Goal: Task Accomplishment & Management: Use online tool/utility

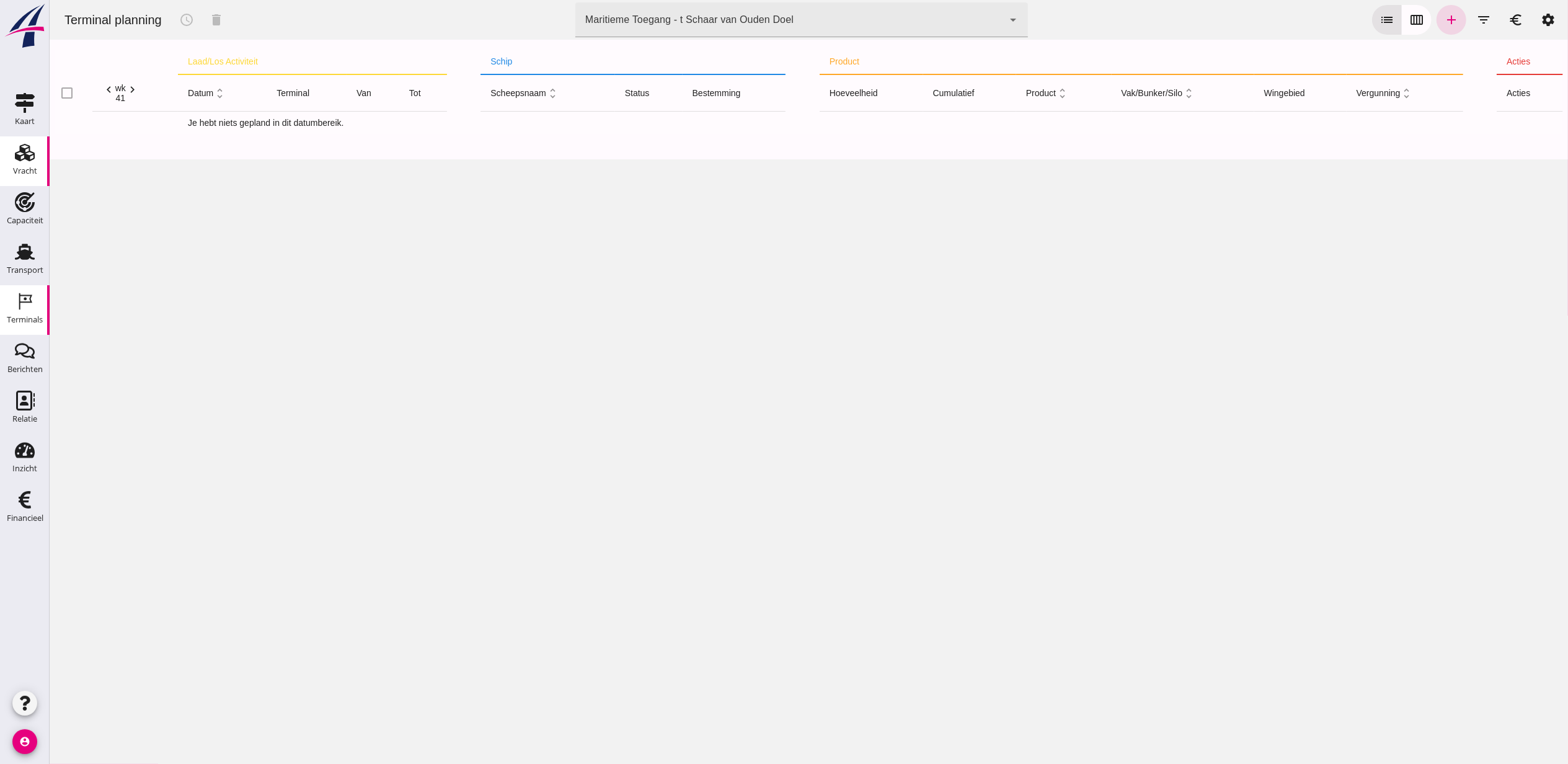
click at [29, 159] on use at bounding box center [24, 152] width 20 height 17
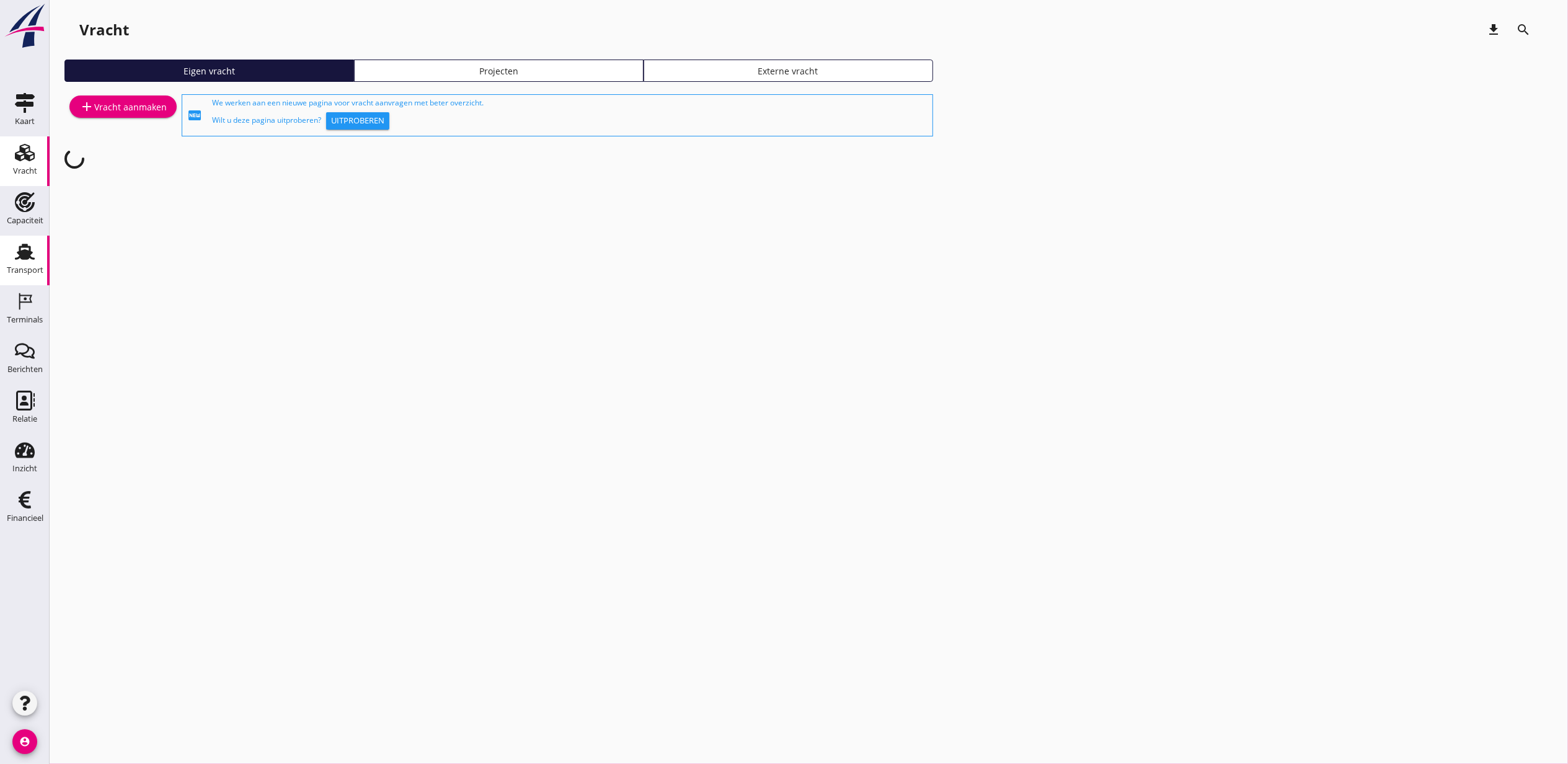
click at [7, 258] on link "Transport Transport" at bounding box center [24, 260] width 50 height 50
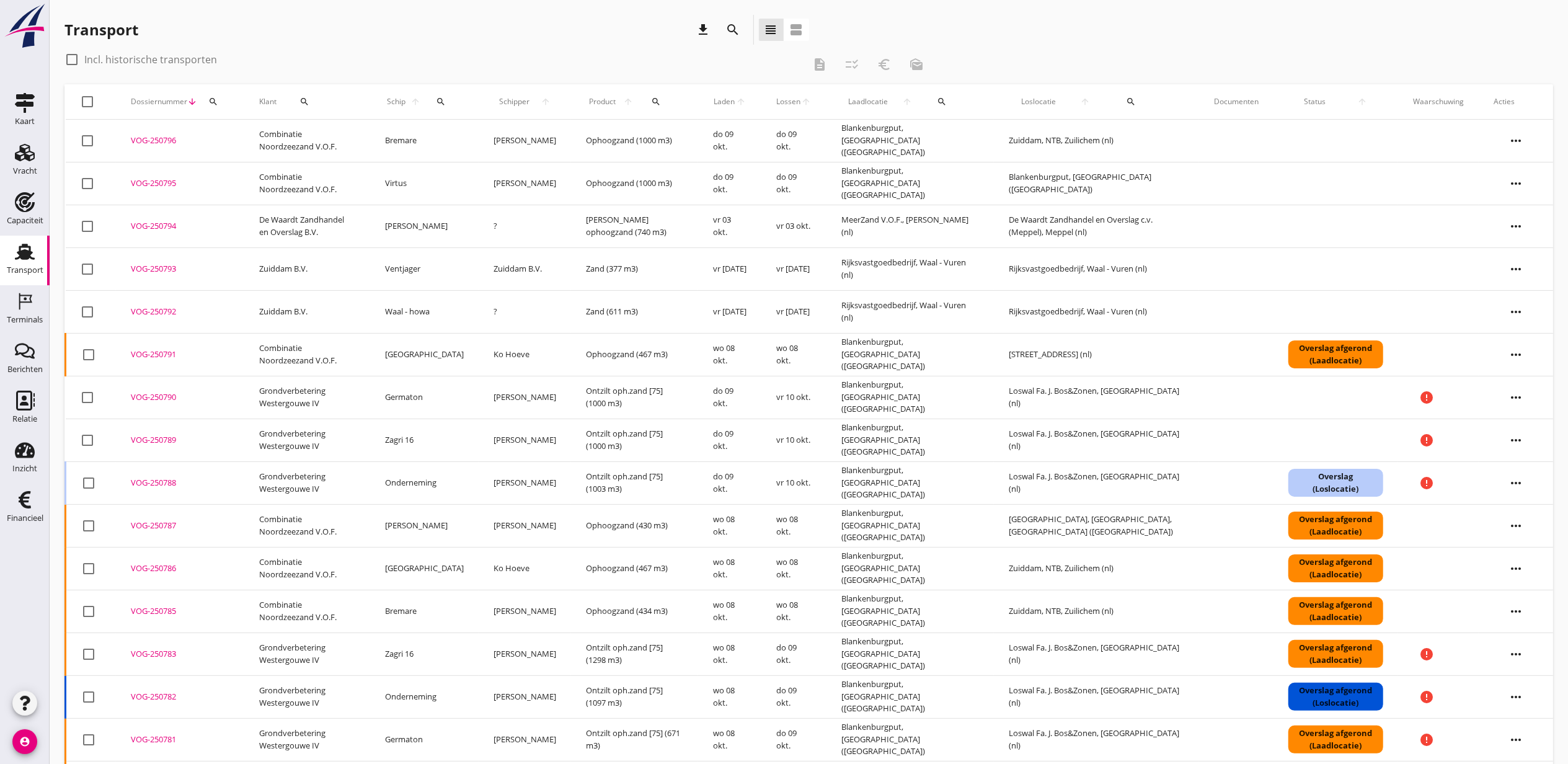
click at [446, 102] on icon "search" at bounding box center [441, 101] width 10 height 10
click at [503, 130] on input "Zoek op (scheeps)naam" at bounding box center [511, 137] width 129 height 20
type input "l"
type input "malmo"
click at [615, 136] on icon "check" at bounding box center [622, 136] width 15 height 15
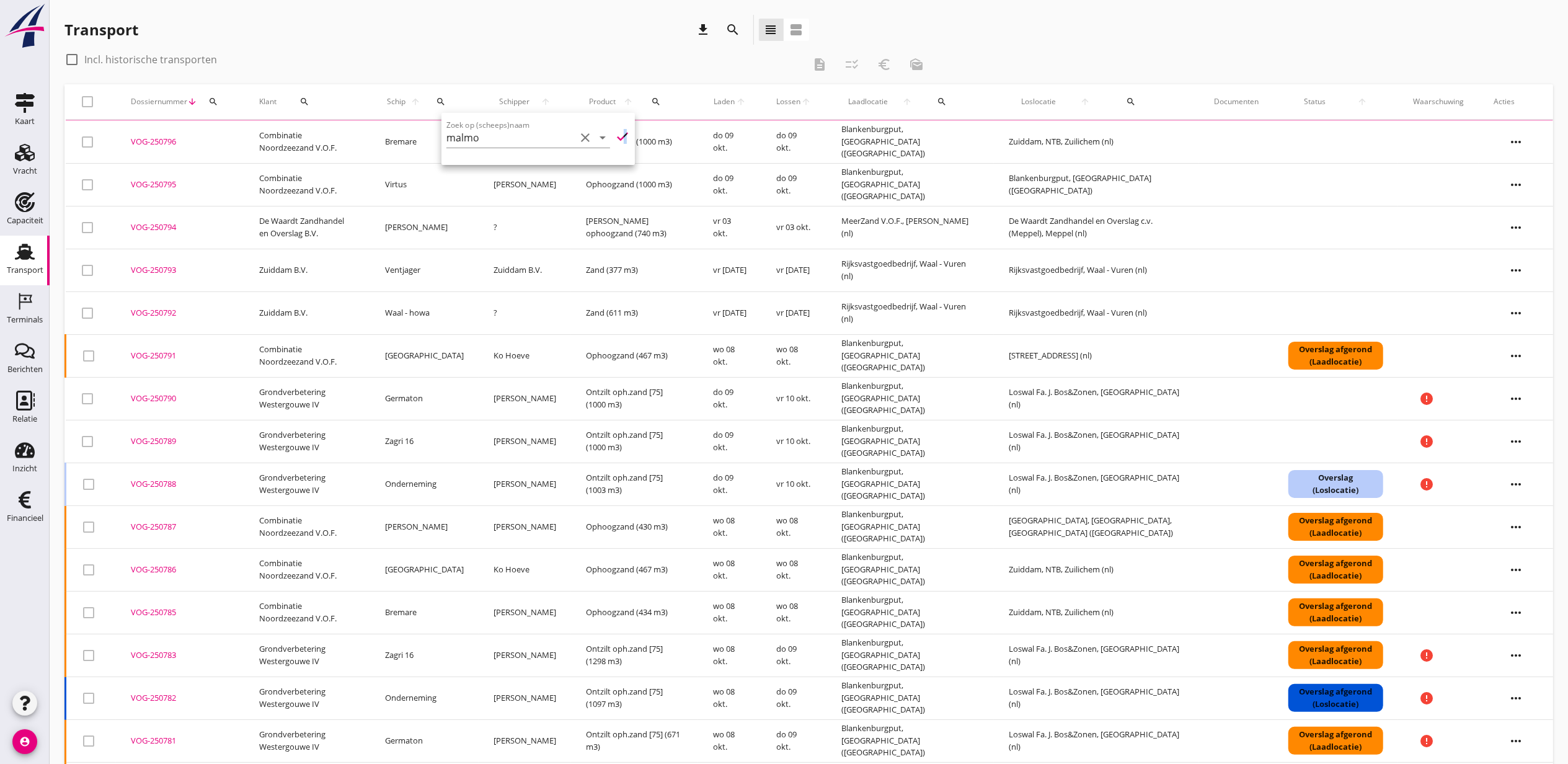
click at [615, 140] on icon "check" at bounding box center [622, 136] width 15 height 15
click at [615, 137] on icon "check" at bounding box center [622, 136] width 15 height 15
click at [577, 135] on icon "clear" at bounding box center [585, 137] width 15 height 15
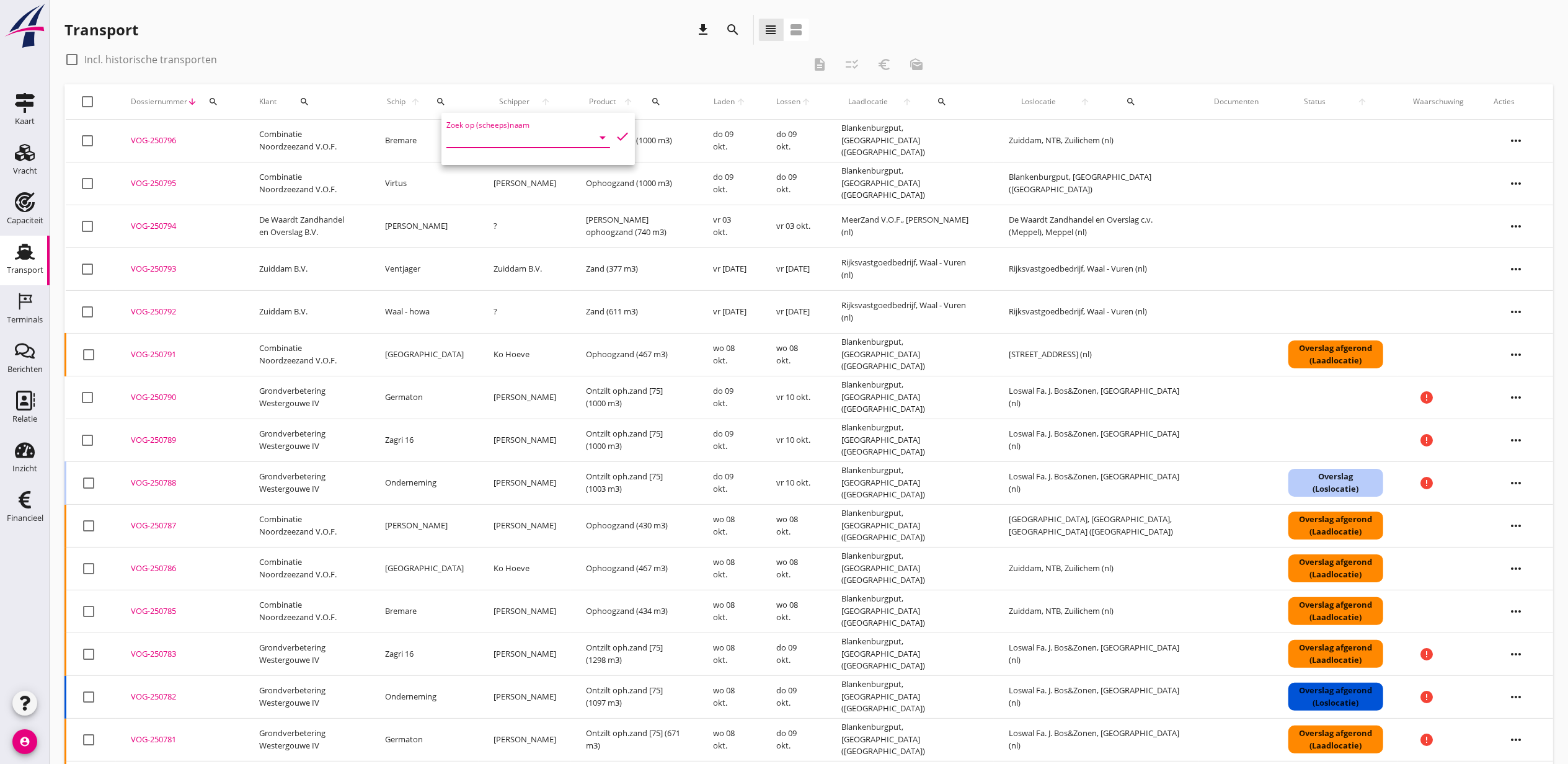
click at [678, 62] on div "check_box_outline_blank Incl. historische transporten" at bounding box center [434, 60] width 740 height 20
click at [801, 105] on icon "arrow_upward" at bounding box center [806, 101] width 11 height 10
click at [796, 101] on span "Lossen" at bounding box center [788, 102] width 24 height 11
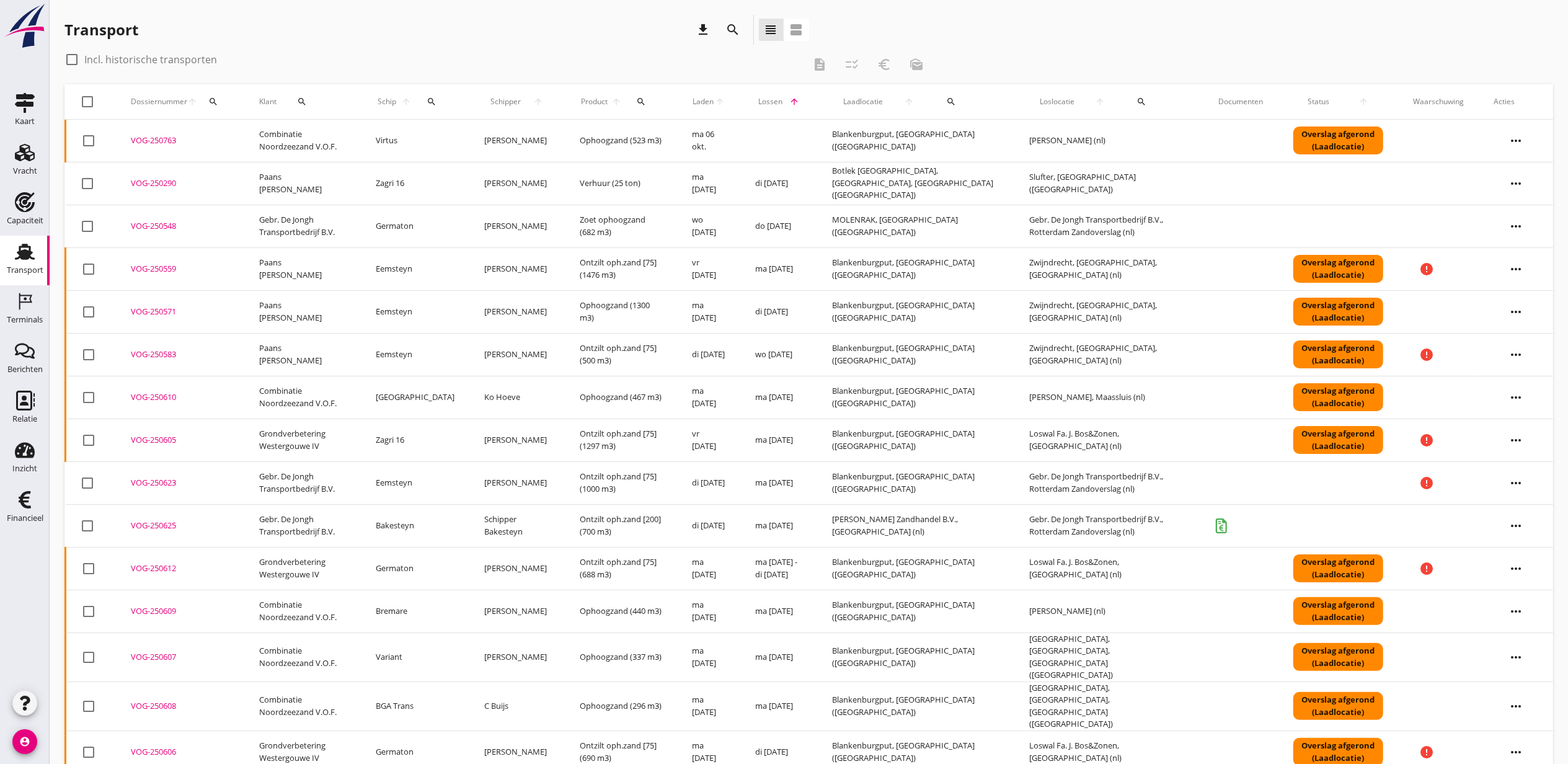
click at [1137, 100] on icon "search" at bounding box center [1142, 101] width 10 height 10
click at [1165, 125] on div "arrow_drop_down" at bounding box center [1199, 133] width 181 height 27
click at [1166, 132] on input "text" at bounding box center [1190, 137] width 129 height 20
click at [1226, 161] on div "[PERSON_NAME] B.V., Hedel" at bounding box center [1218, 168] width 129 height 15
click at [1294, 140] on icon "check" at bounding box center [1302, 140] width 15 height 15
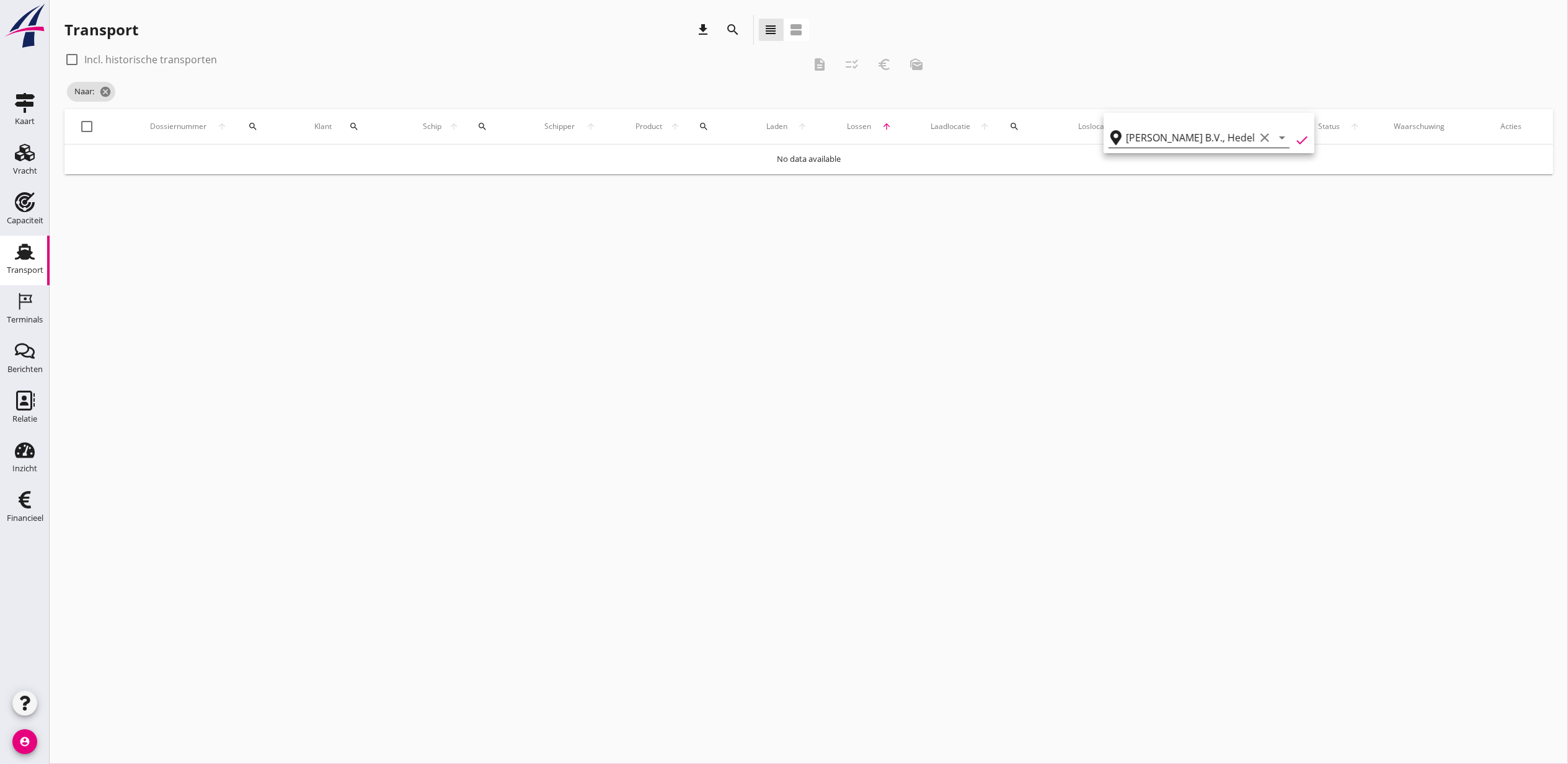
type input "[PERSON_NAME] B.V."
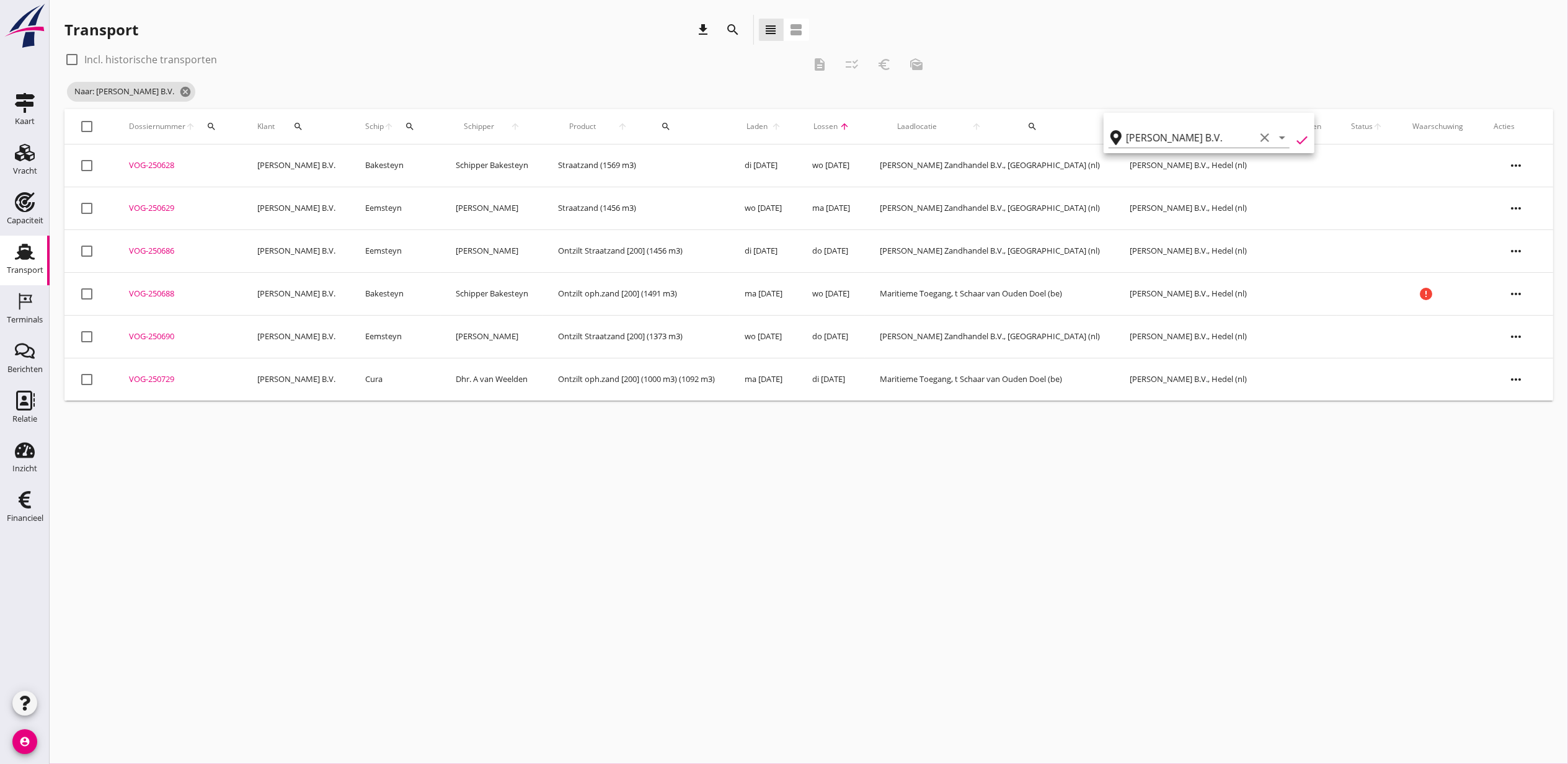
click at [100, 53] on label "Incl. historische transporten" at bounding box center [150, 59] width 132 height 12
checkbox input "true"
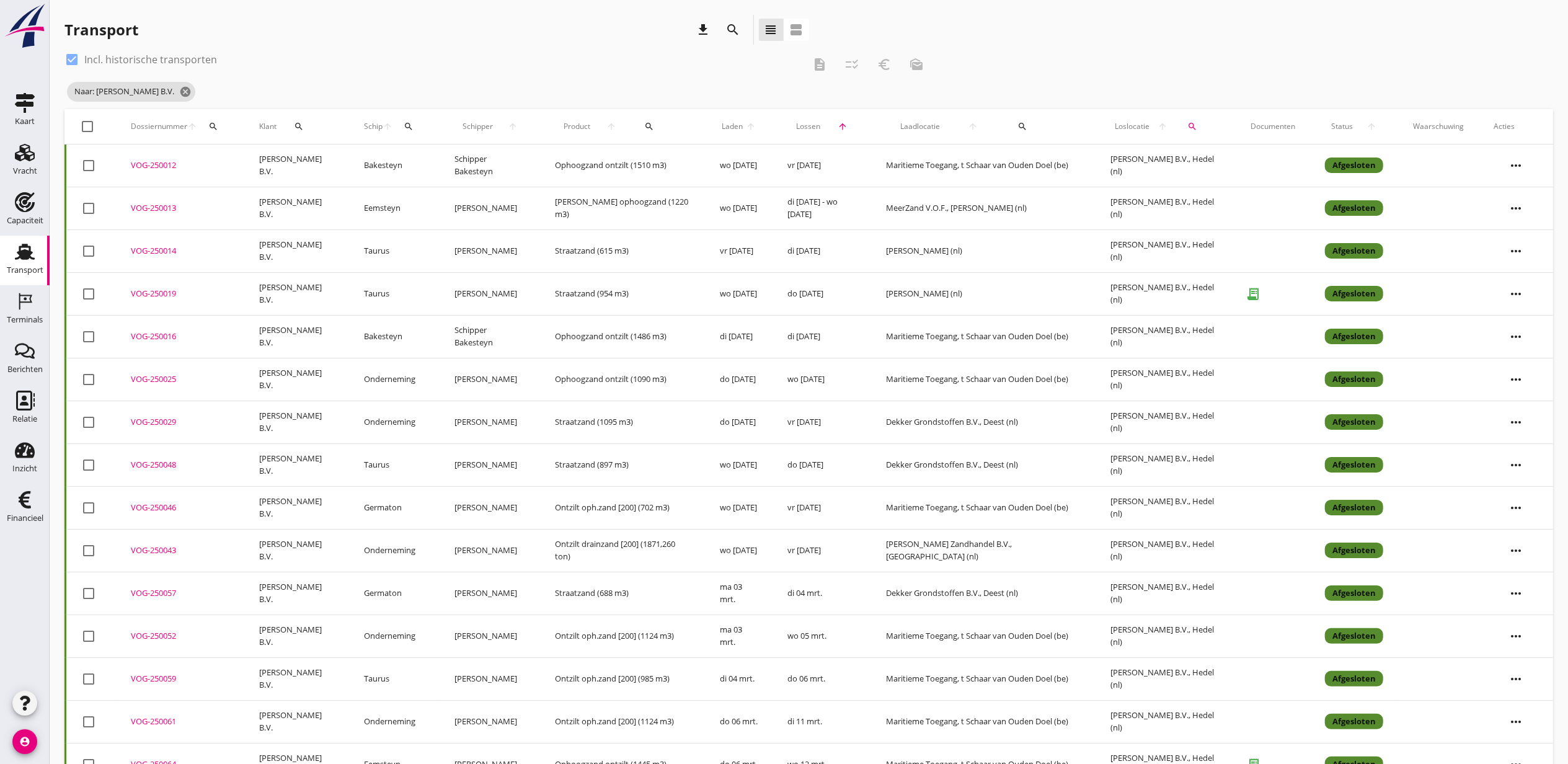
click at [816, 123] on span "Lossen" at bounding box center [808, 127] width 42 height 11
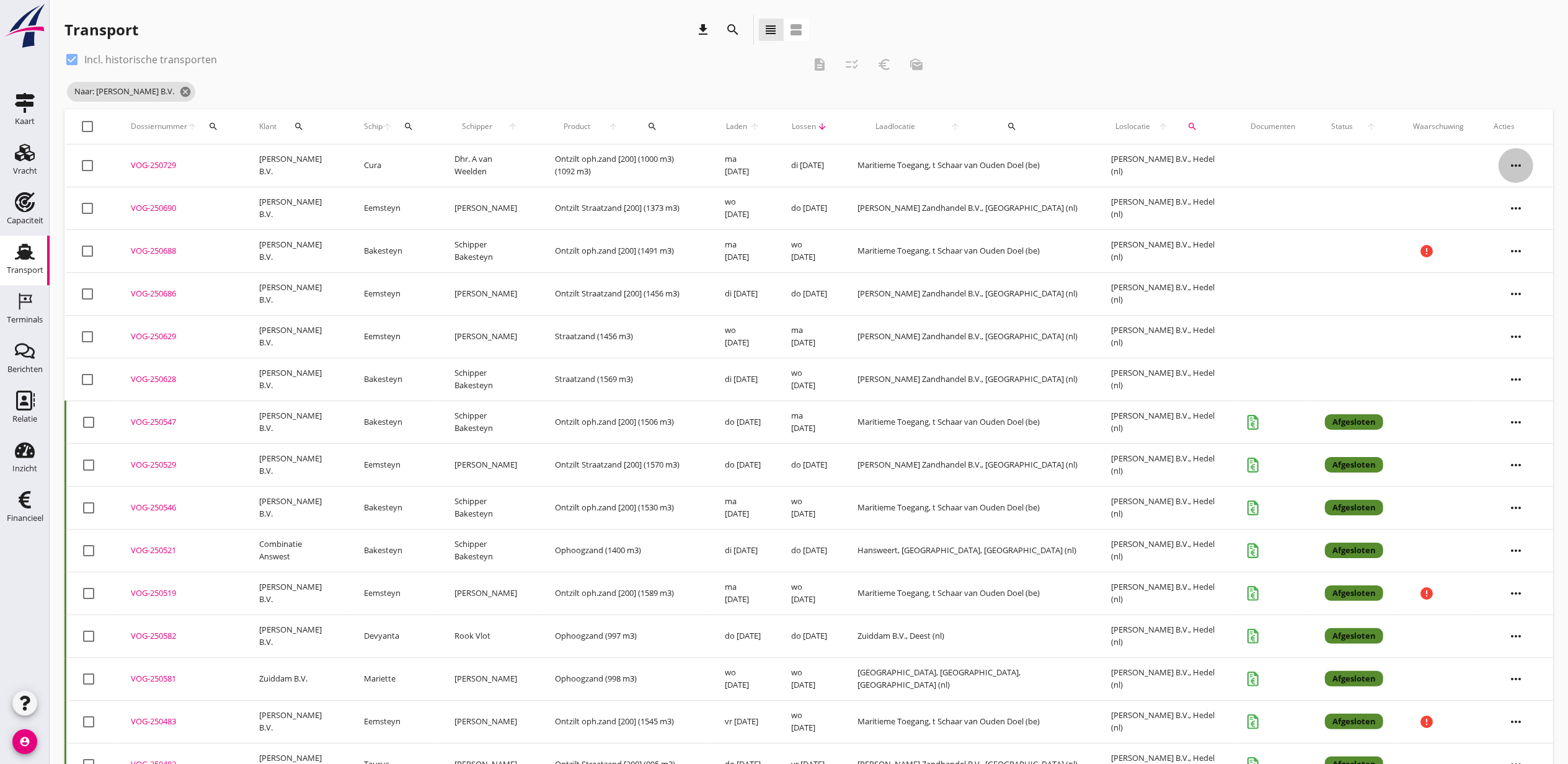
click at [1520, 168] on icon "more_horiz" at bounding box center [1516, 165] width 35 height 35
click at [1526, 323] on div "Vracht kopieeren" at bounding box center [1508, 322] width 89 height 15
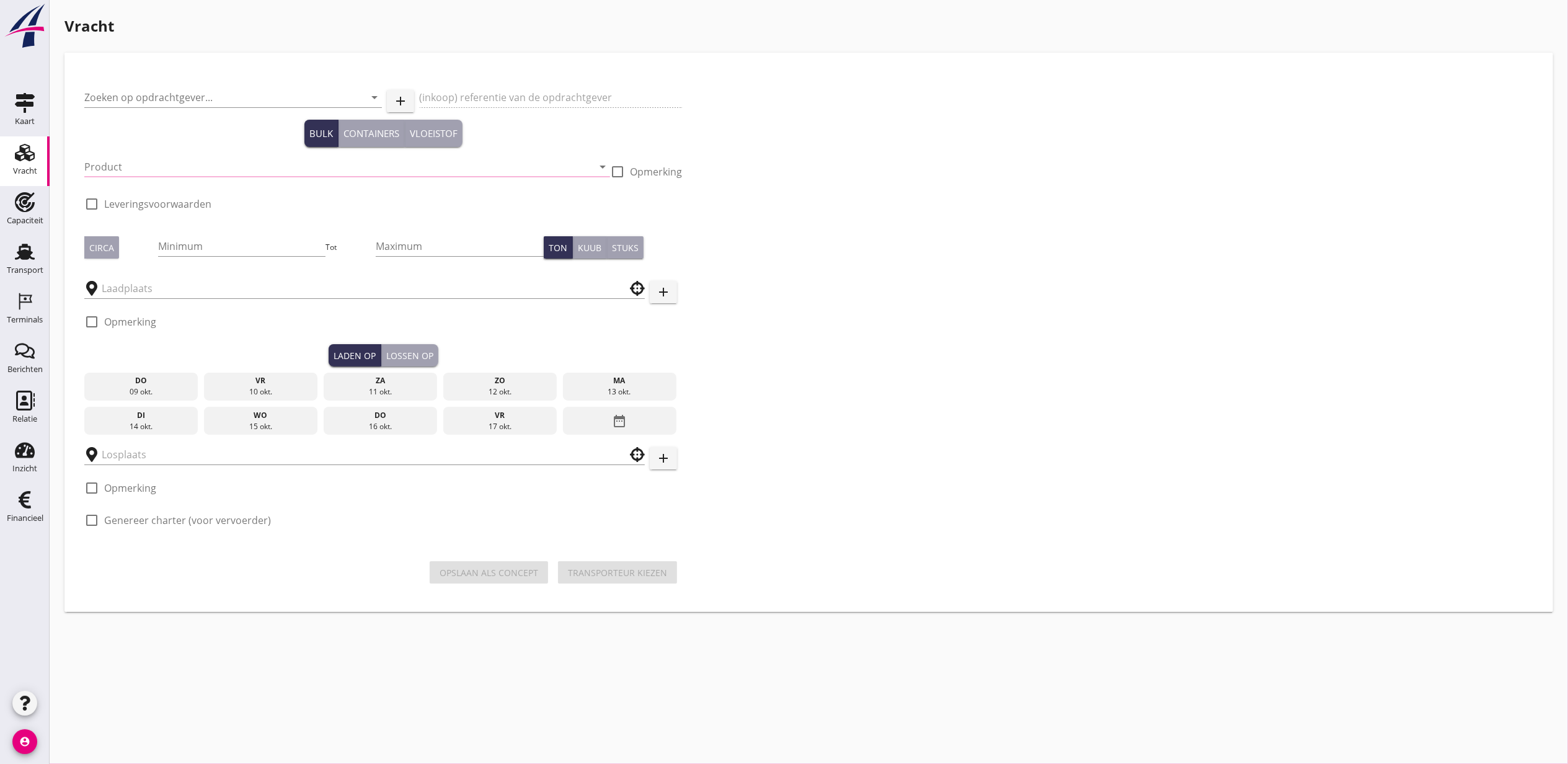
type input "[PERSON_NAME] B.V."
type input "Ontzilt oph.zand [200] (1000 m3)"
type input "1100"
type input "[PERSON_NAME] B.V."
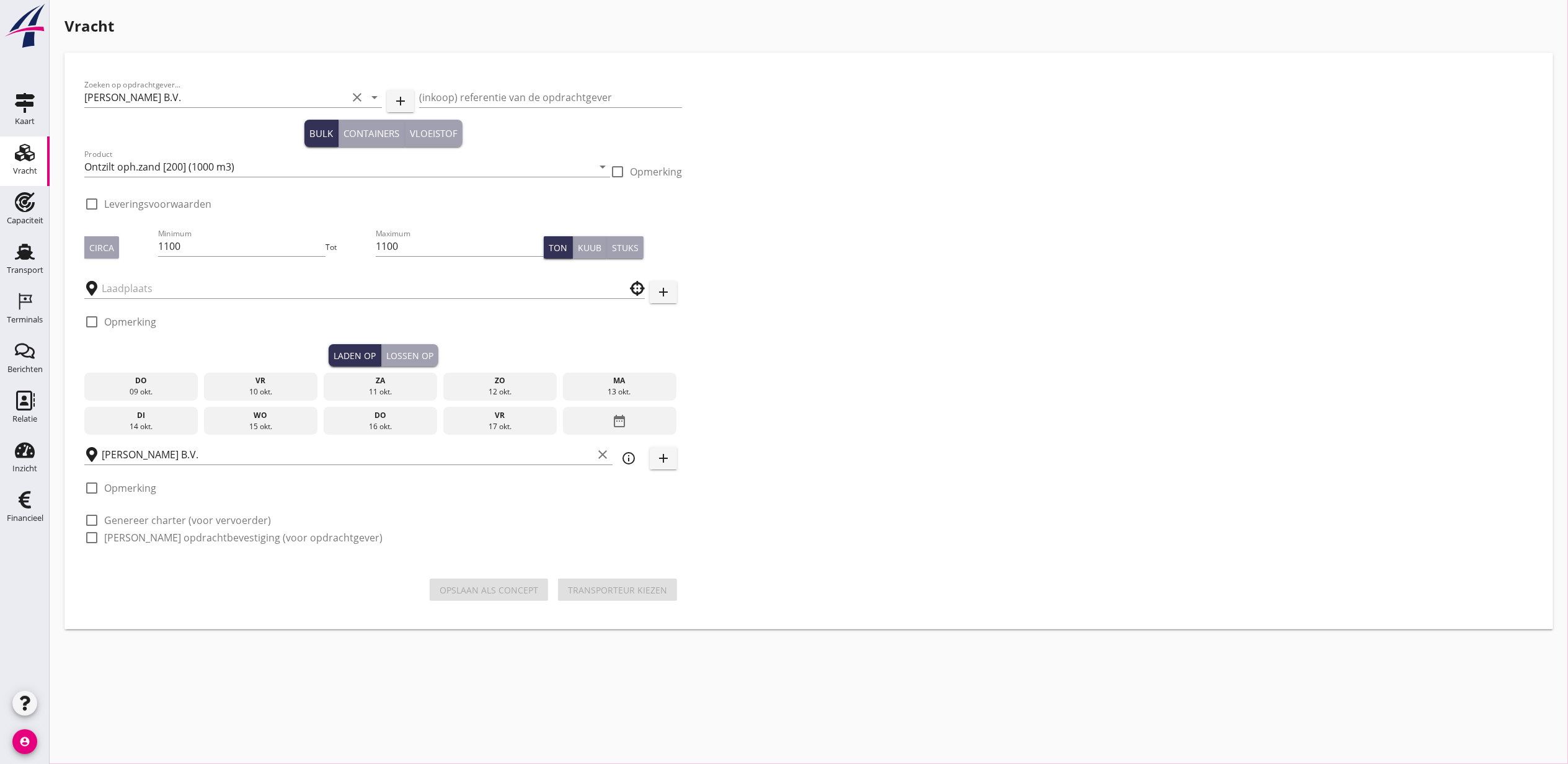
type input "Maritieme Toegang"
click at [639, 423] on div "date_range" at bounding box center [619, 421] width 114 height 29
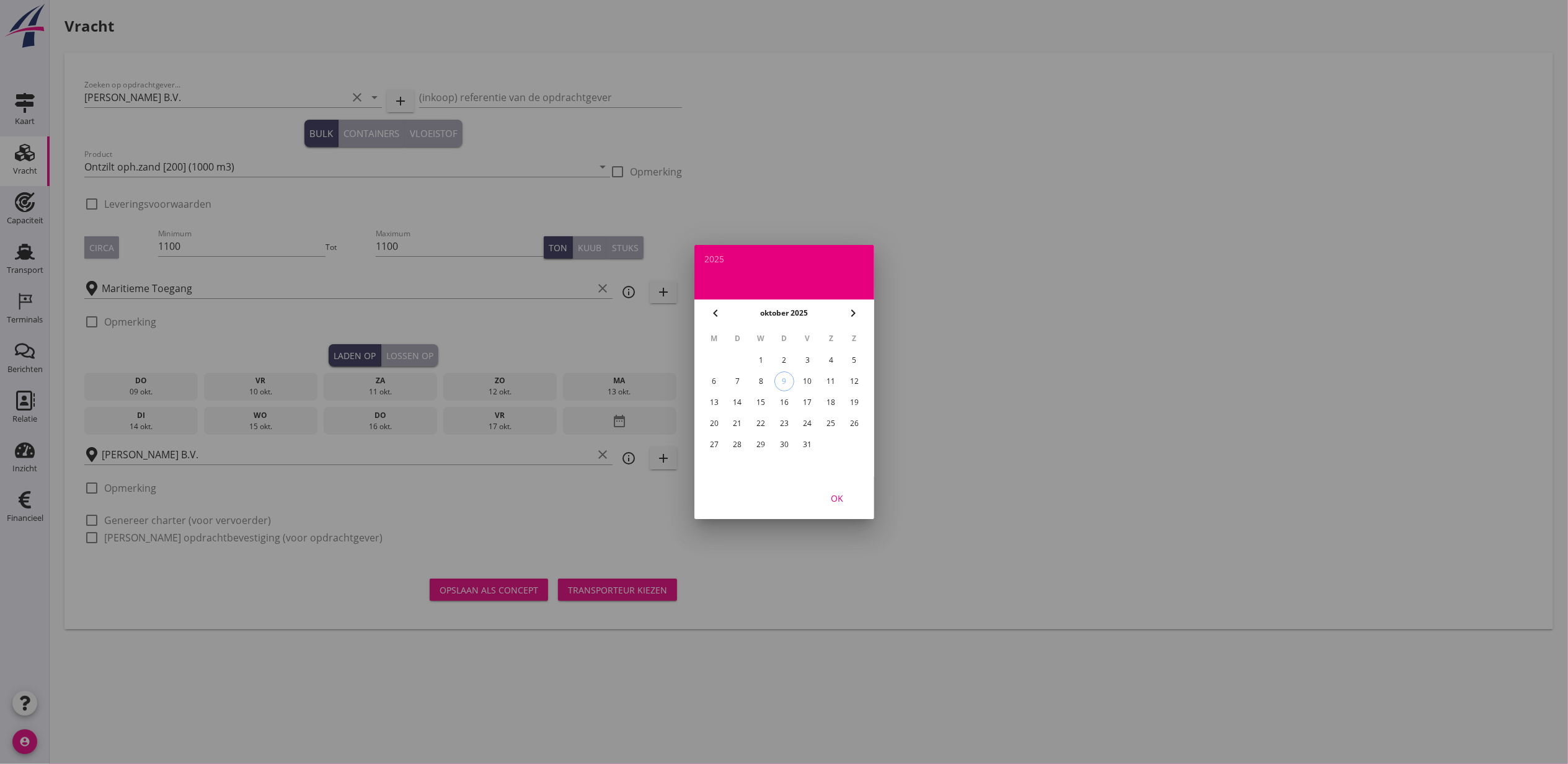
click at [761, 385] on div "8" at bounding box center [760, 382] width 20 height 20
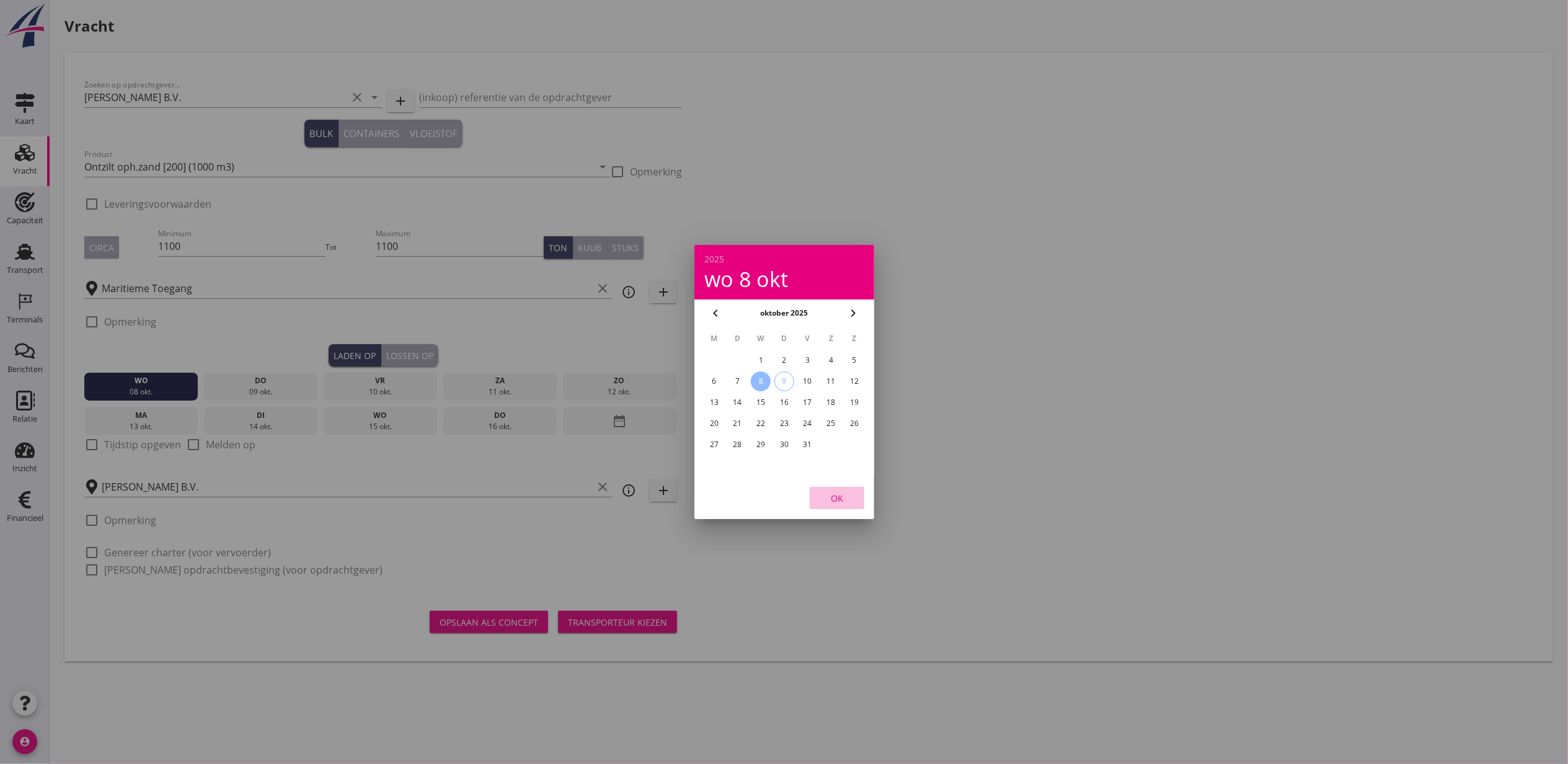
click at [850, 497] on div "OK" at bounding box center [836, 498] width 35 height 13
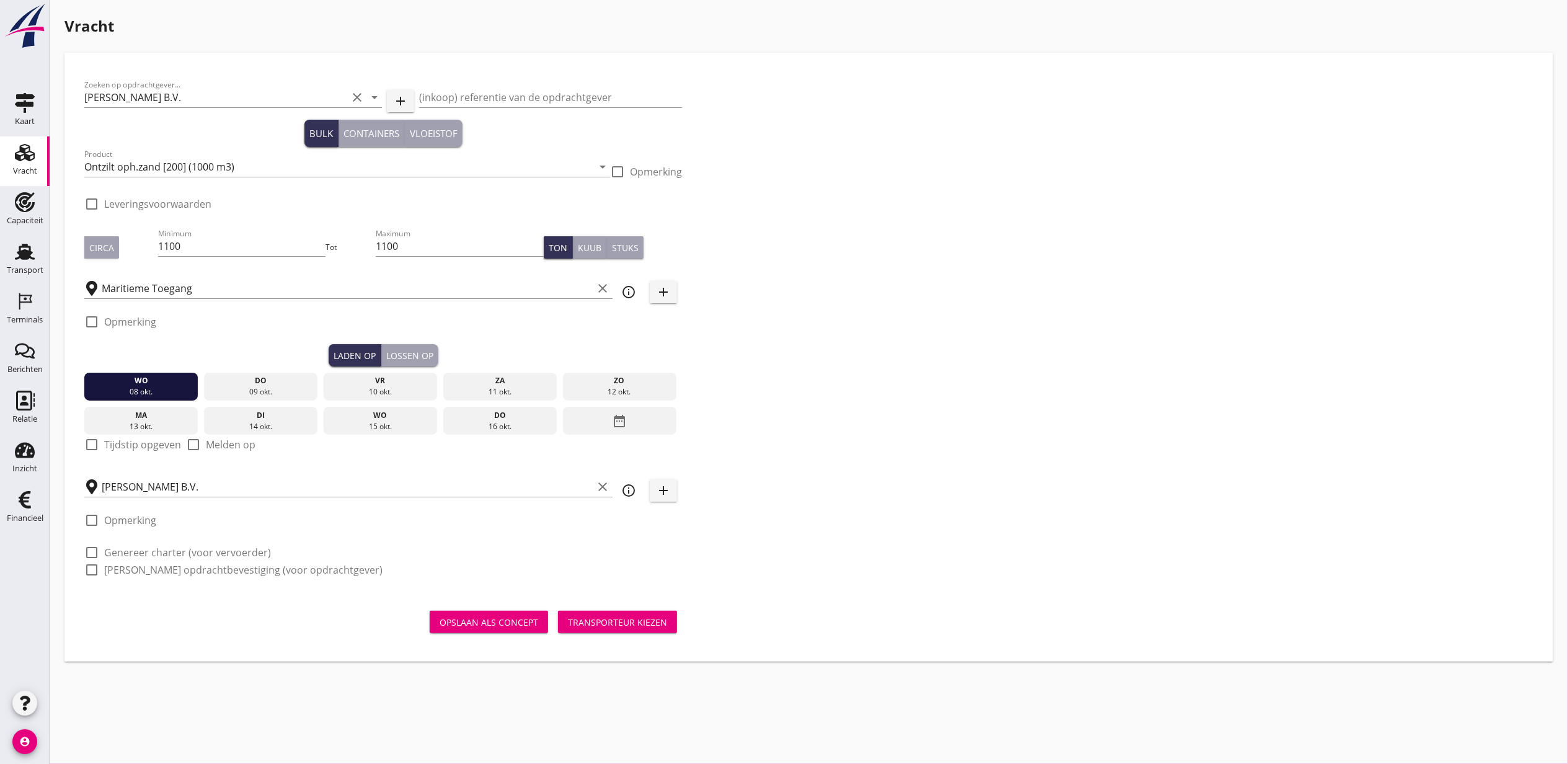
click at [427, 360] on div "Lossen op" at bounding box center [410, 355] width 47 height 13
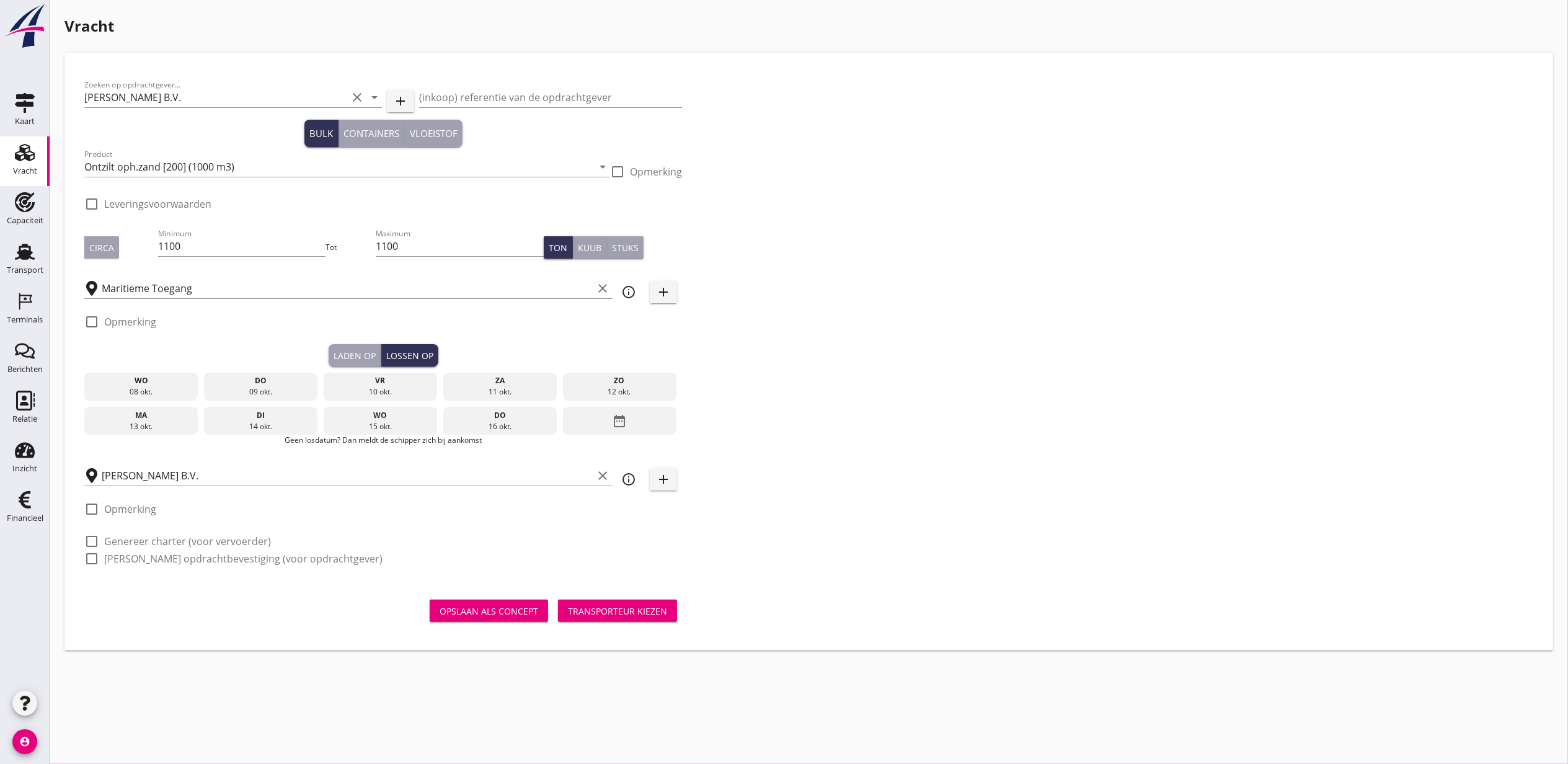
click at [259, 378] on div "do" at bounding box center [261, 381] width 108 height 11
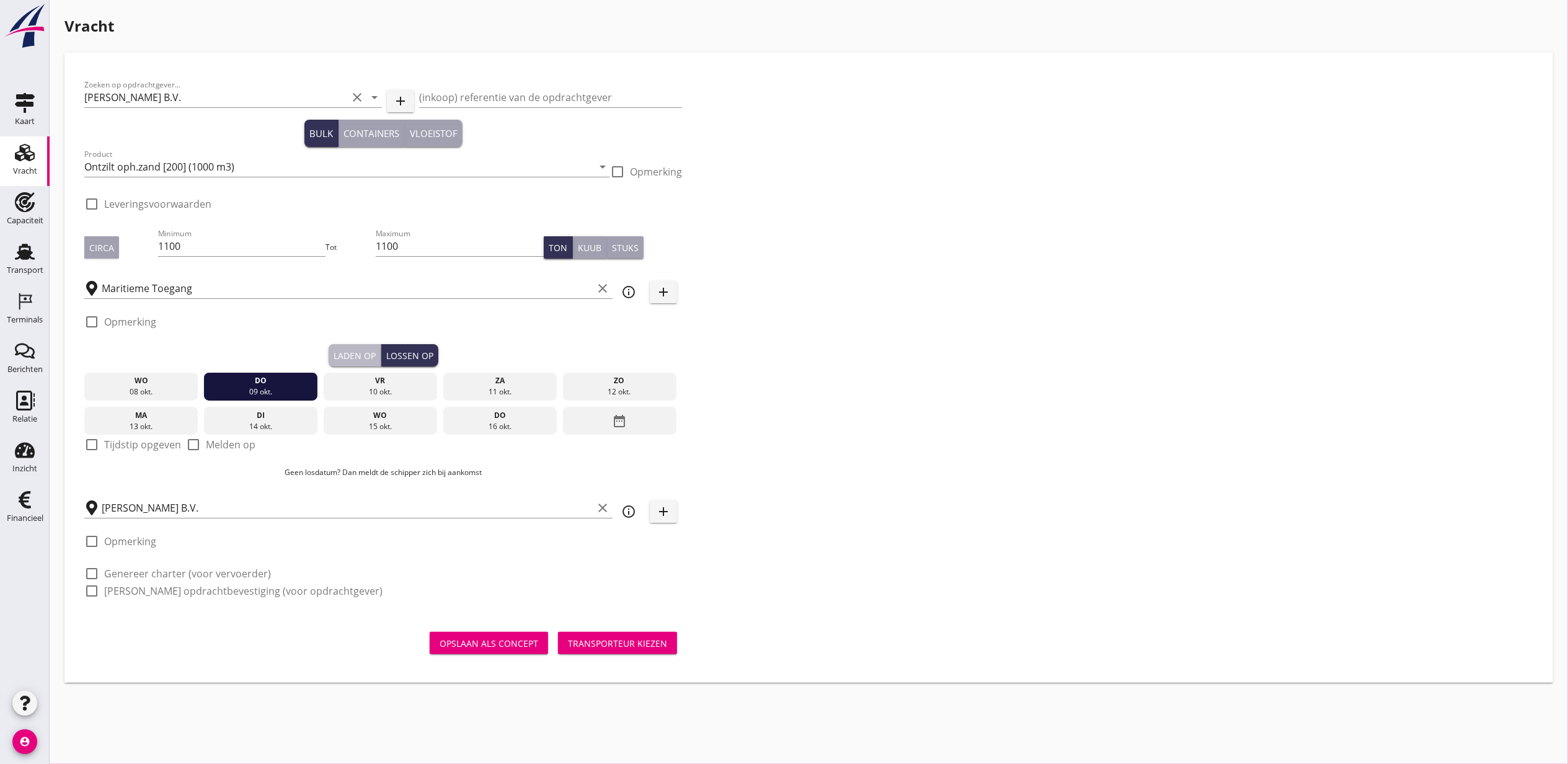
click at [337, 349] on div "Laden op" at bounding box center [354, 355] width 42 height 13
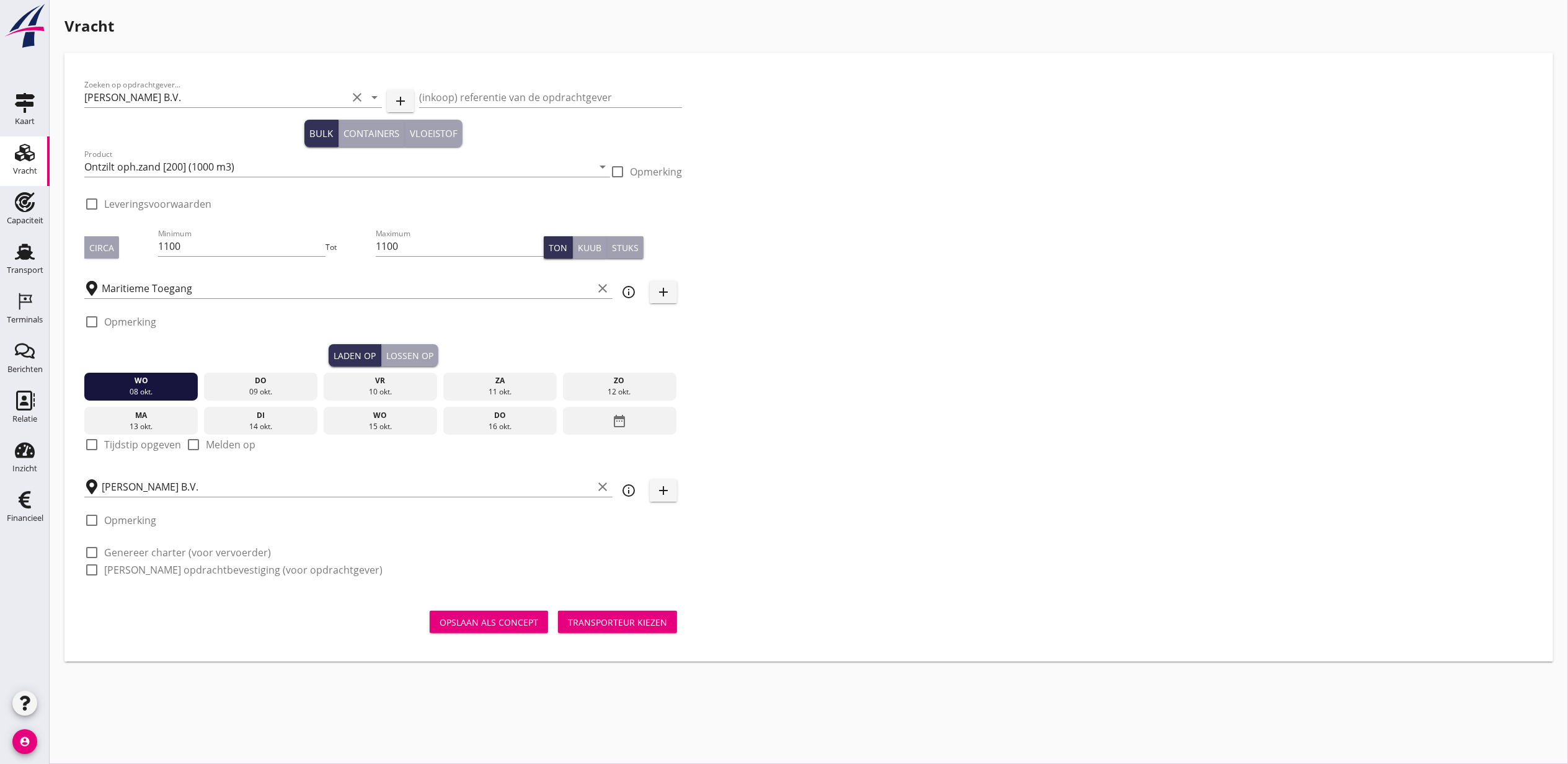
click at [132, 453] on div "check_box_outline_blank Tijdstip opgeven" at bounding box center [132, 452] width 96 height 29
click at [127, 448] on label "Tijdstip opgeven" at bounding box center [143, 445] width 77 height 12
checkbox input "true"
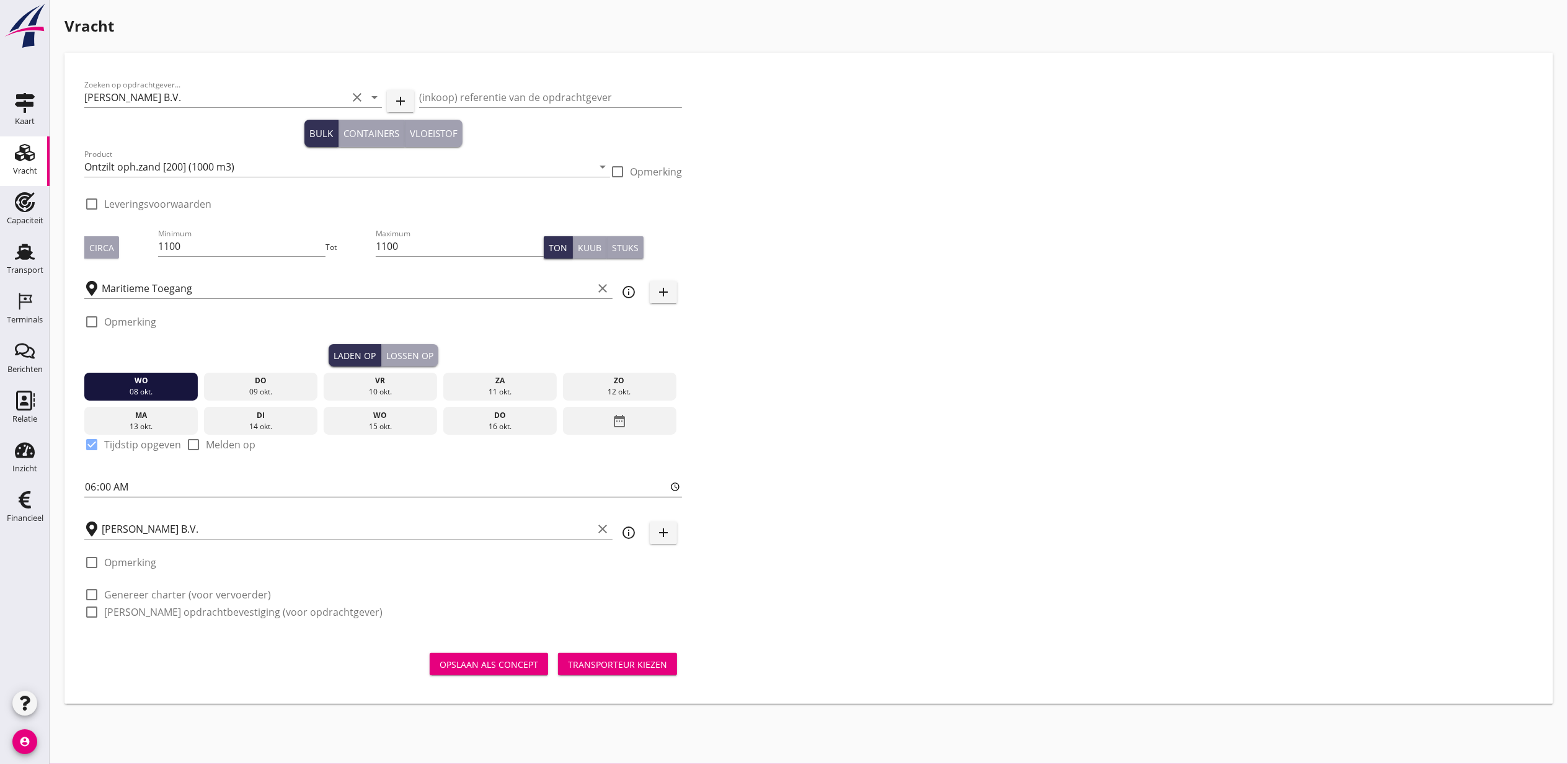
click at [87, 484] on input "06:00" at bounding box center [383, 487] width 598 height 20
type input "07:00"
click at [405, 344] on button "Lossen op" at bounding box center [410, 355] width 57 height 22
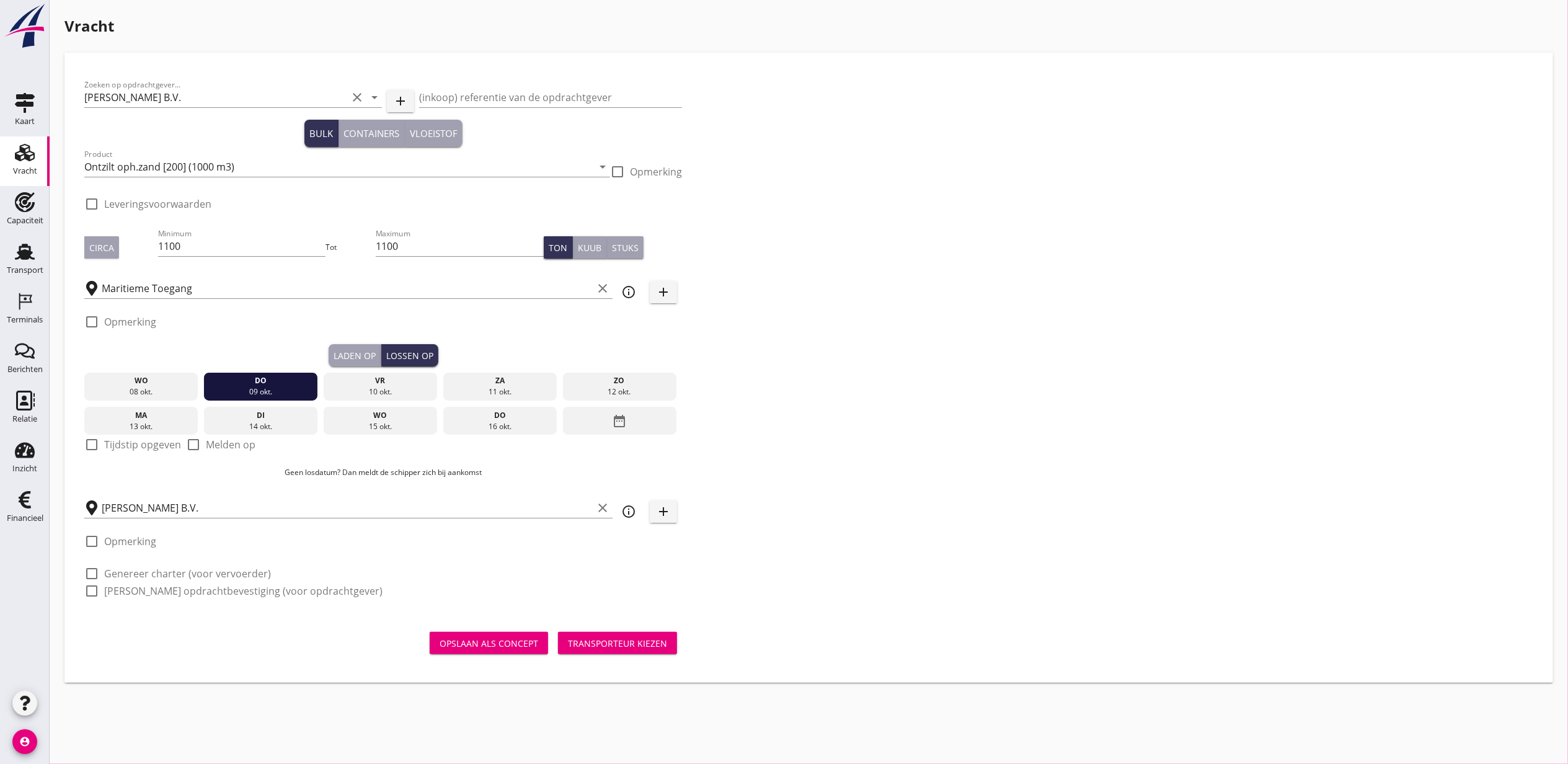
click at [127, 444] on label "Tijdstip opgeven" at bounding box center [143, 445] width 77 height 12
checkbox input "true"
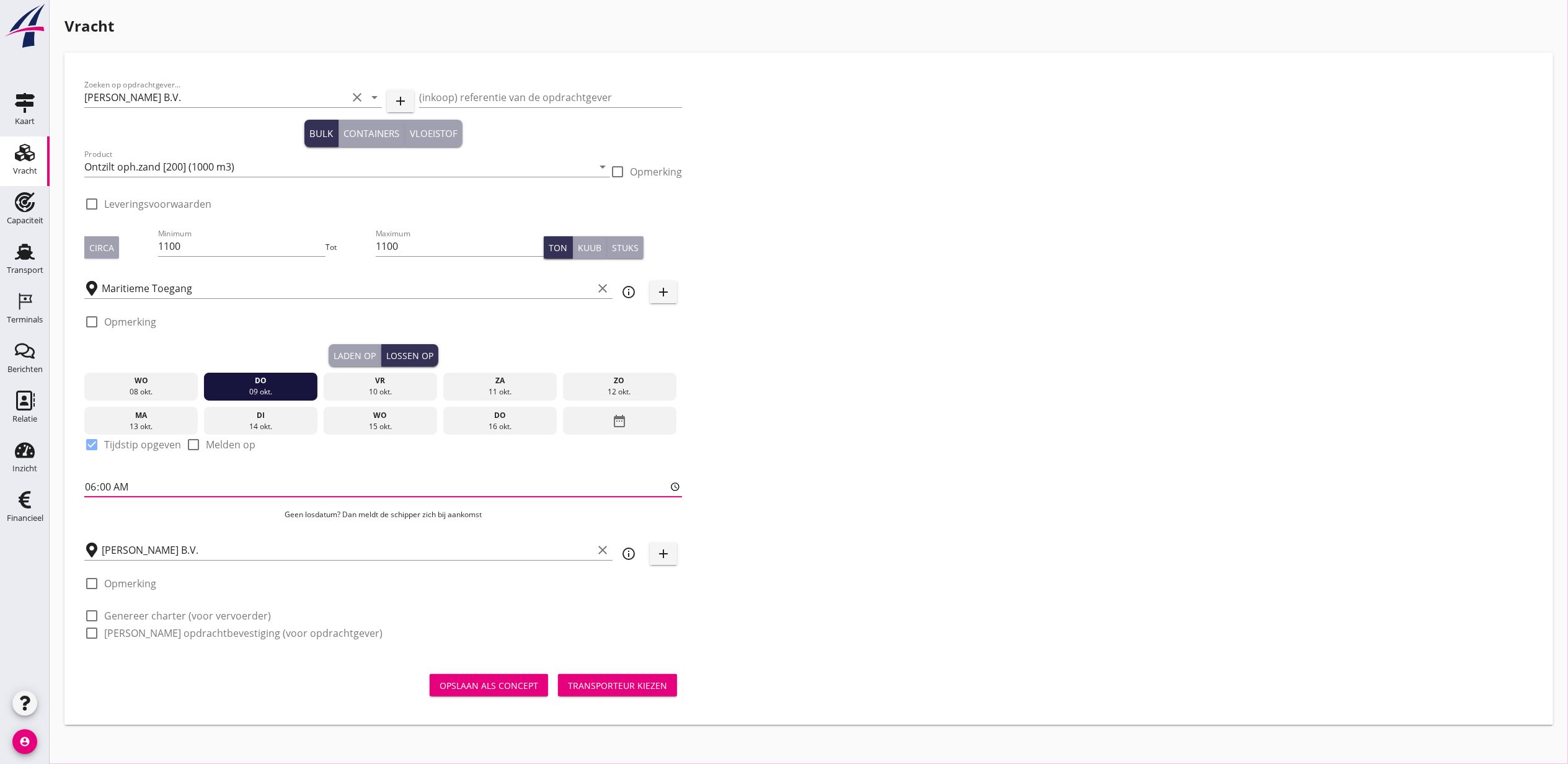
click at [91, 484] on input "06:00" at bounding box center [383, 487] width 598 height 20
type input "06:30"
click at [884, 221] on div "Zoeken op opdrachtgever... [PERSON_NAME] B.V. clear arrow_drop_down add (inkoop…" at bounding box center [808, 364] width 1459 height 583
click at [644, 685] on div "Transporteur kiezen" at bounding box center [617, 686] width 99 height 13
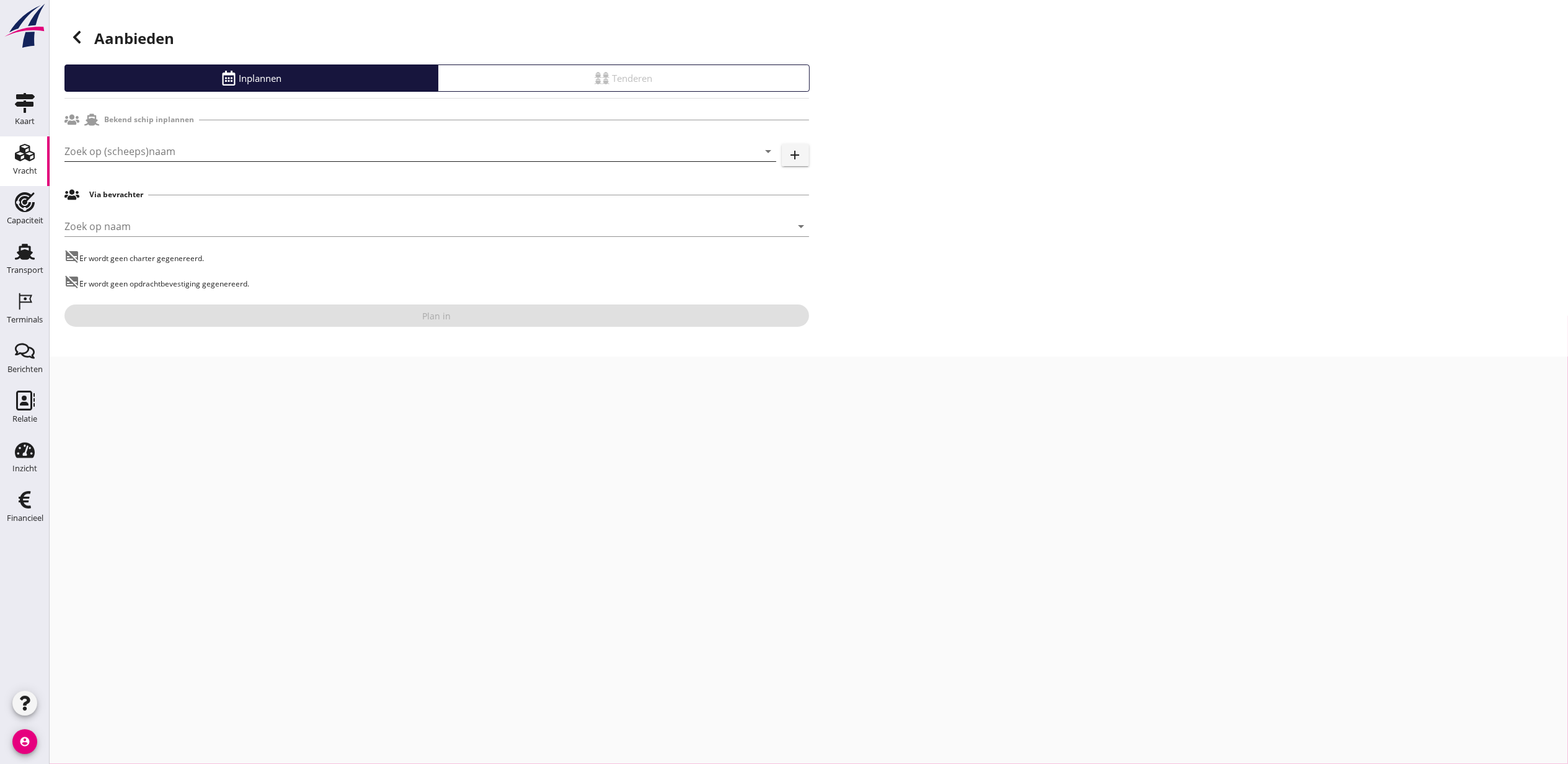
click at [256, 157] on input "Zoek op (scheeps)naam" at bounding box center [403, 151] width 677 height 20
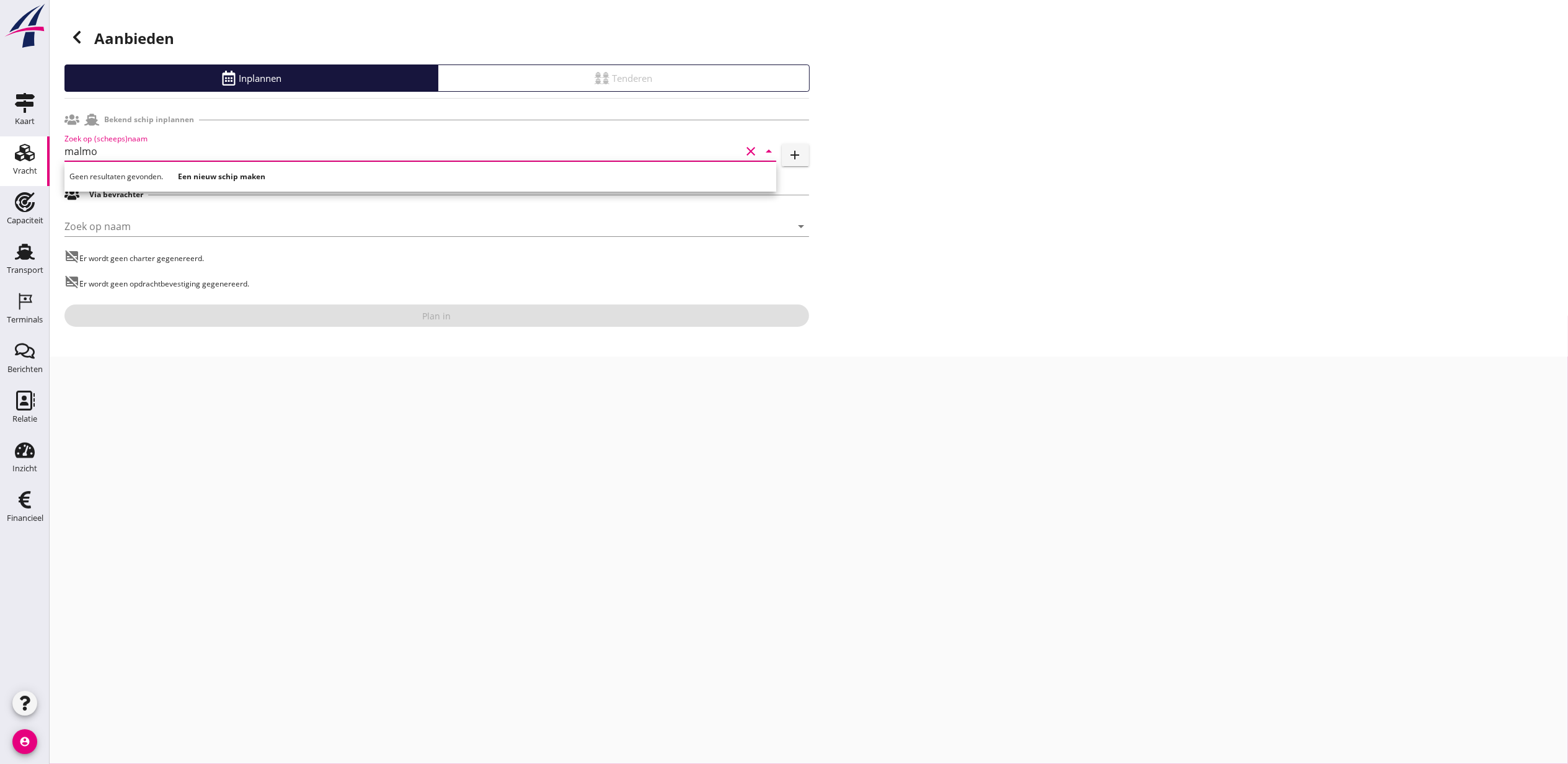
drag, startPoint x: 176, startPoint y: 156, endPoint x: 40, endPoint y: 143, distance: 136.6
click at [40, 143] on div "Kaart Kaart Vracht Vracht Capaciteit Capaciteit Transport Transport Terminals T…" at bounding box center [784, 382] width 1568 height 764
type input "malmo"
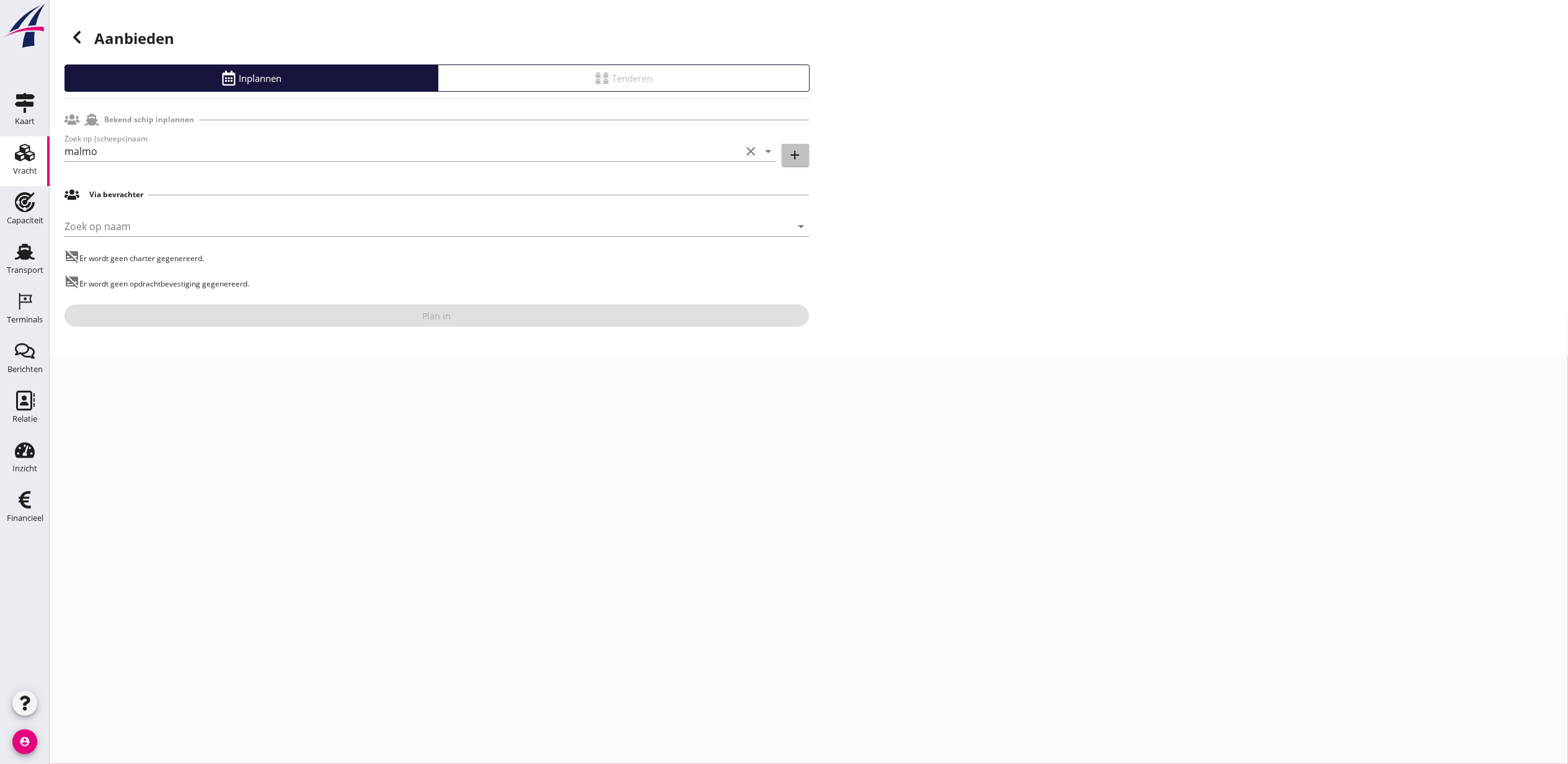
click at [794, 154] on icon "add" at bounding box center [795, 155] width 15 height 15
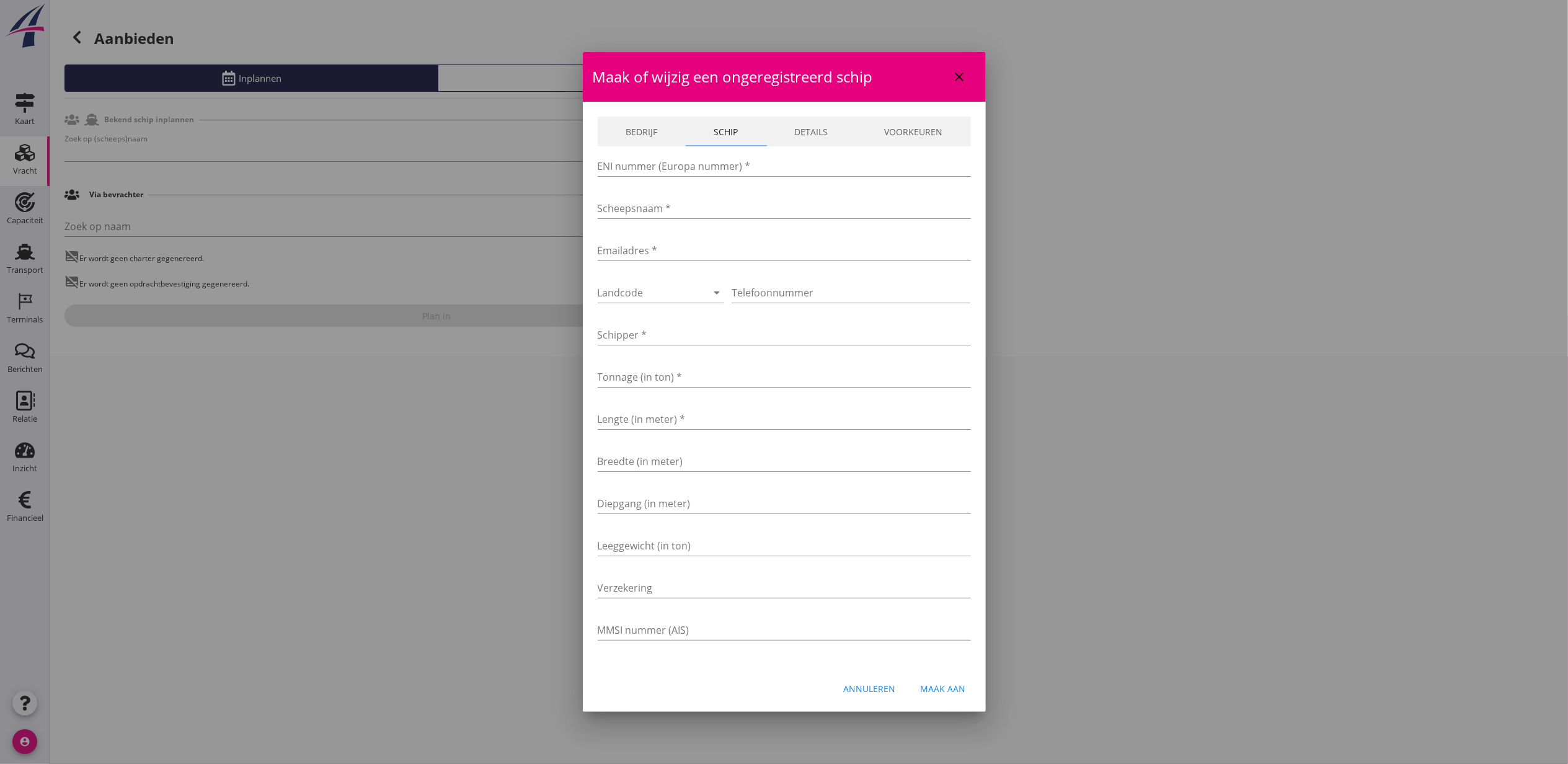
click at [657, 122] on link "Bedrijf" at bounding box center [642, 132] width 88 height 29
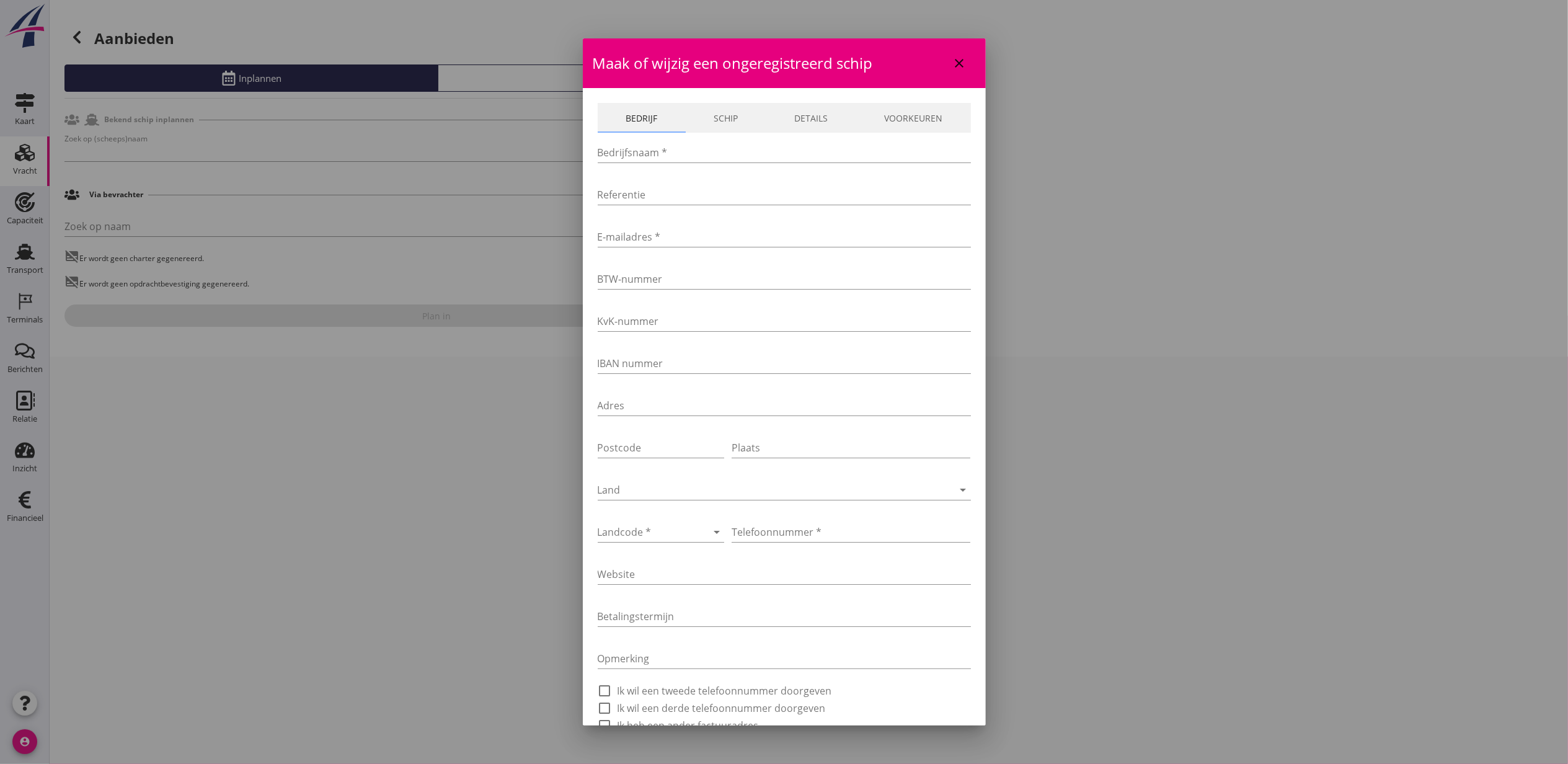
drag, startPoint x: 737, startPoint y: 117, endPoint x: 759, endPoint y: 114, distance: 22.2
click at [737, 117] on link "Schip" at bounding box center [726, 118] width 81 height 29
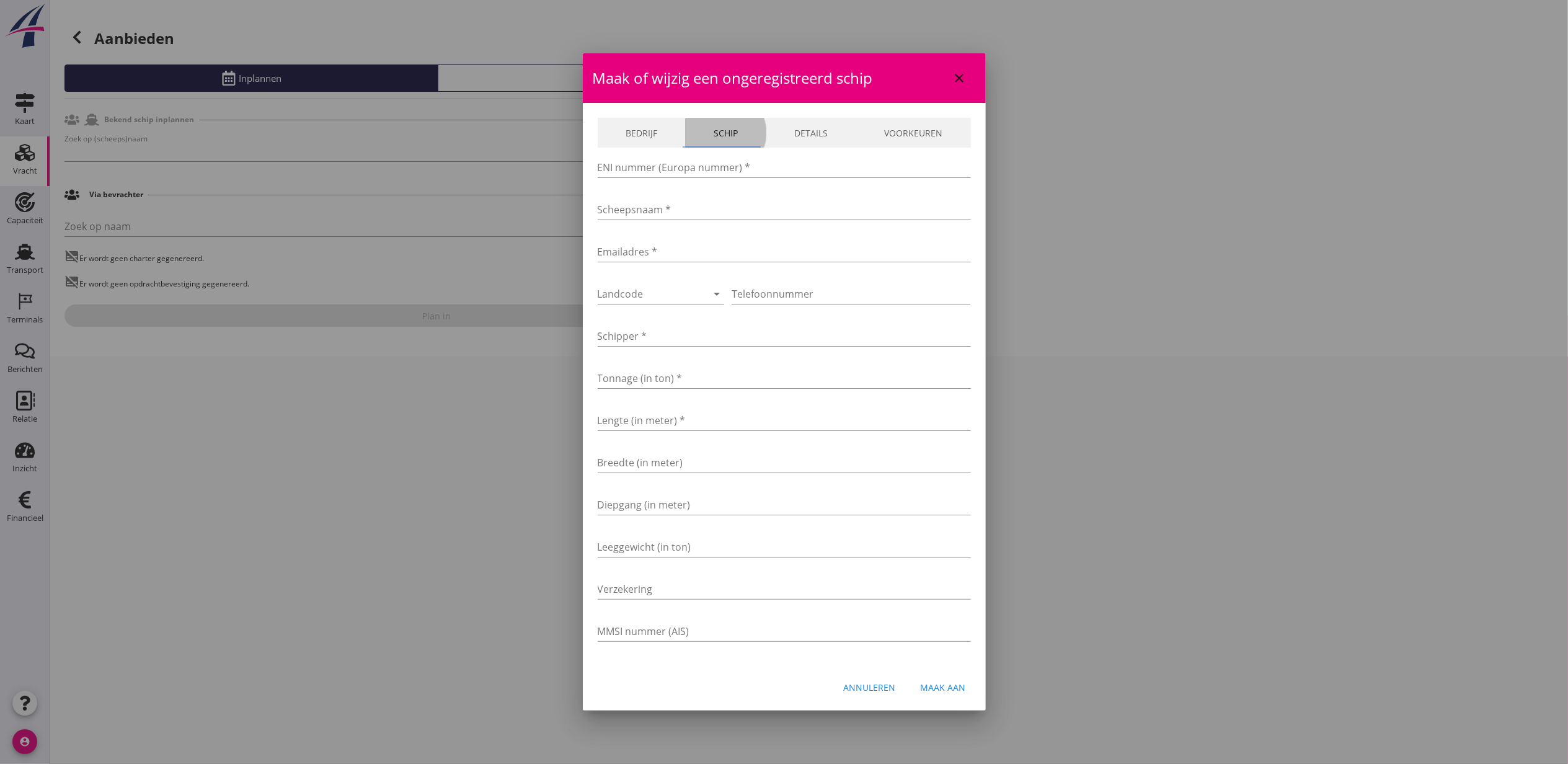
click at [791, 113] on div "Bedrijf Schip Details Voorkeuren Bedrijfsnaam * Referentie E-mailadres * BTW-nu…" at bounding box center [784, 384] width 403 height 563
click at [794, 120] on link "Details" at bounding box center [811, 132] width 90 height 29
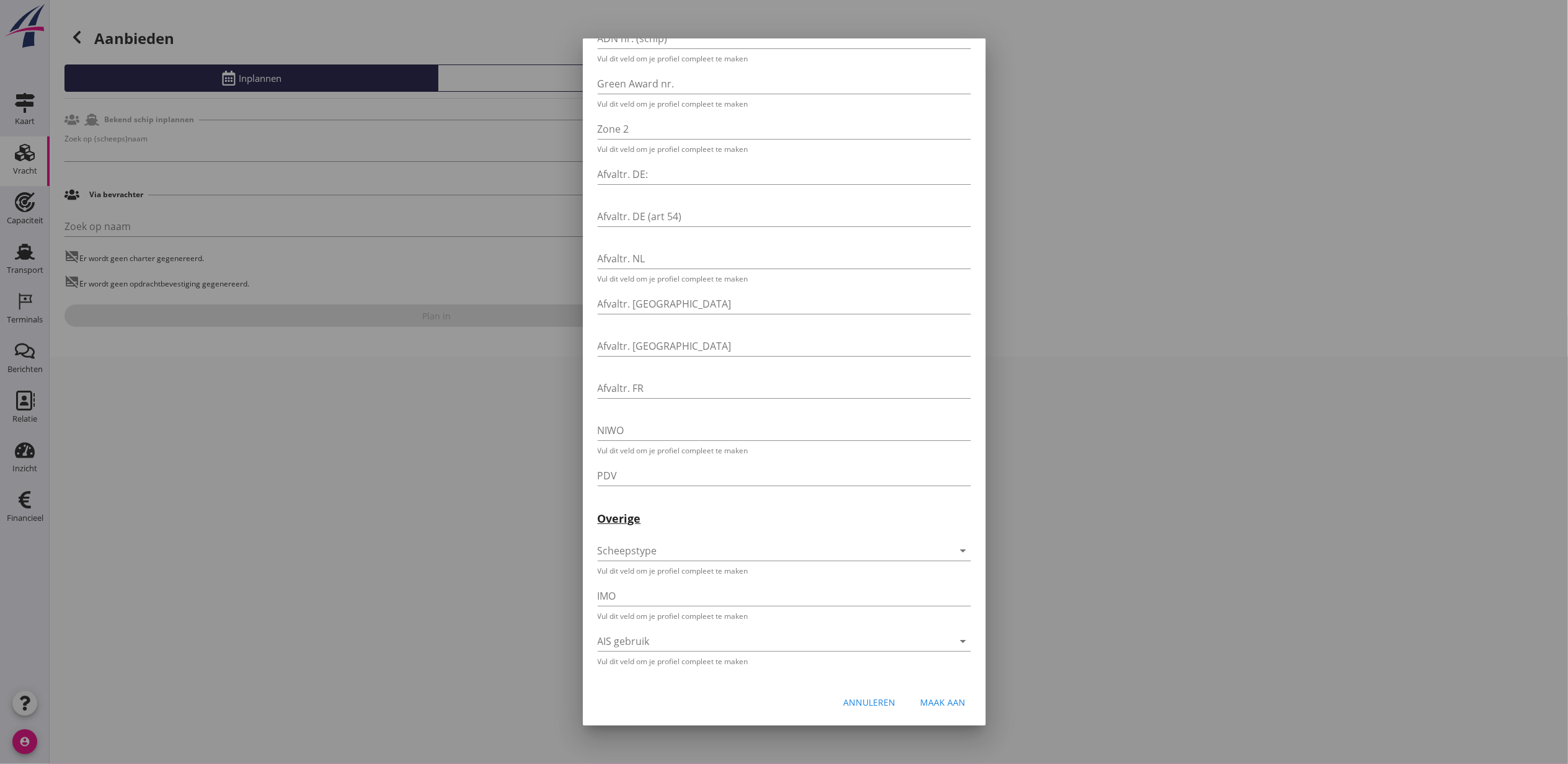
scroll to position [2717, 0]
click at [871, 702] on div "Annuleren" at bounding box center [870, 703] width 52 height 13
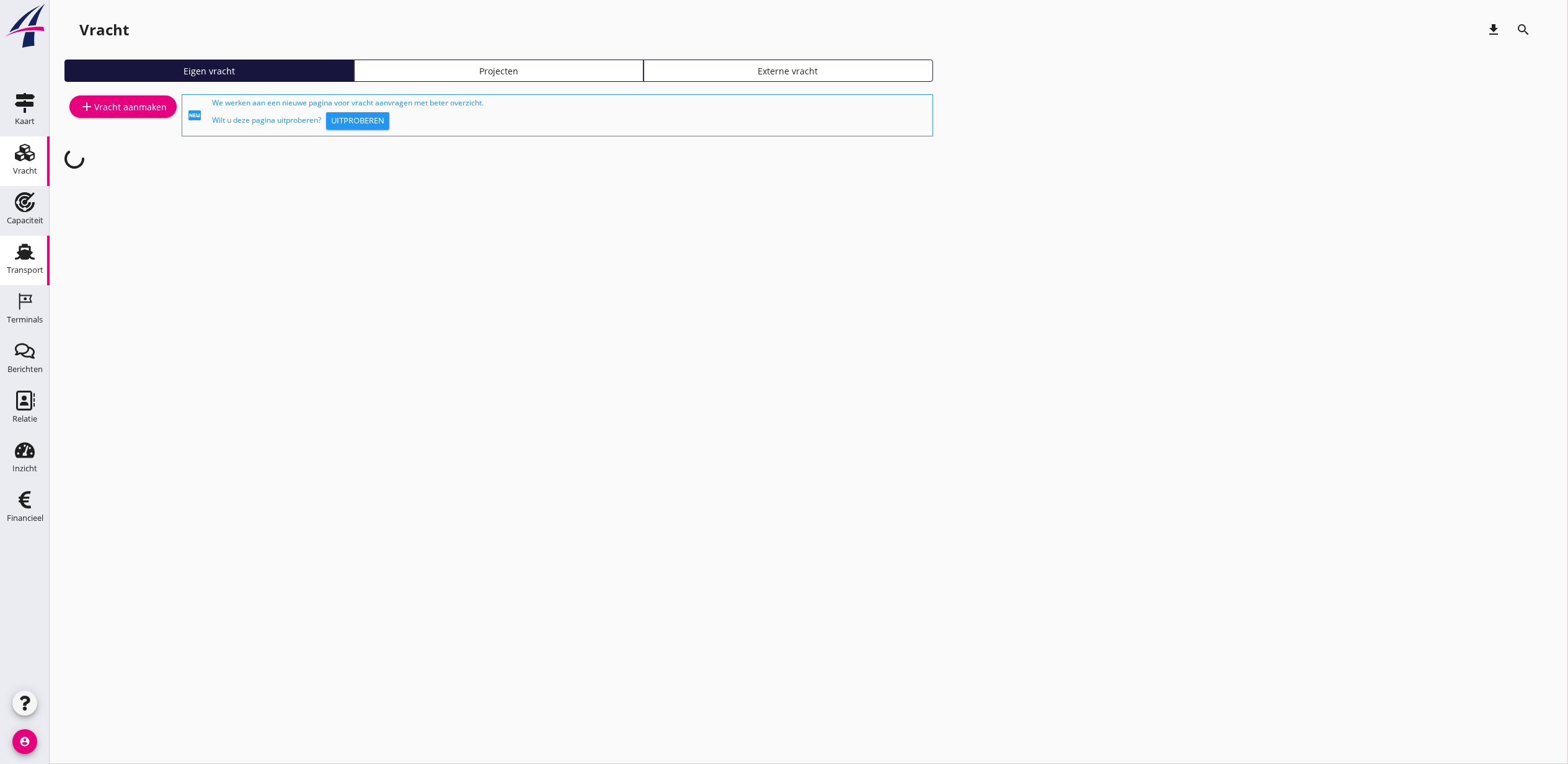
click at [28, 253] on use at bounding box center [24, 252] width 20 height 16
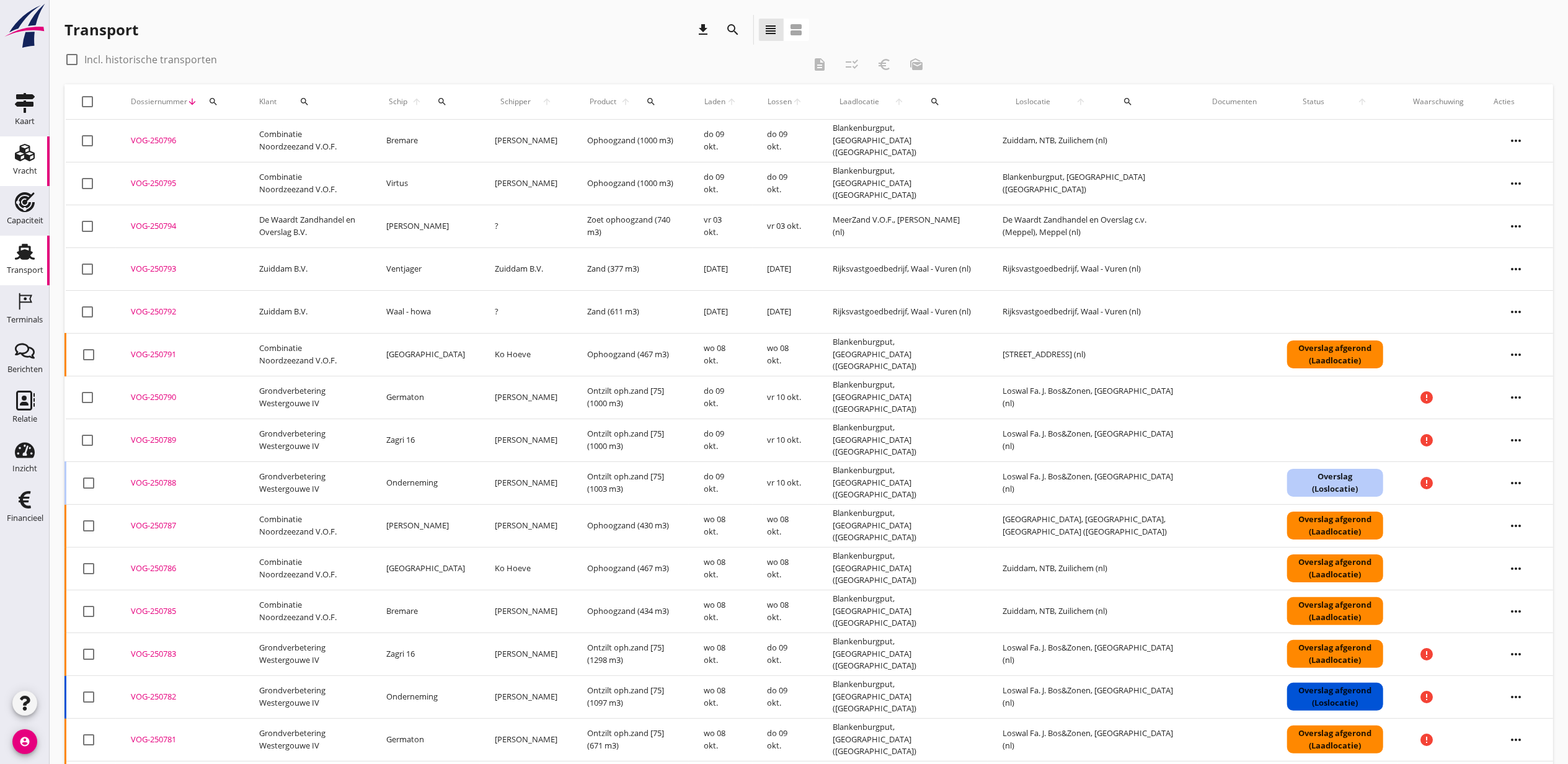
click at [31, 148] on icon "Vracht" at bounding box center [24, 153] width 20 height 20
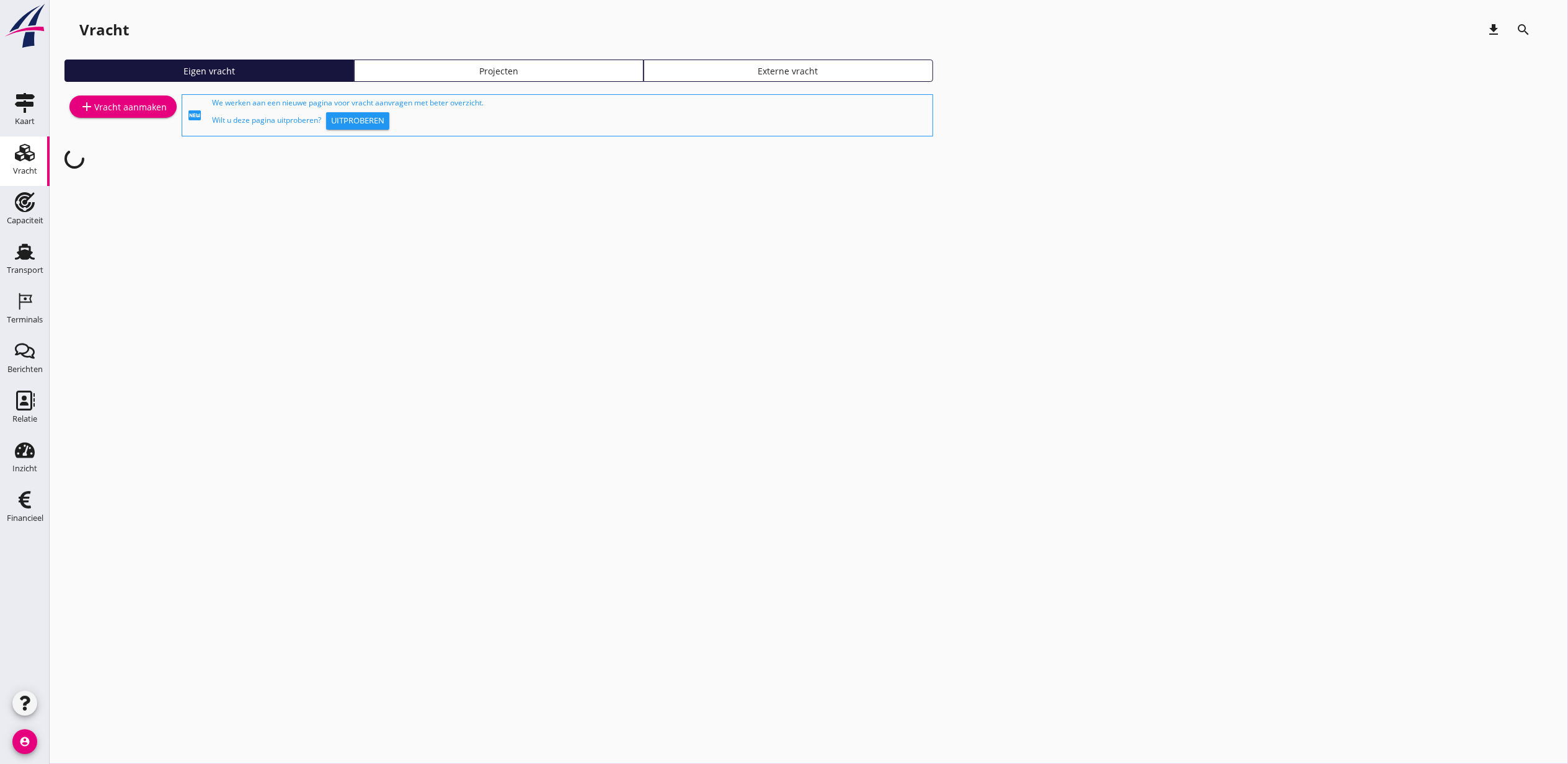
click at [558, 63] on link "Projecten" at bounding box center [498, 70] width 289 height 22
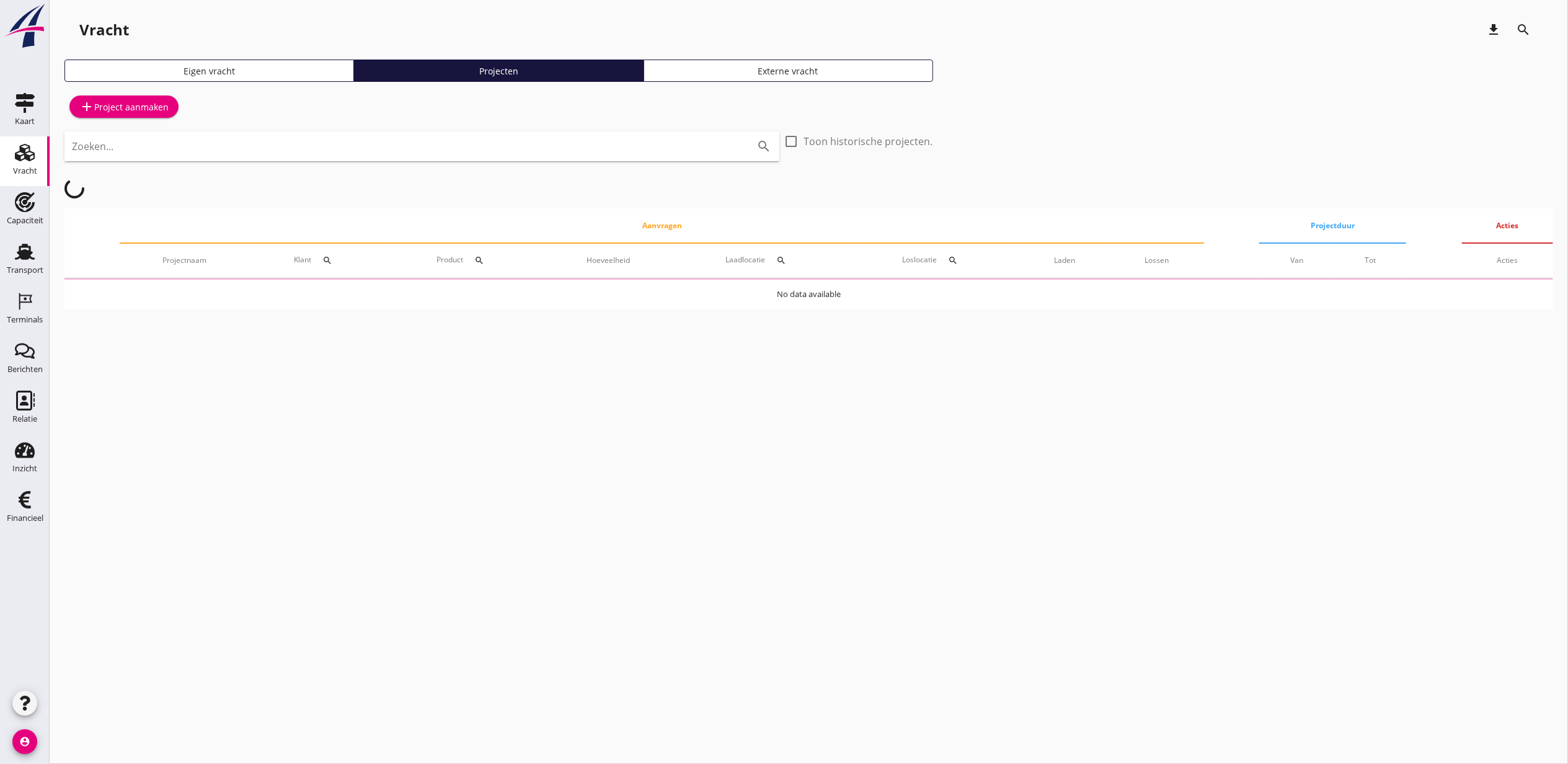
click at [499, 146] on input "Zoeken..." at bounding box center [404, 146] width 665 height 20
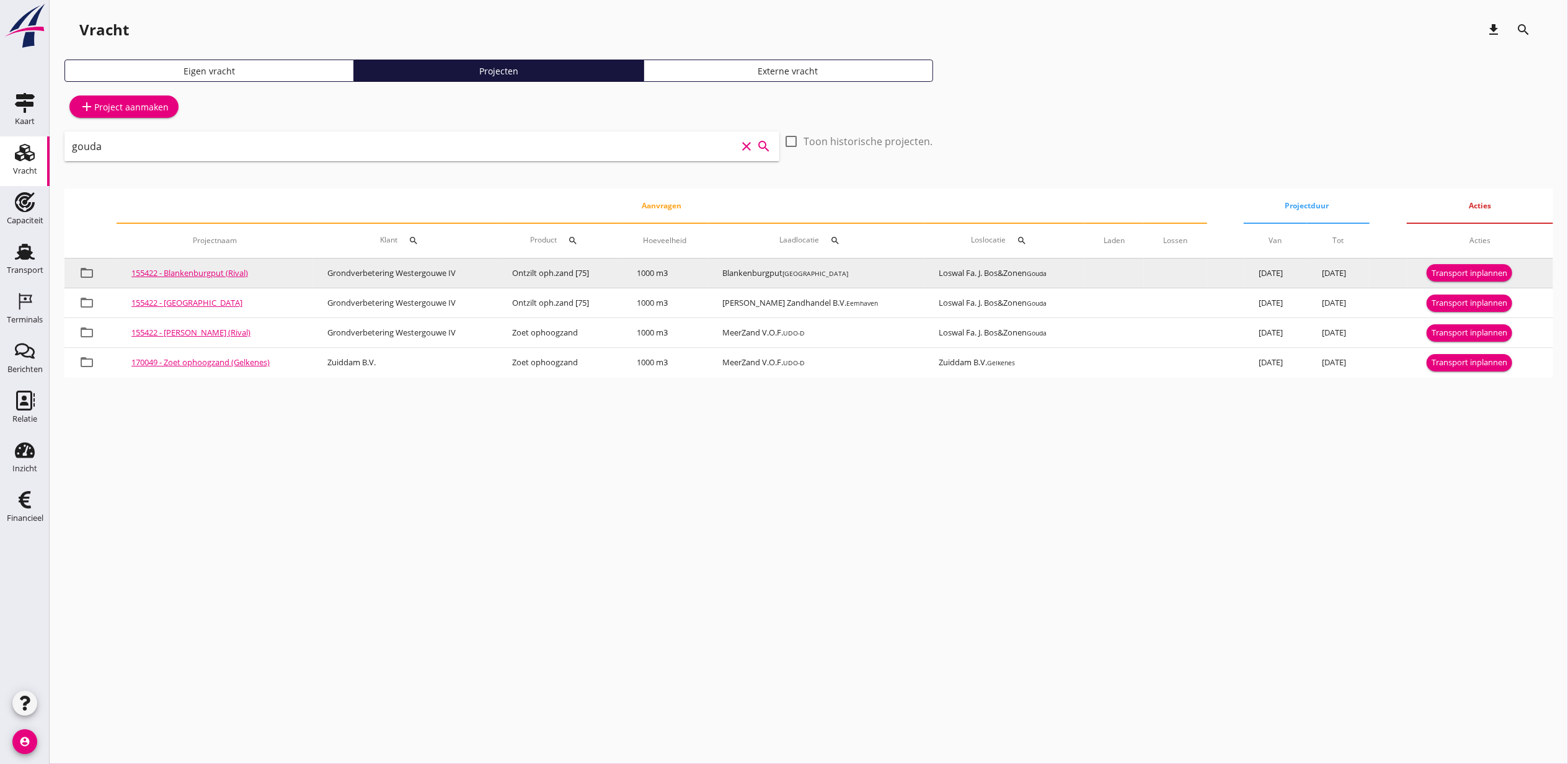
type input "gouda"
click at [1500, 271] on div "Transport inplannen" at bounding box center [1469, 273] width 76 height 12
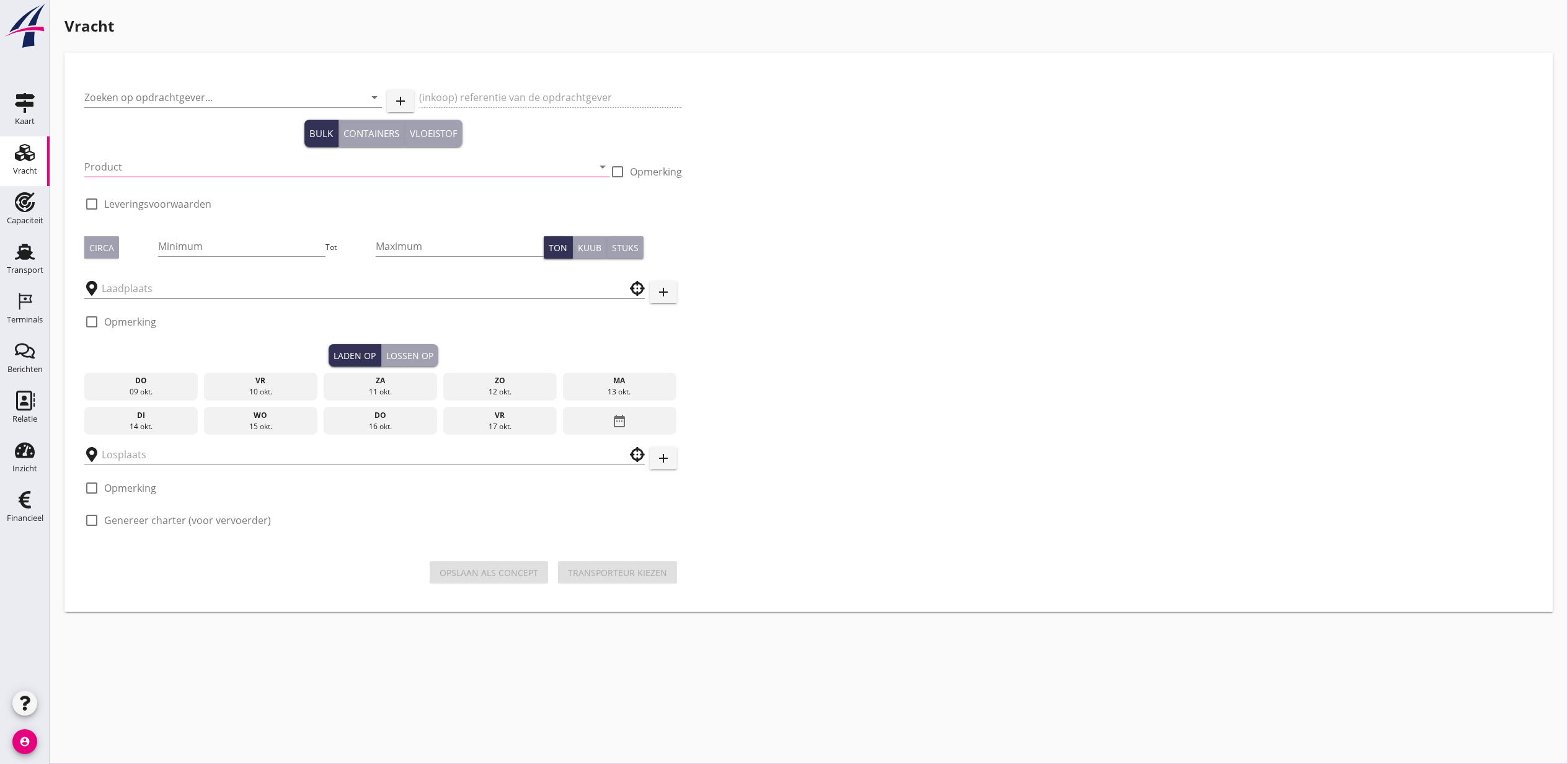
type input "Grondverbetering Westergouwe IV"
type input "Ontzilt oph.zand [75] (6120)"
type input "1000"
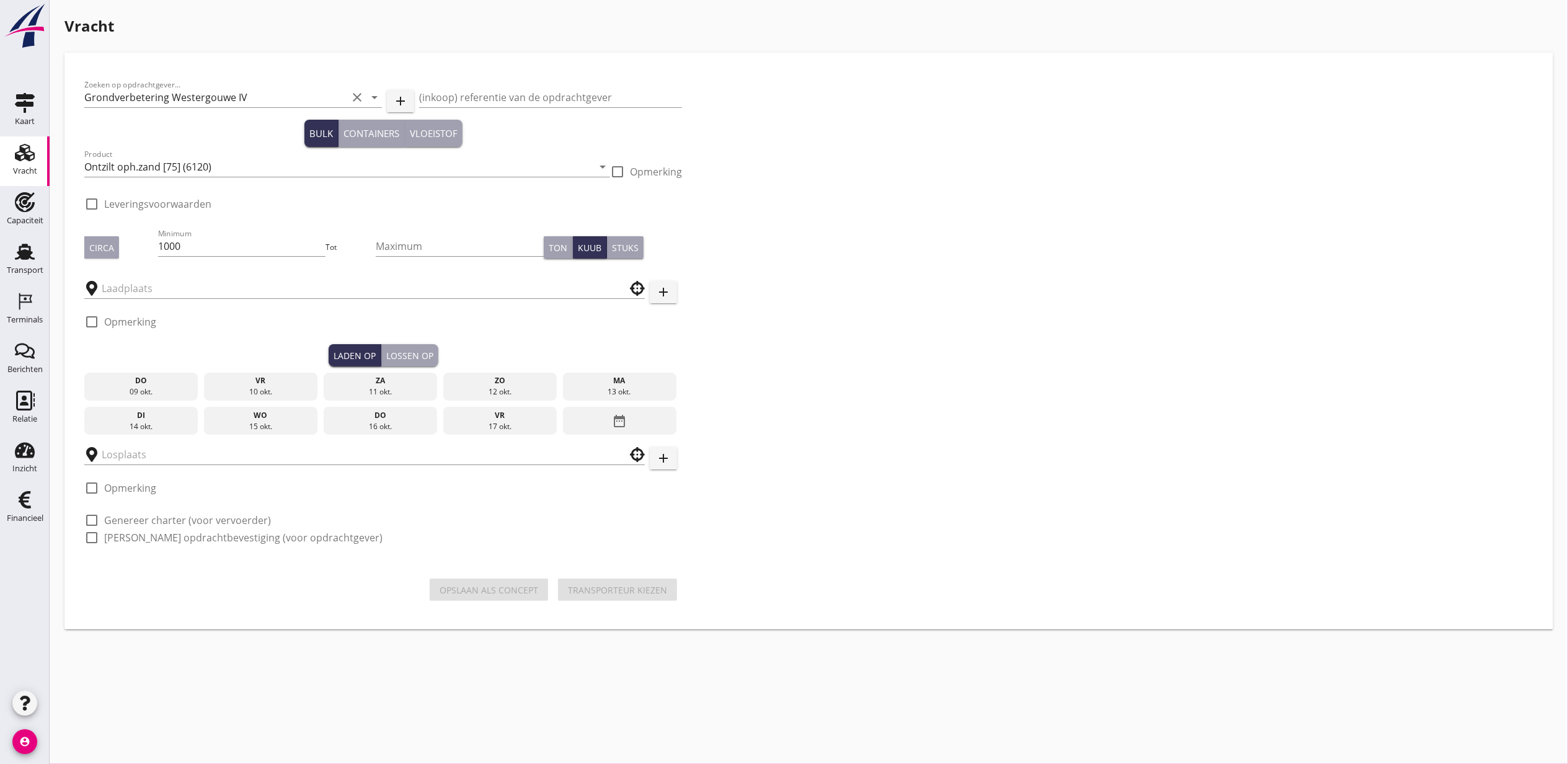
type input "Loswal Fa. J. Bos&Zonen"
checkbox input "true"
type input "Blankenburgput"
checkbox input "true"
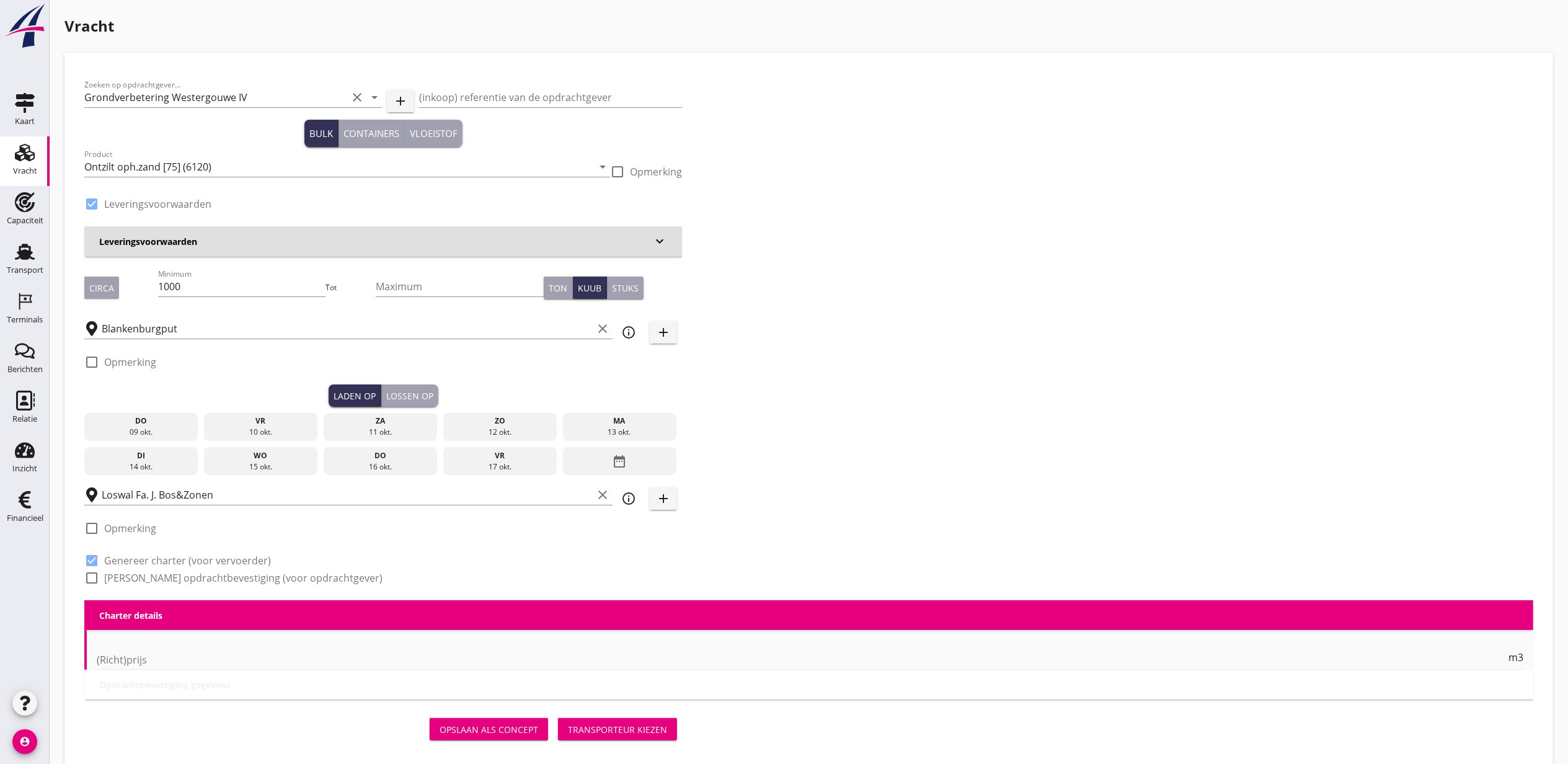
type input "2.2"
radio input "false"
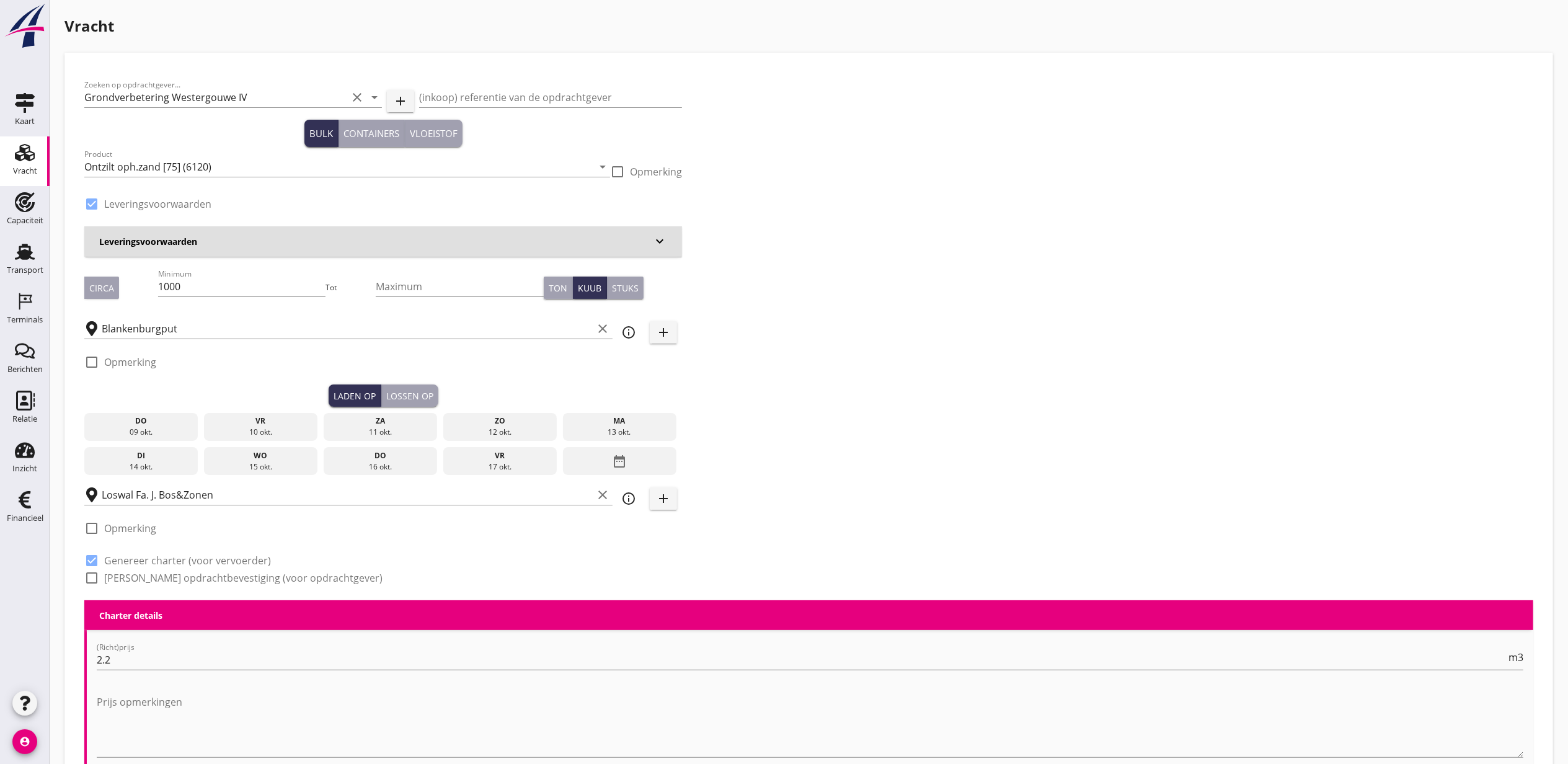
click at [276, 428] on div "10 okt." at bounding box center [261, 432] width 108 height 11
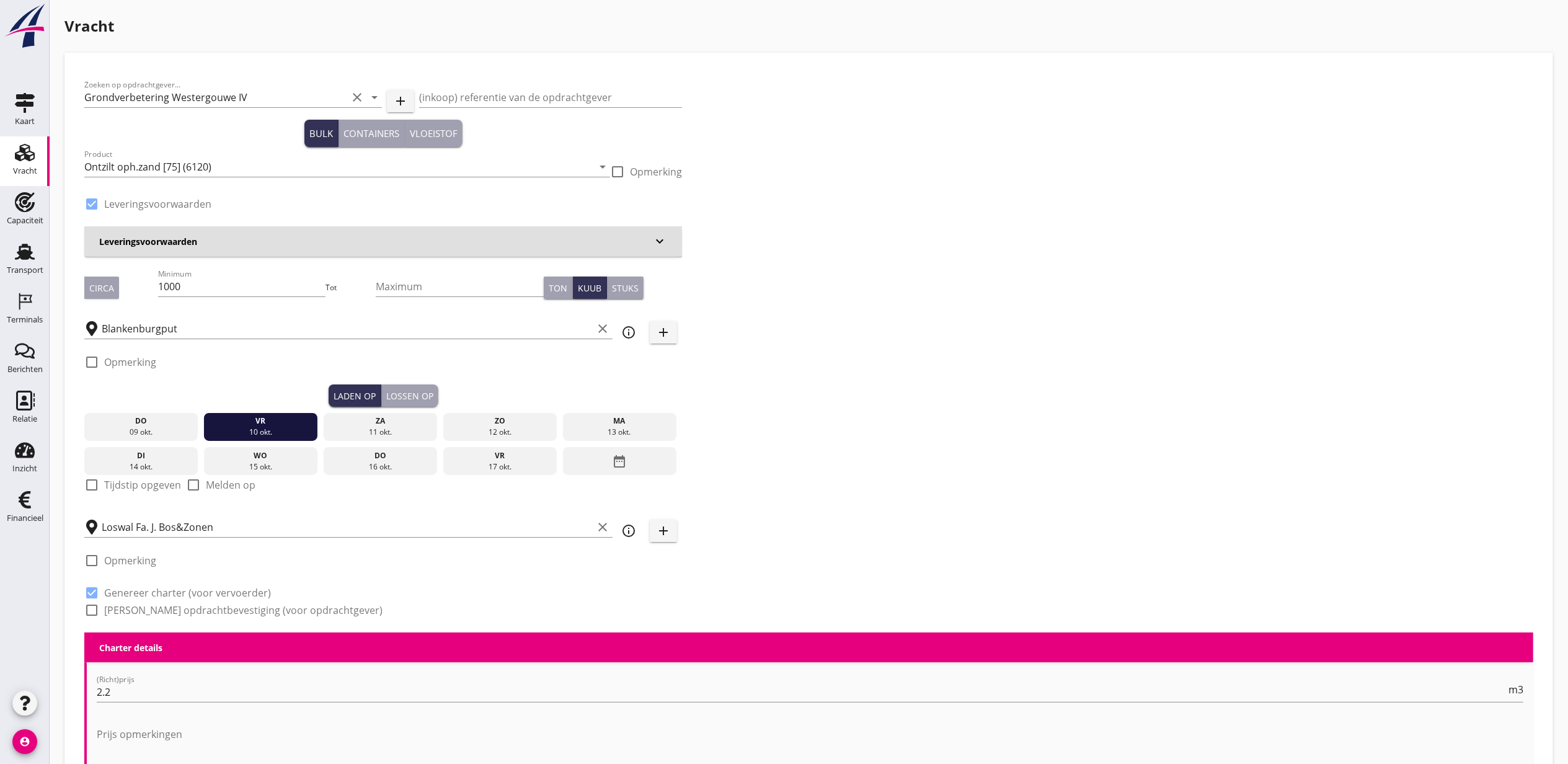
click at [149, 482] on label "Tijdstip opgeven" at bounding box center [143, 485] width 77 height 12
checkbox input "true"
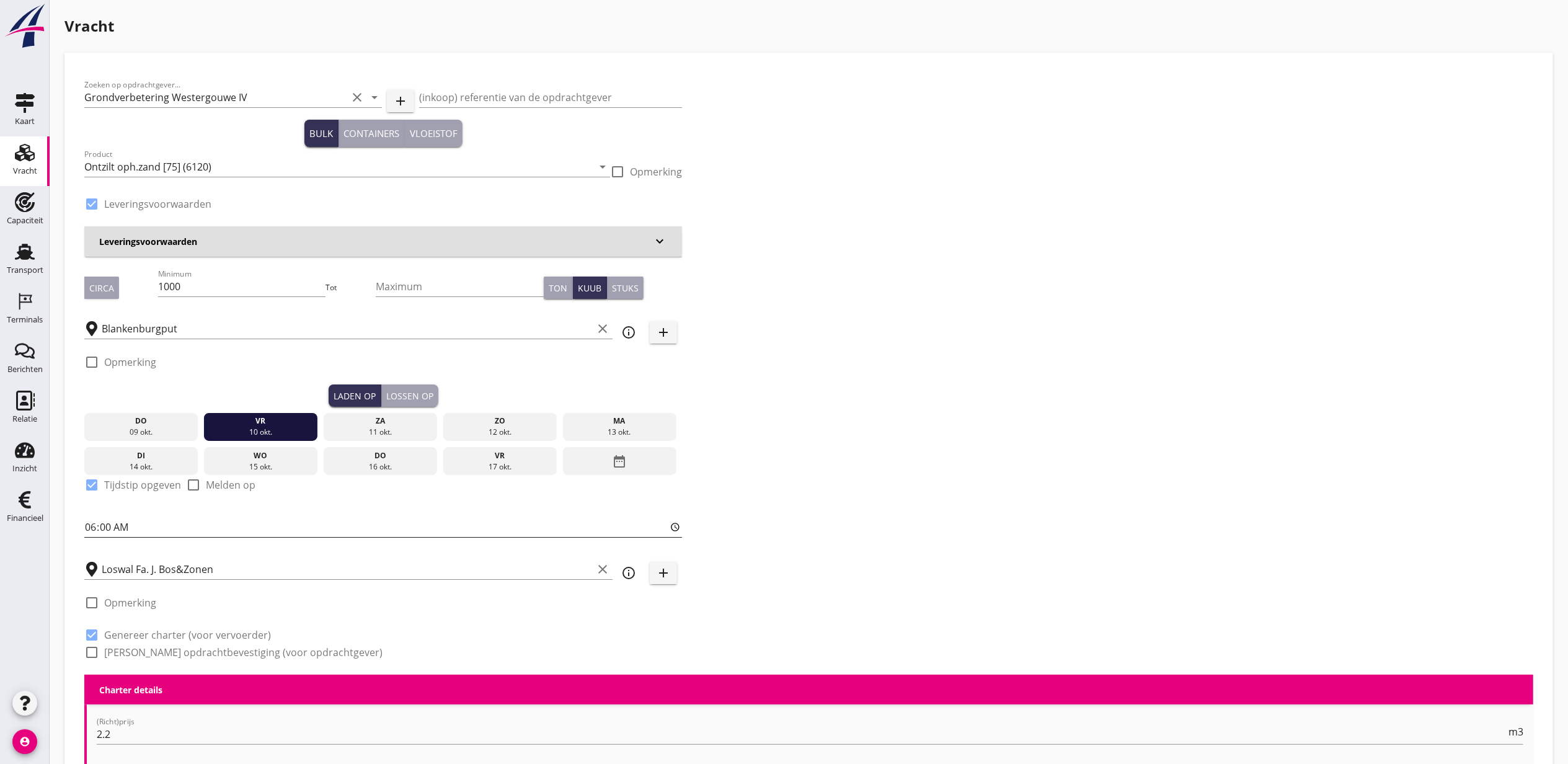
click at [95, 519] on input "06:00" at bounding box center [383, 527] width 598 height 20
type input "12:00"
click at [400, 385] on button "Lossen op" at bounding box center [410, 395] width 57 height 22
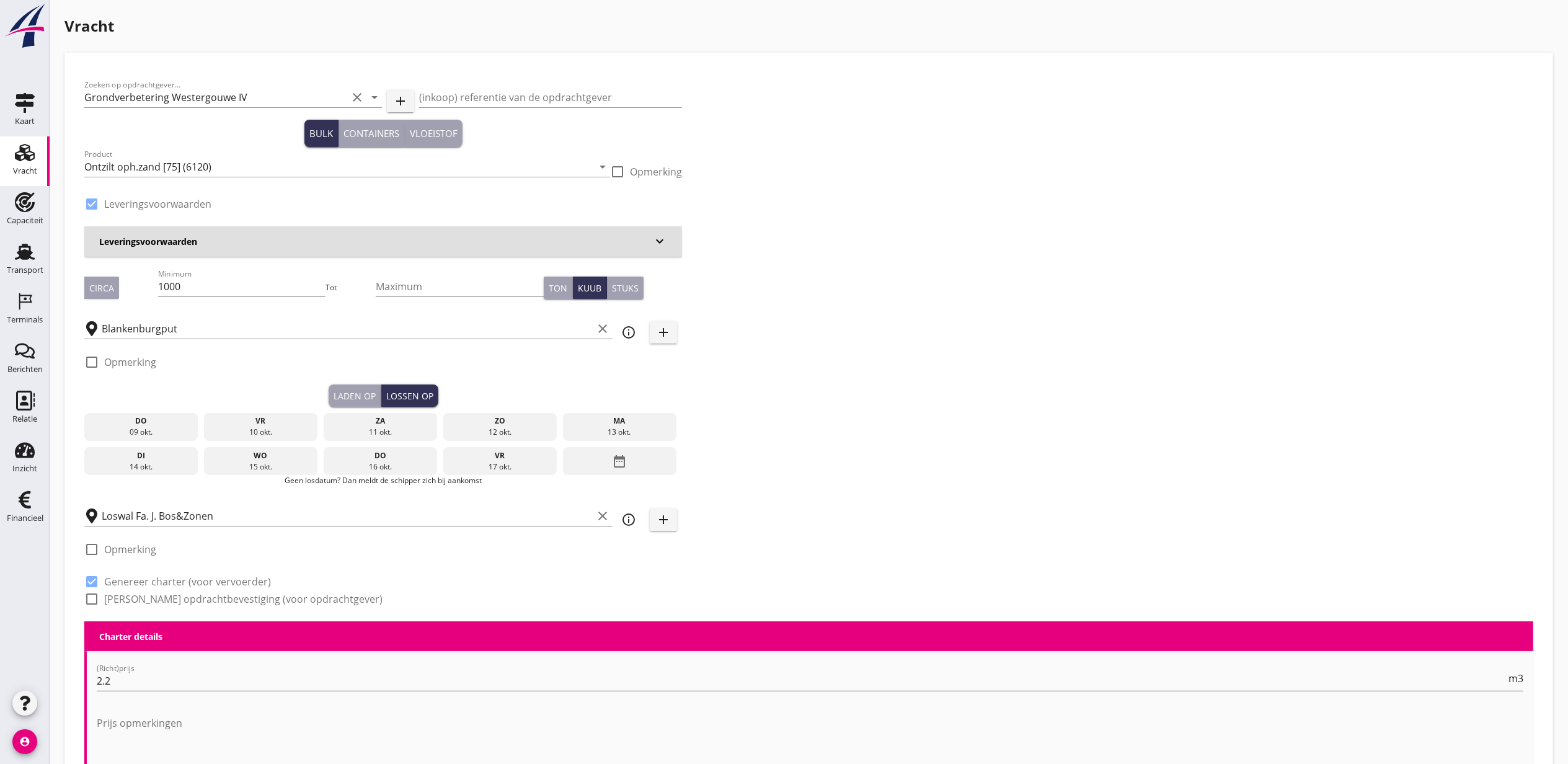
click at [595, 431] on div "13 okt." at bounding box center [619, 432] width 108 height 11
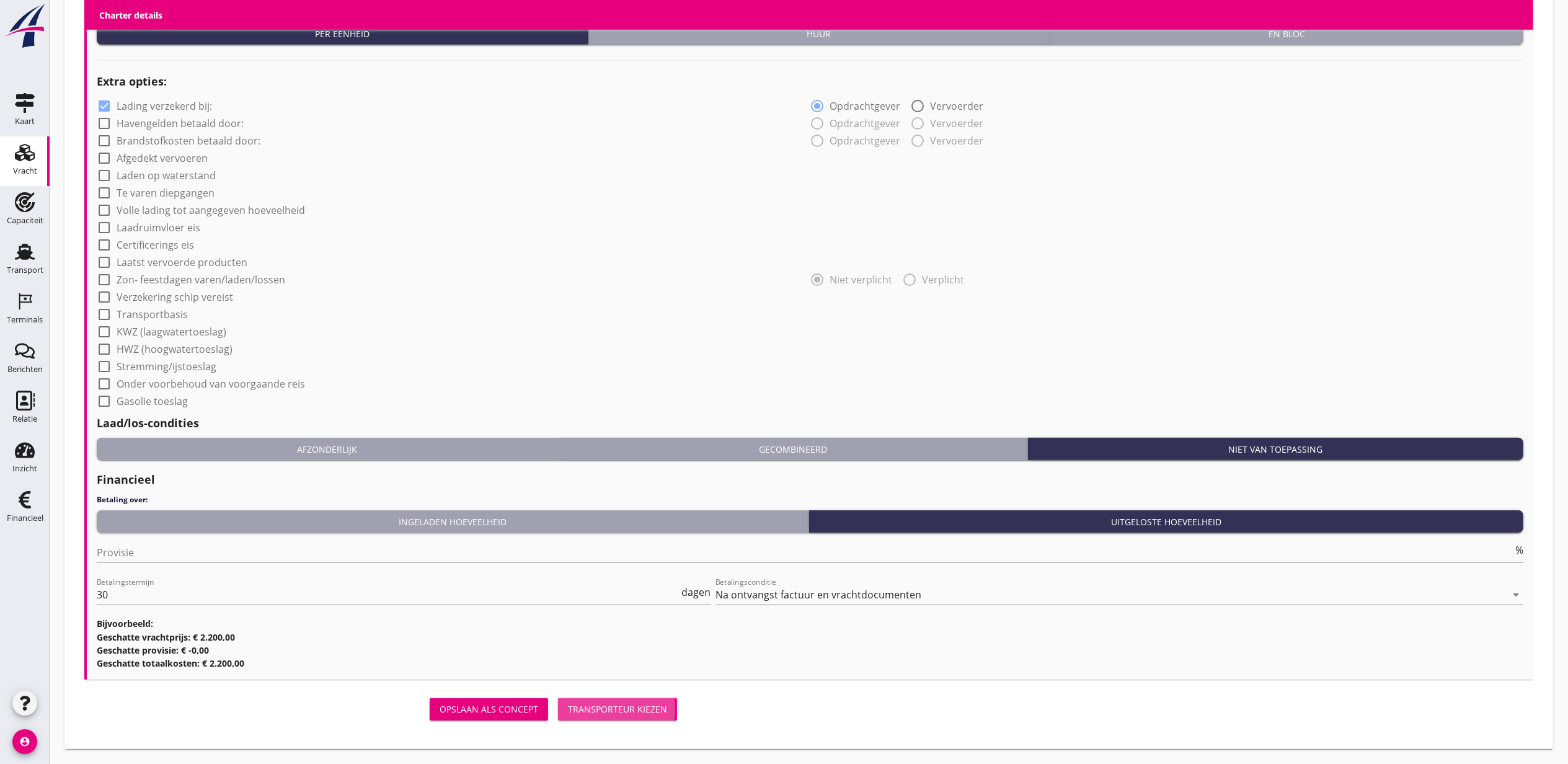
click at [618, 713] on div "Transporteur kiezen" at bounding box center [617, 709] width 99 height 13
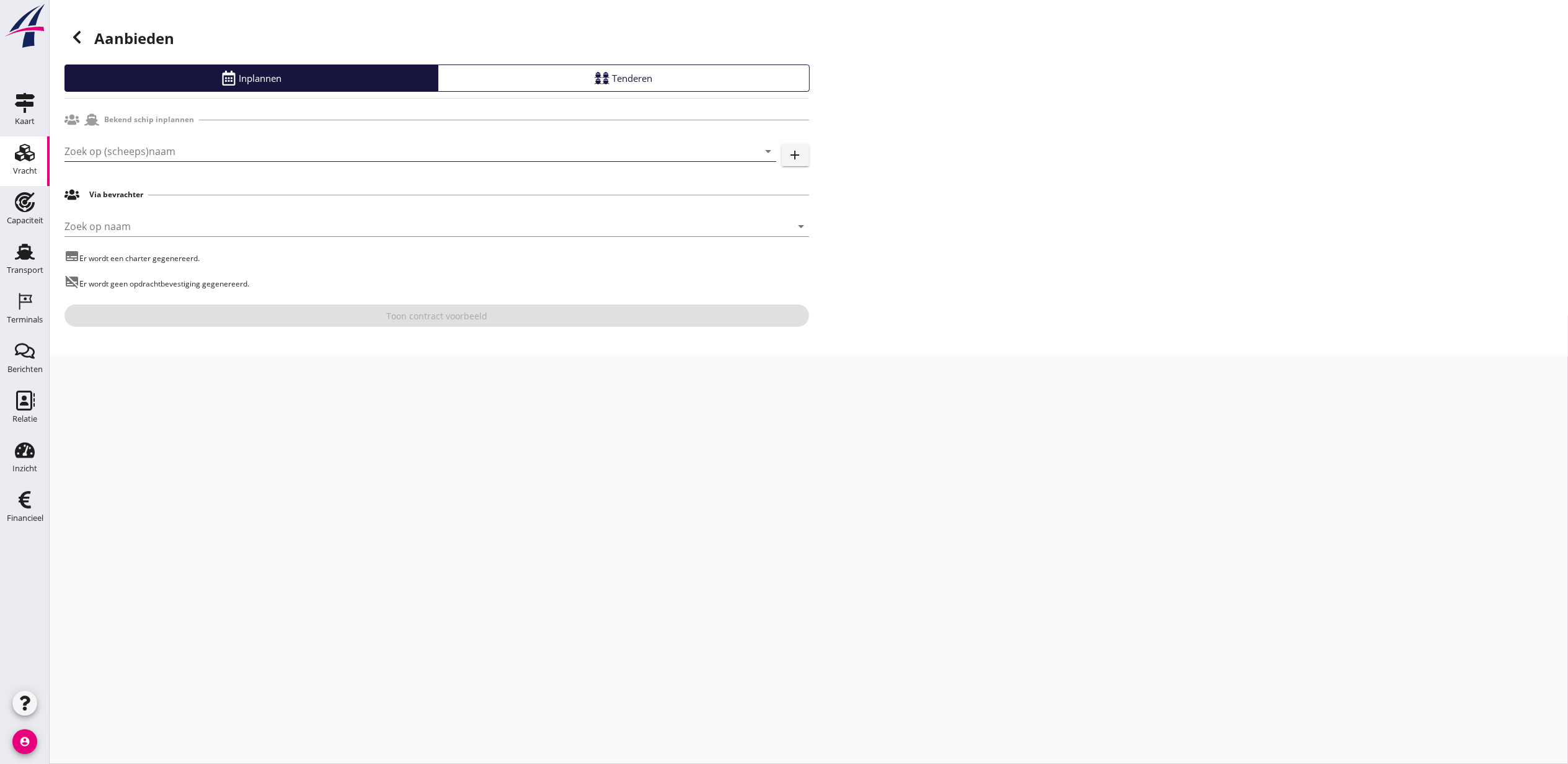
click at [169, 154] on input "Zoek op (scheeps)naam" at bounding box center [403, 151] width 677 height 20
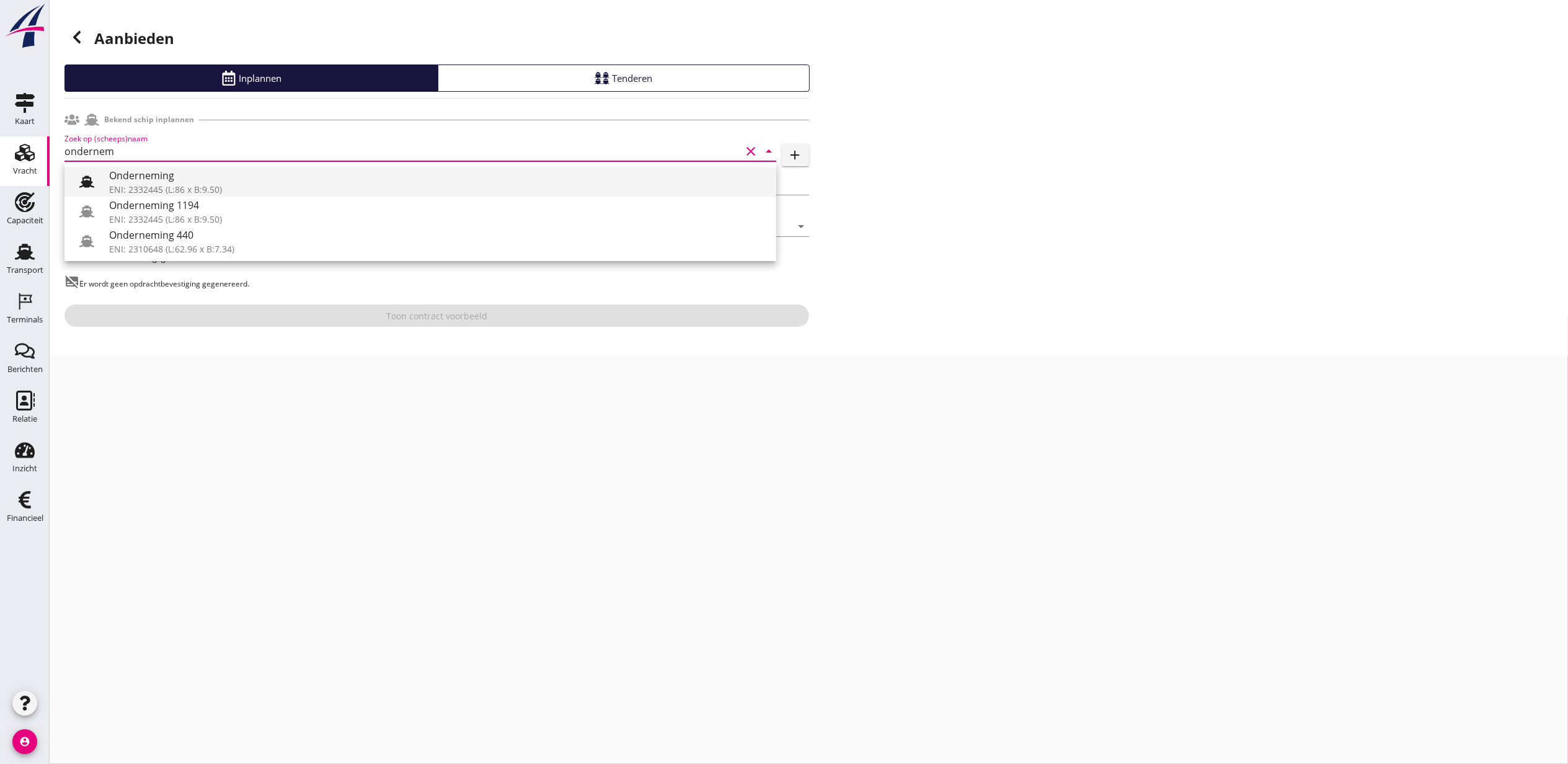
click at [194, 172] on div "Onderneming" at bounding box center [438, 176] width 657 height 15
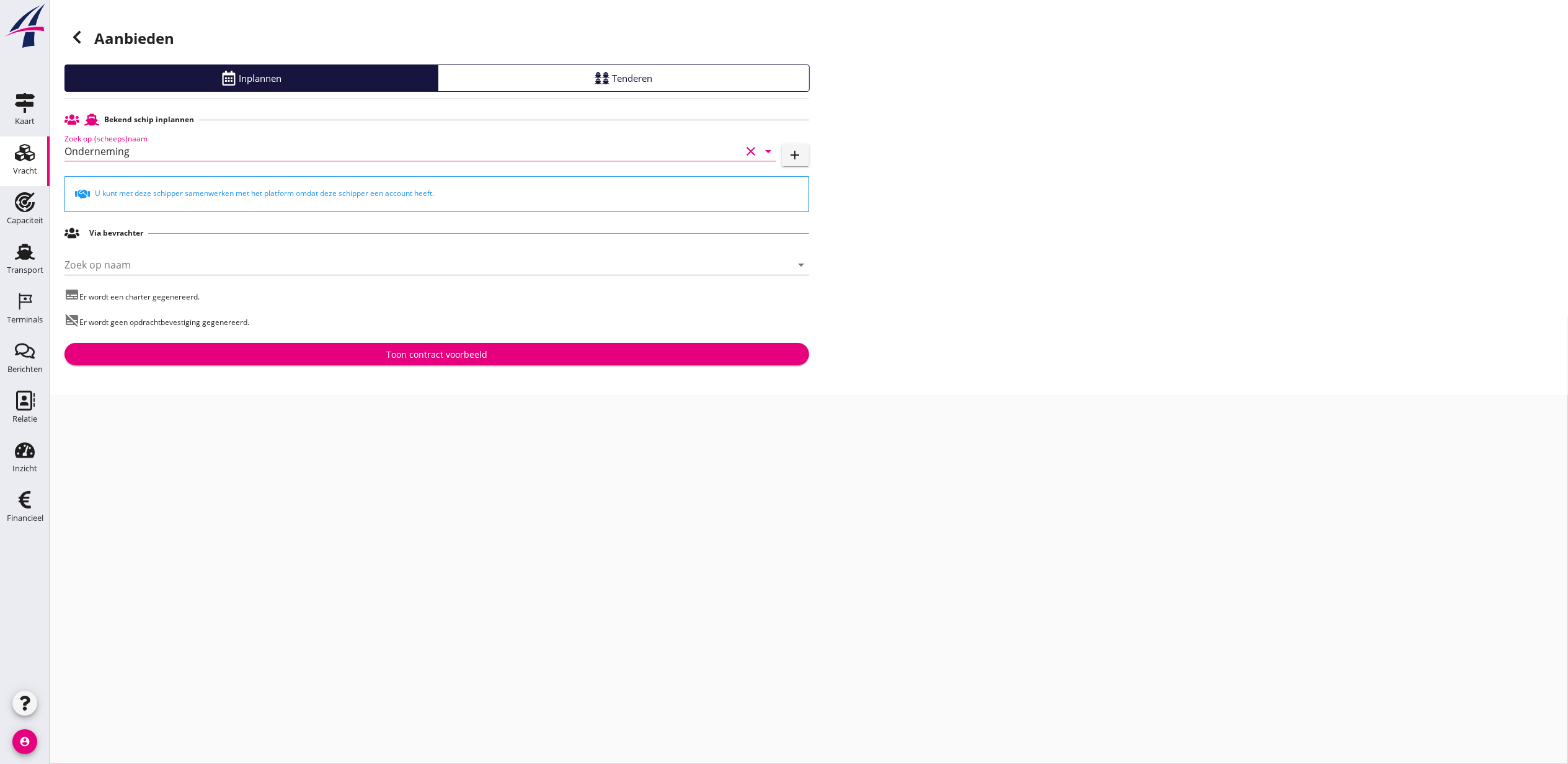
type input "Onderneming"
click at [470, 343] on div "Bekend schip inplannen Zoek op (scheeps)naam Onderneming clear arrow_drop_down …" at bounding box center [437, 236] width 745 height 257
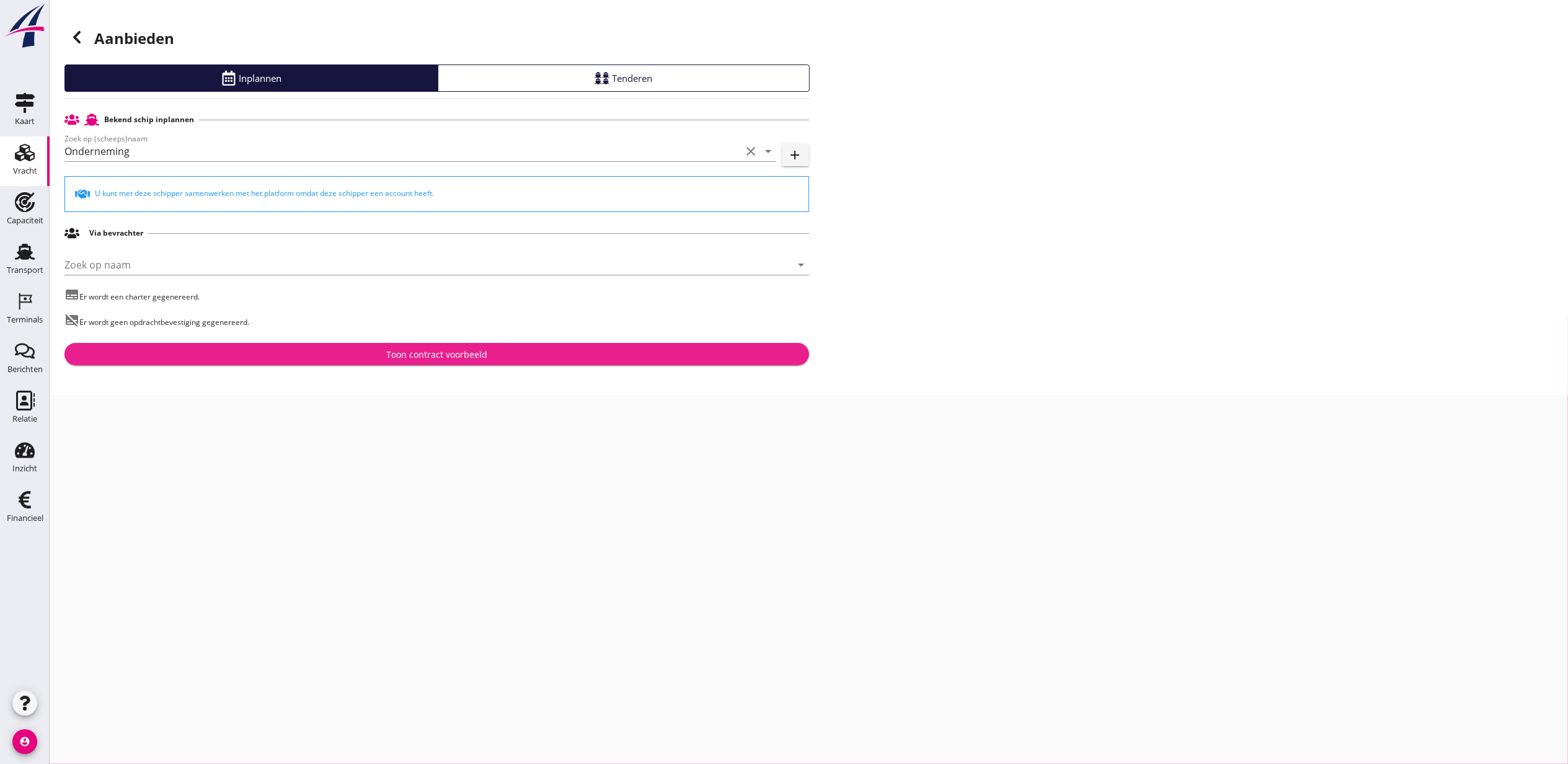
click at [477, 349] on div "Toon contract voorbeeld" at bounding box center [437, 355] width 101 height 13
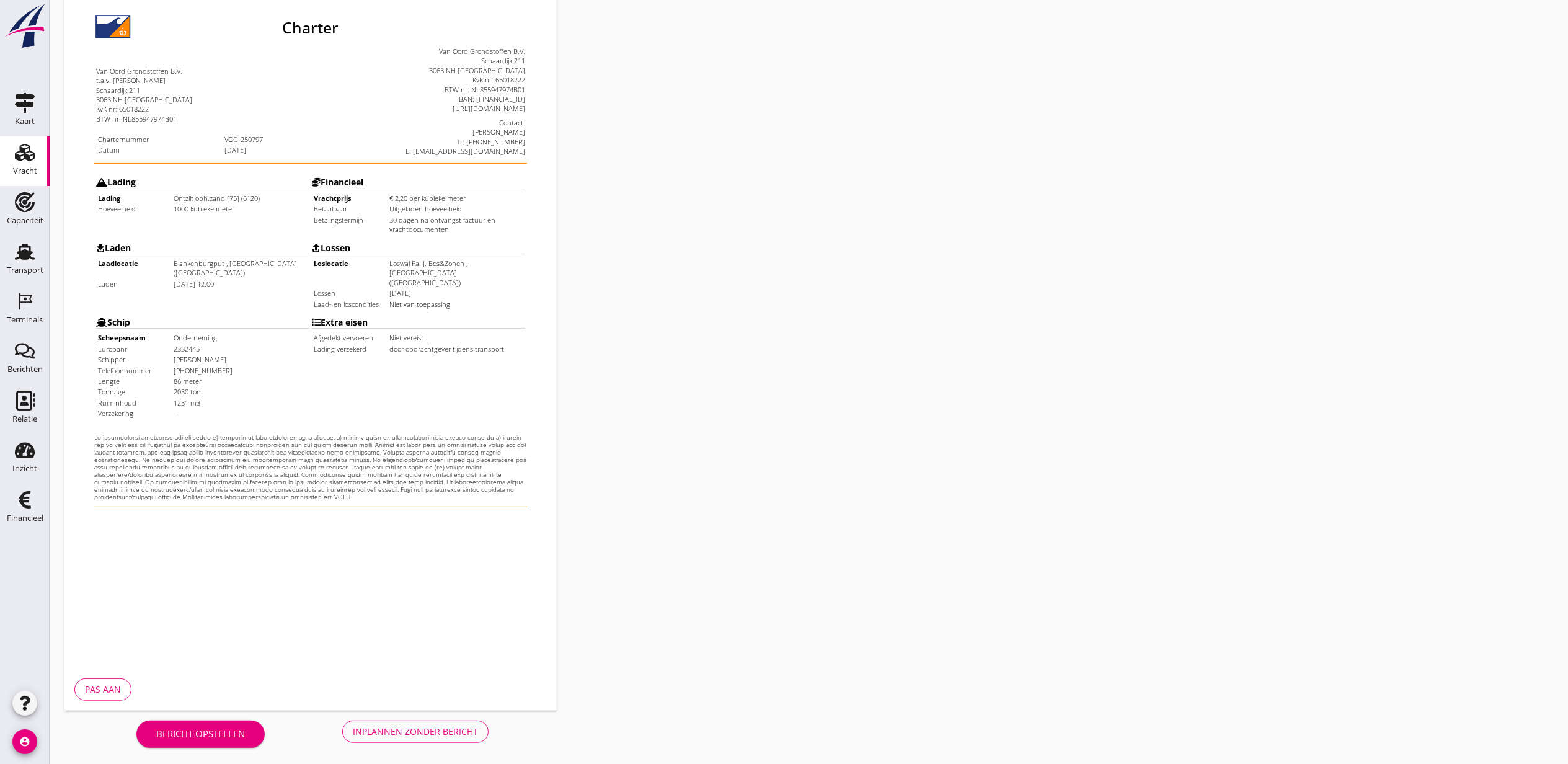
scroll to position [154, 0]
click at [419, 712] on div "Charter nl arrow_drop_down open_in_new Pas aan" at bounding box center [434, 310] width 750 height 808
click at [429, 723] on div "Inplannen zonder bericht" at bounding box center [415, 730] width 125 height 13
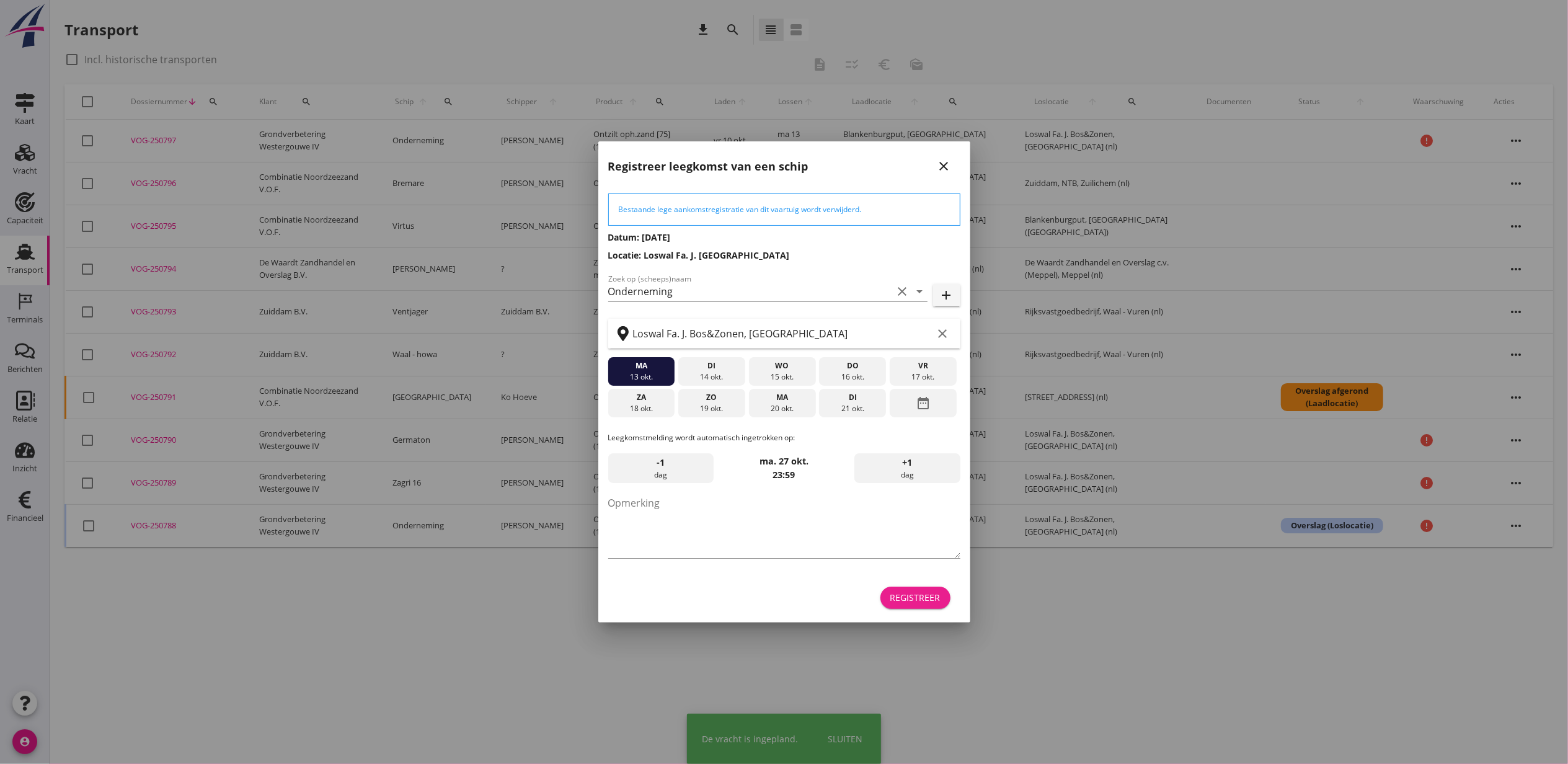
click at [907, 601] on div "Registreer" at bounding box center [915, 597] width 50 height 13
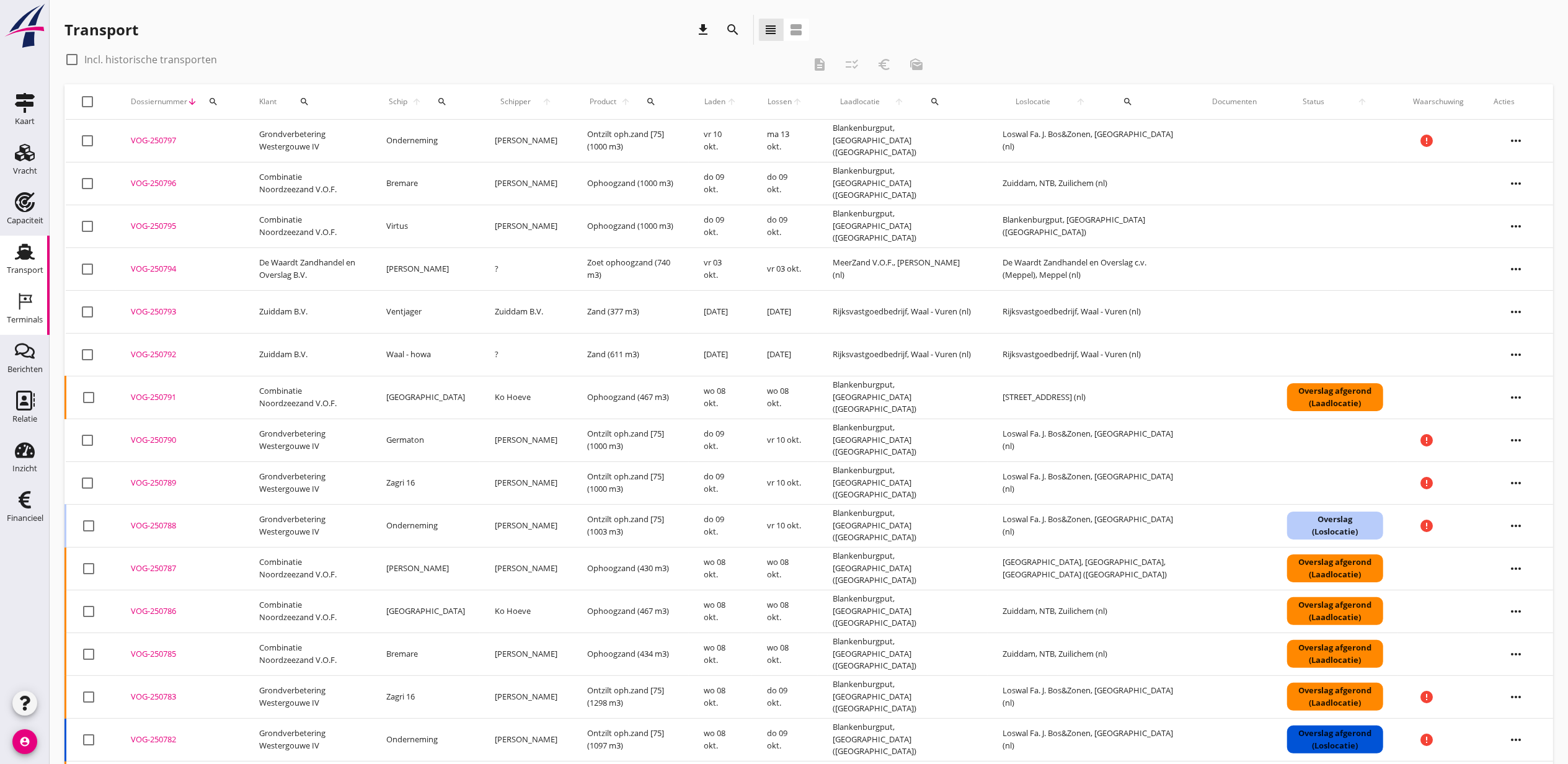
click at [10, 302] on div "Terminals" at bounding box center [24, 302] width 29 height 20
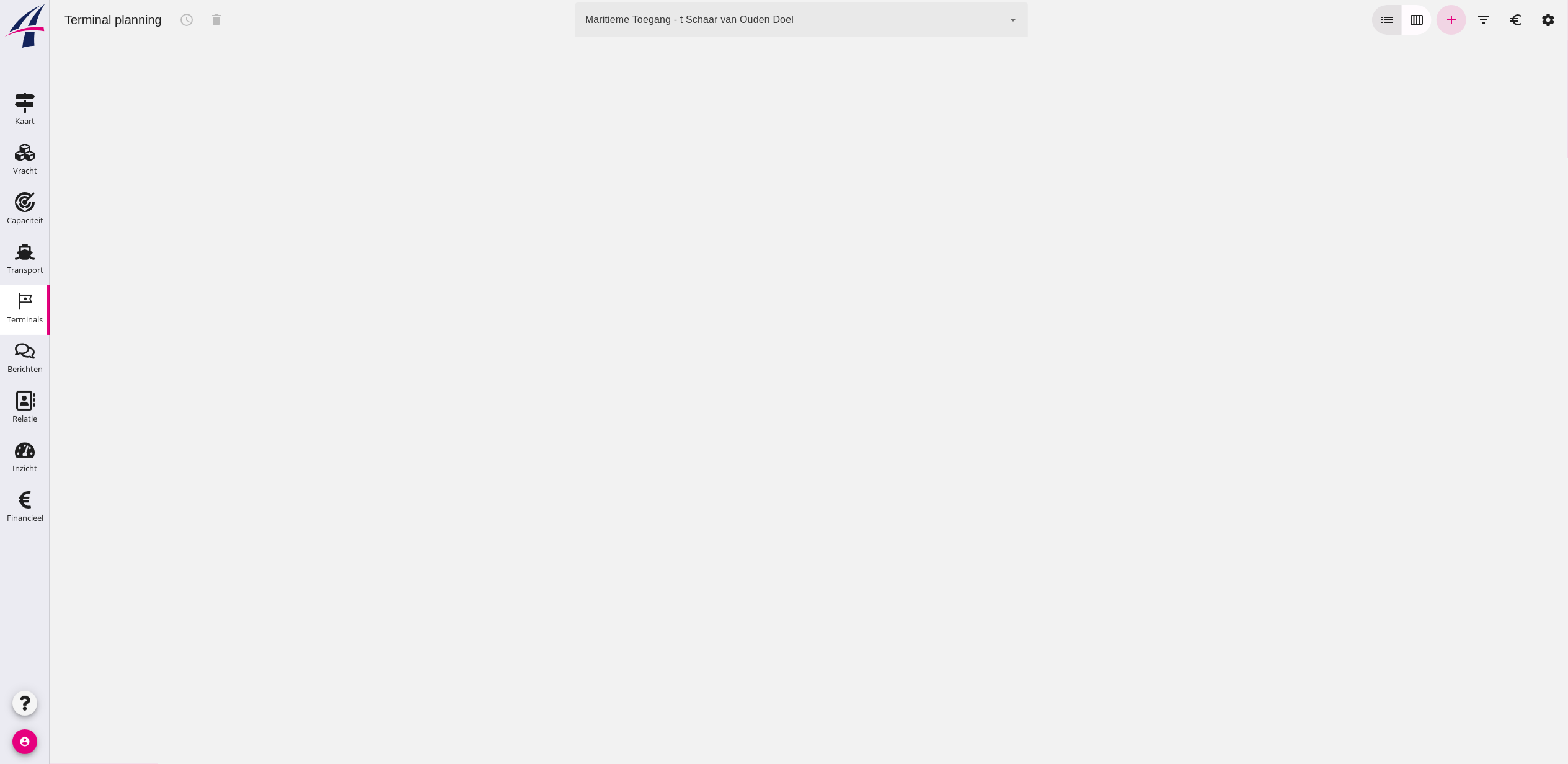
click at [674, 25] on div "Maritieme Toegang - t Schaar van Ouden Doel" at bounding box center [688, 20] width 208 height 15
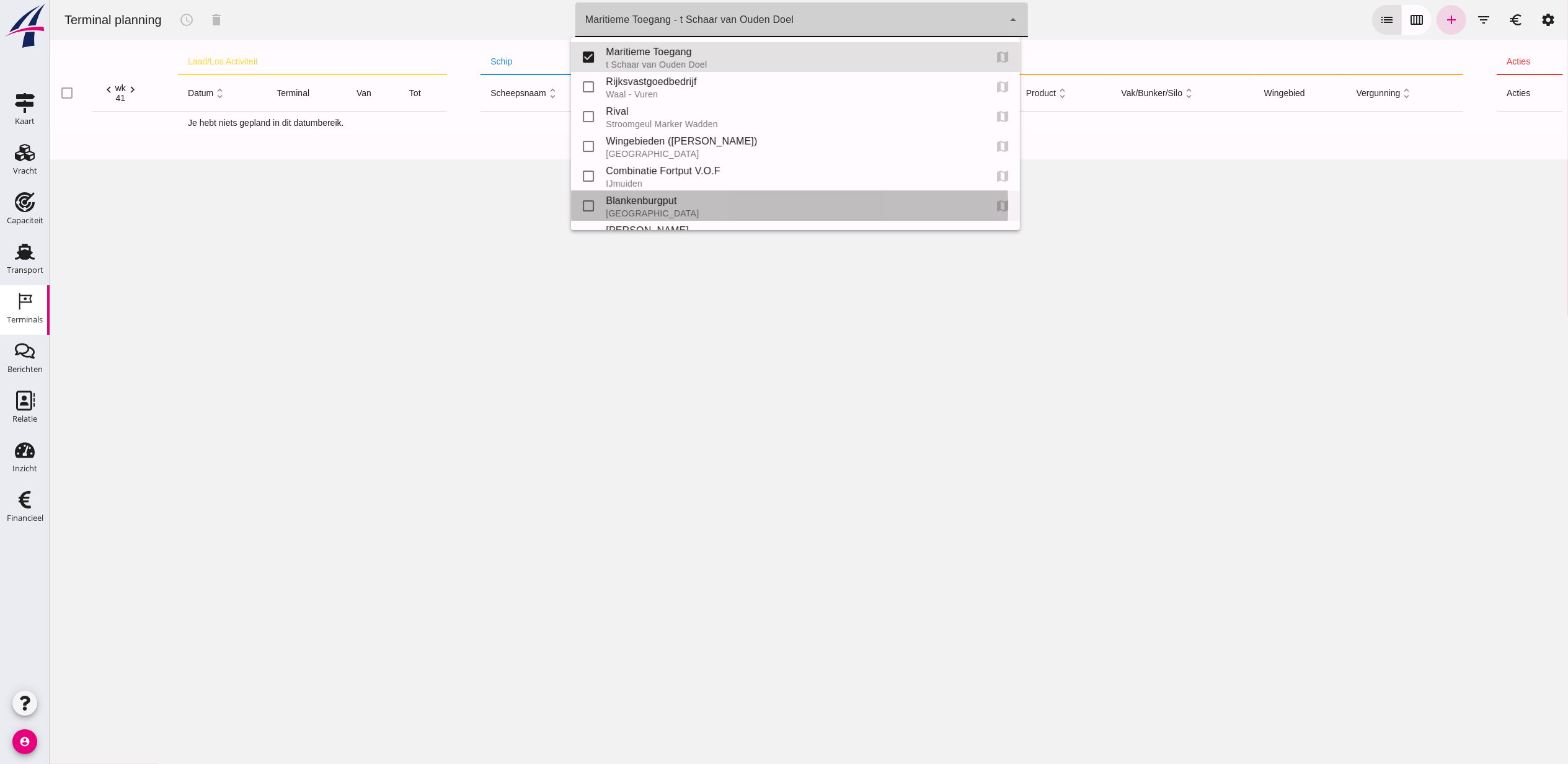
click at [705, 194] on div "Blankenburgput" at bounding box center [790, 201] width 369 height 15
type input "e6c78bfd-e3f1-4bb9-b01e-b37ce3668b52"
checkbox input "false"
checkbox input "true"
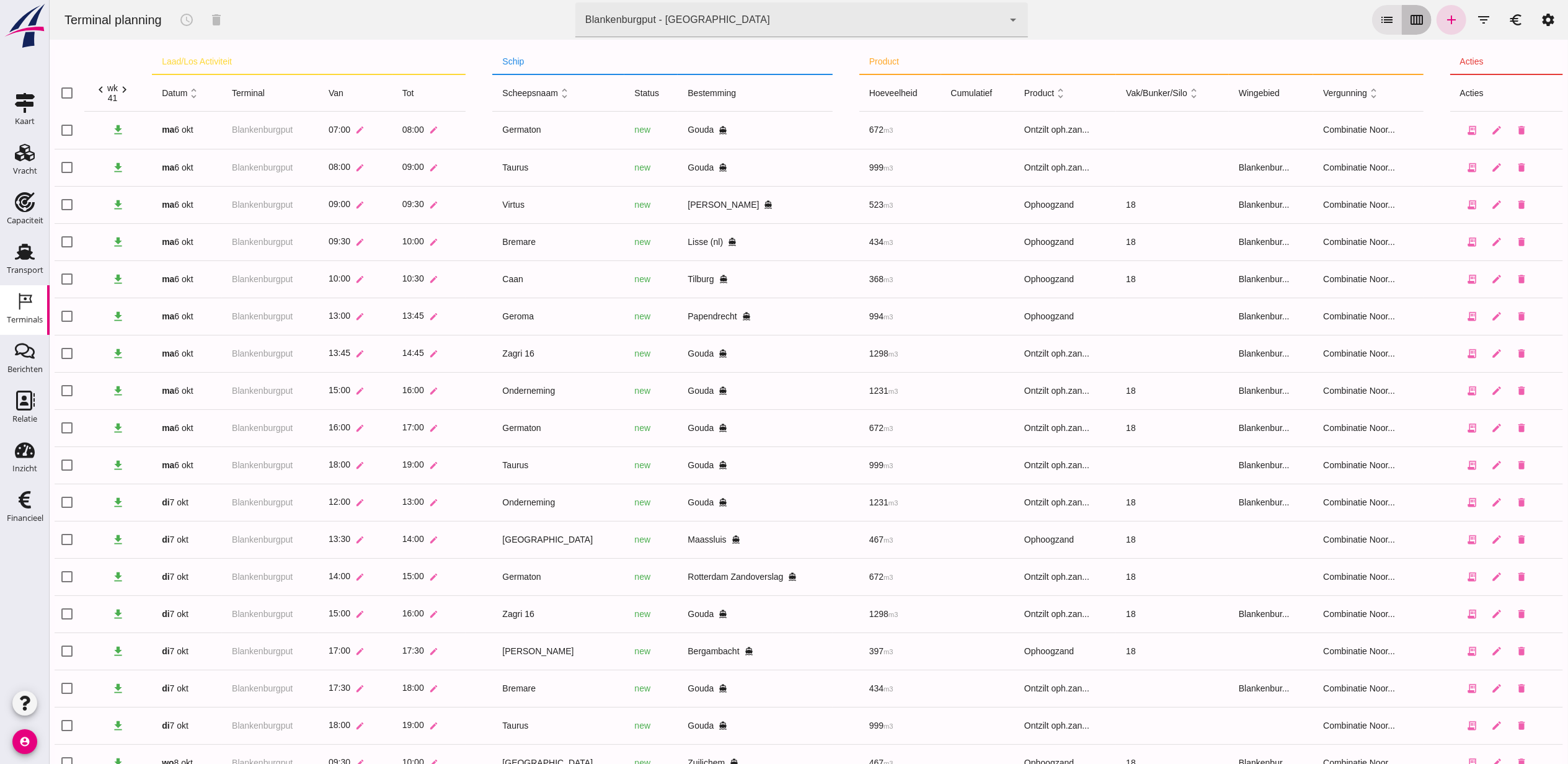
click at [1409, 20] on icon "calendar_view_week" at bounding box center [1416, 20] width 15 height 15
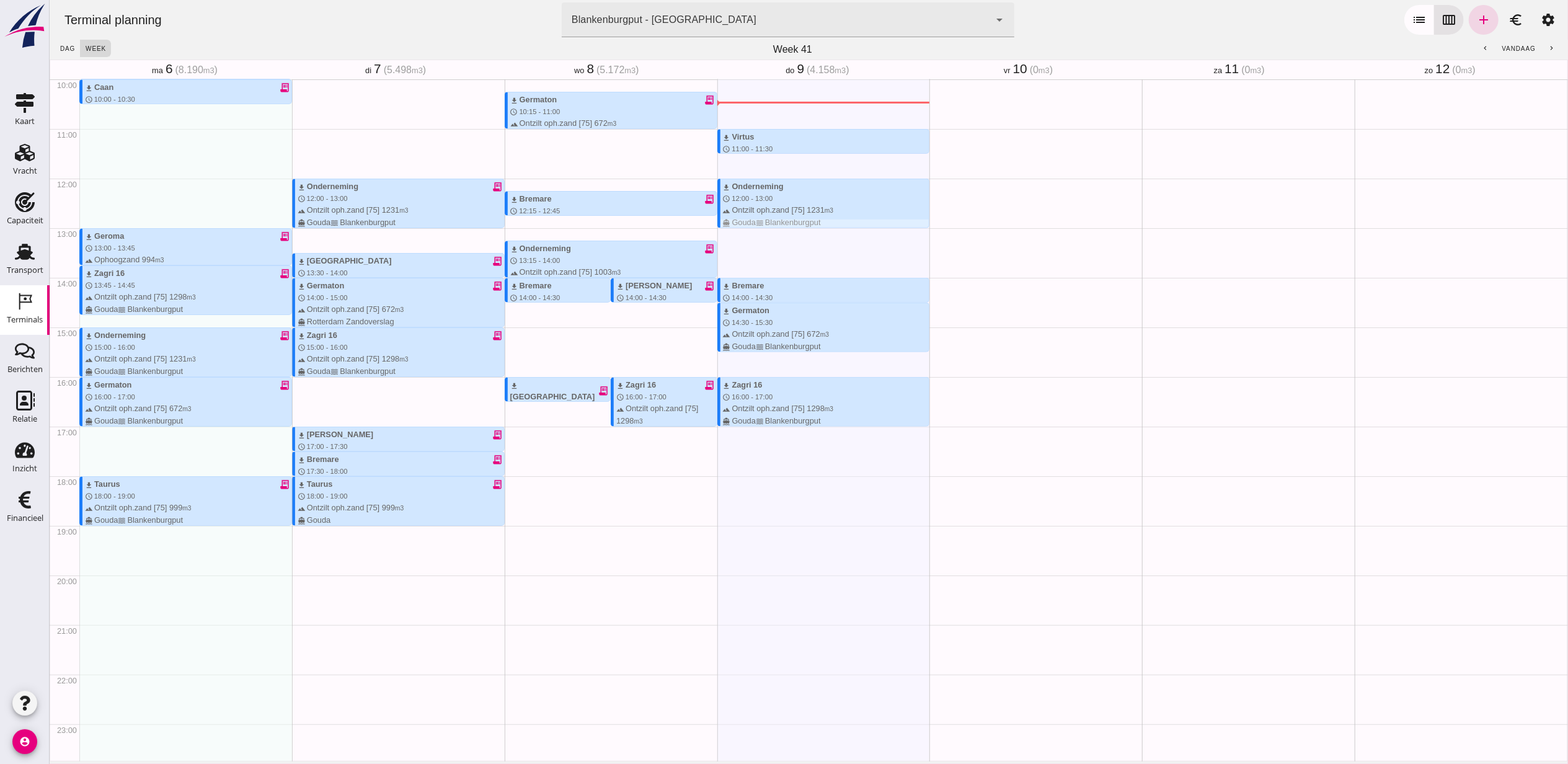
scroll to position [331, 0]
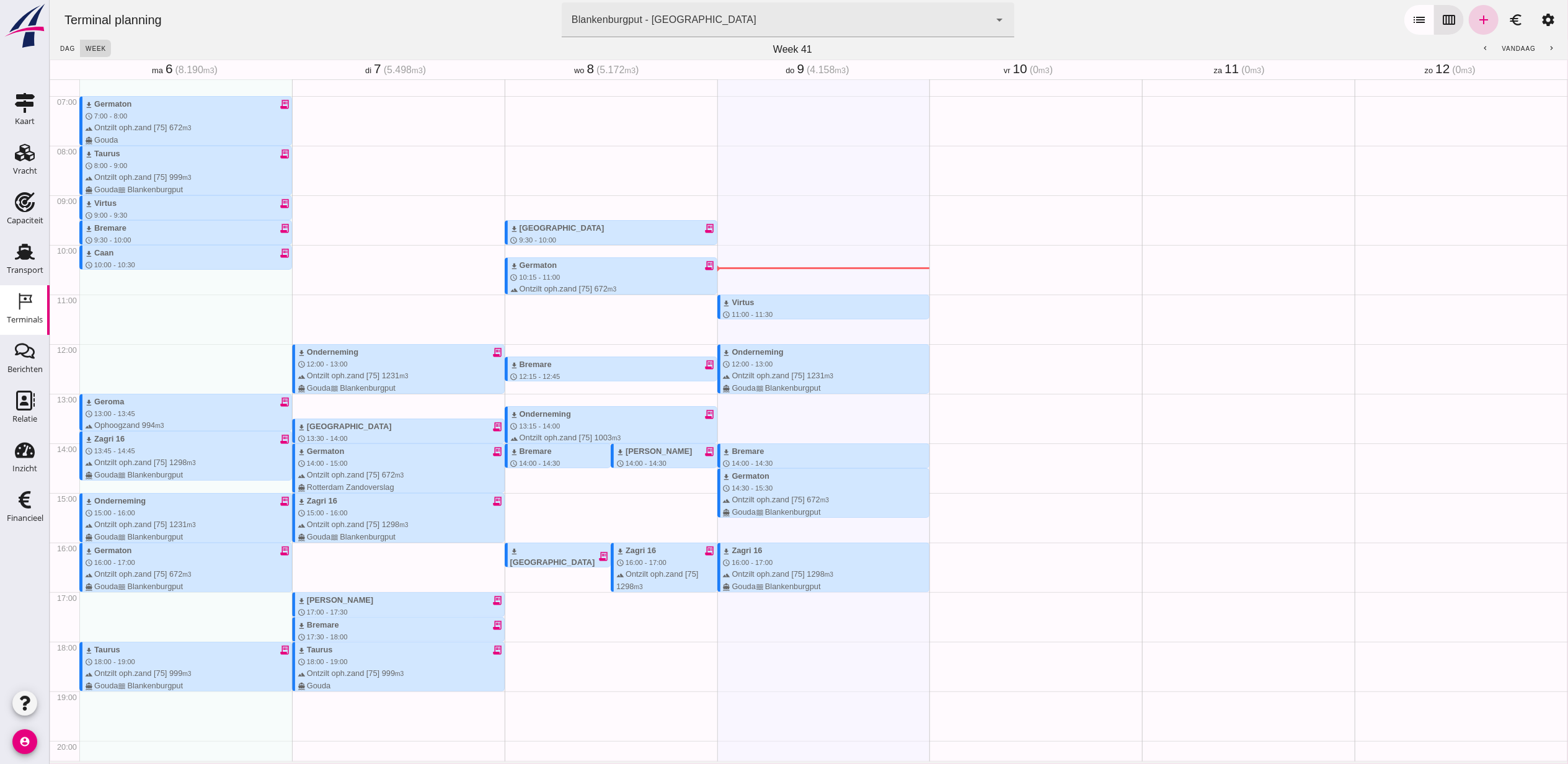
click at [1476, 21] on icon "add" at bounding box center [1483, 20] width 15 height 15
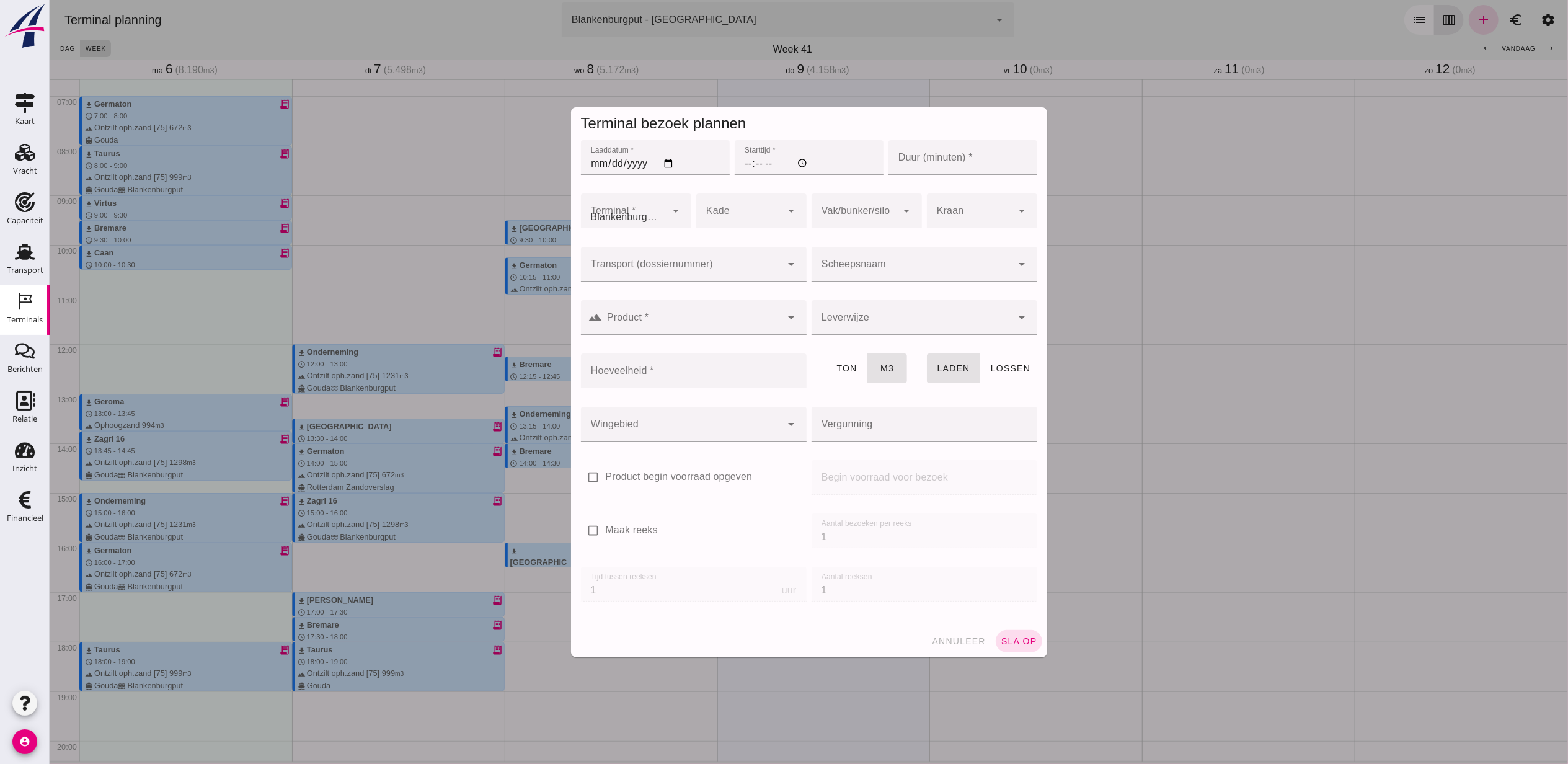
type input "Combinatie Noordzeezand V.O.F."
click at [665, 159] on input "Laaddatum *" at bounding box center [654, 158] width 149 height 35
type input "2025-10-10"
click at [749, 156] on input "Starttijd *" at bounding box center [808, 158] width 149 height 35
type input "12:00"
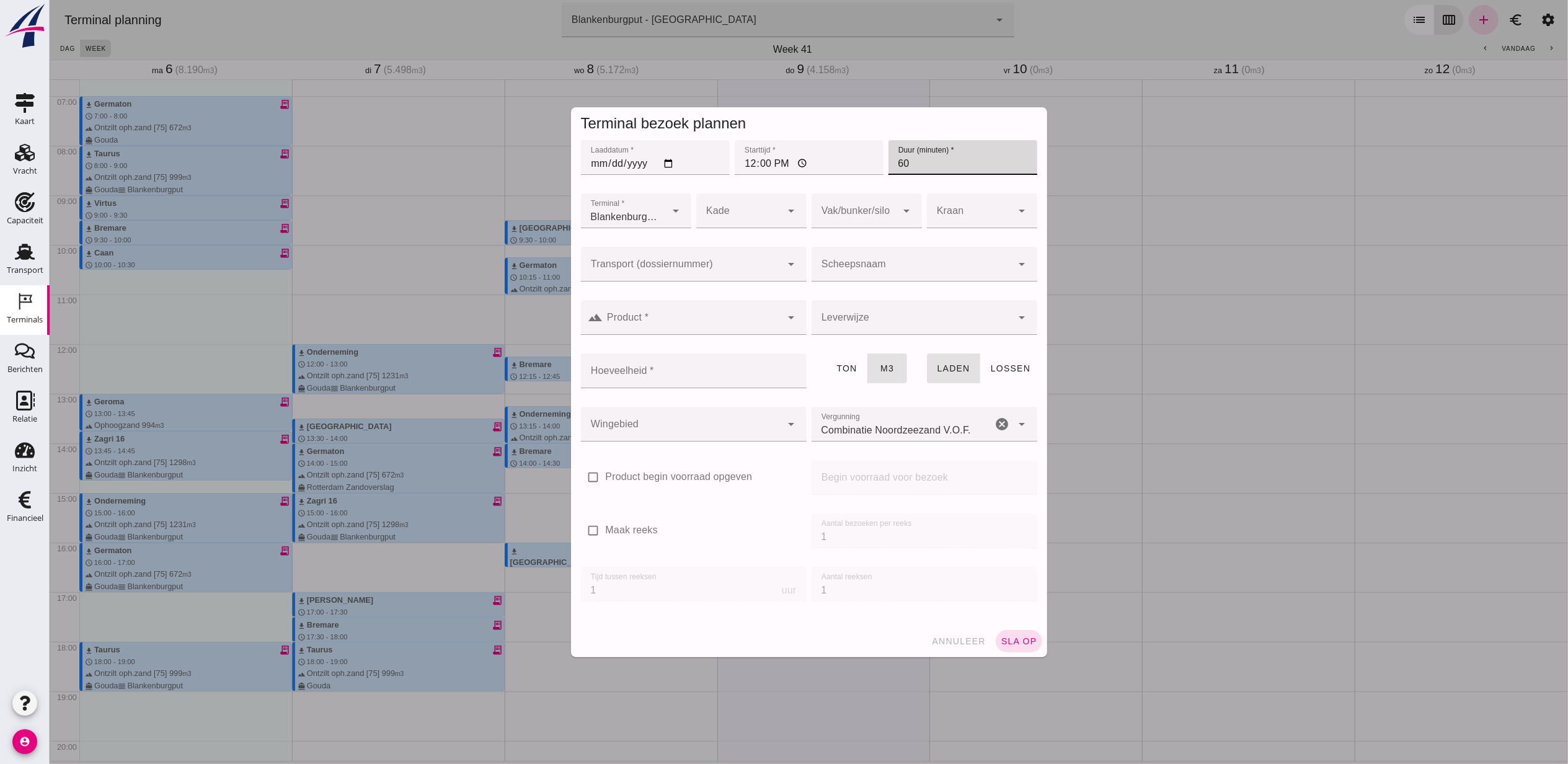
type input "60"
click at [768, 256] on div at bounding box center [680, 264] width 201 height 35
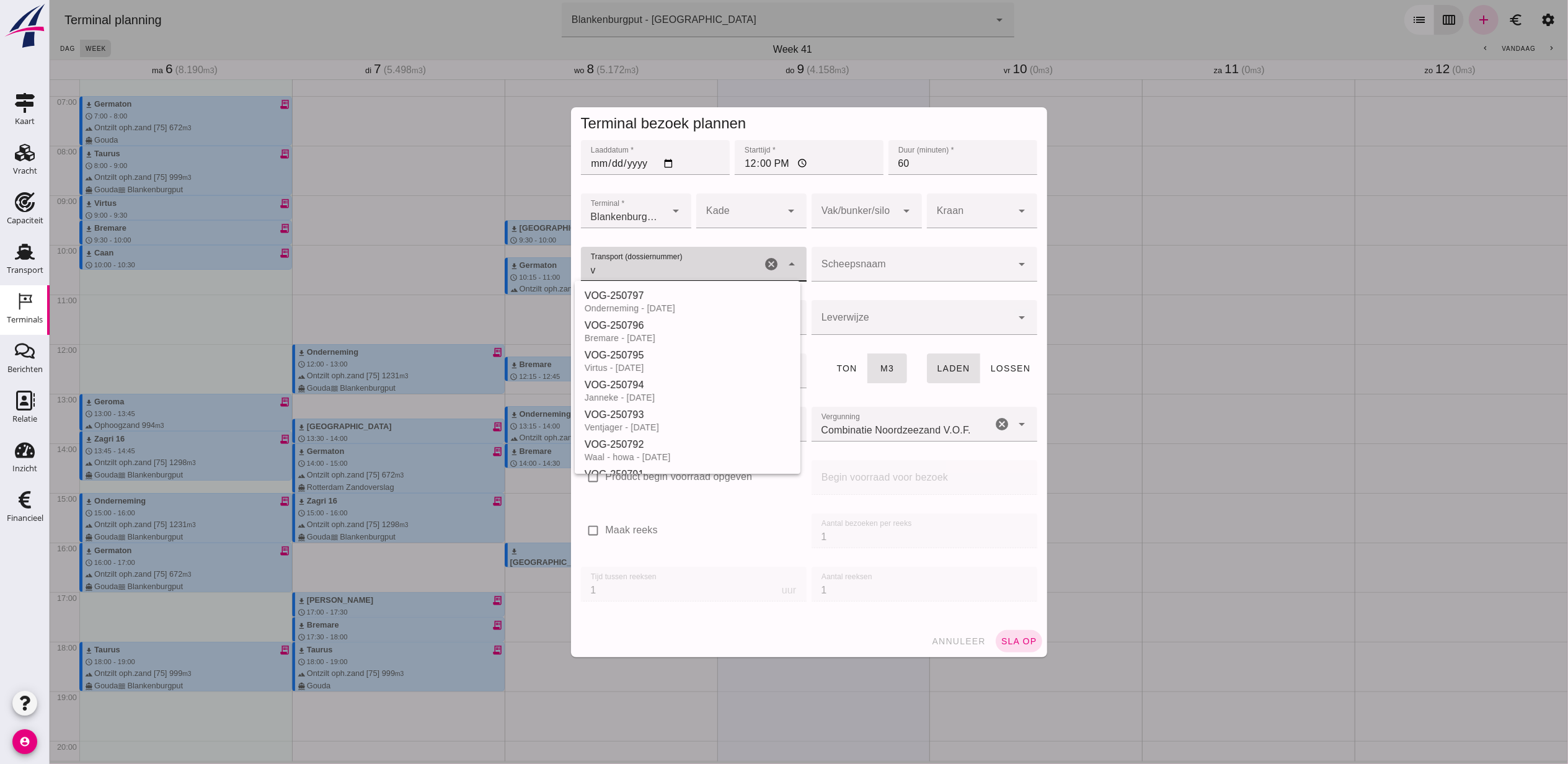
click at [684, 294] on div "VOG-250797" at bounding box center [687, 296] width 206 height 15
type input "VOG-250797"
type input "franco_on_shore"
type input "1231"
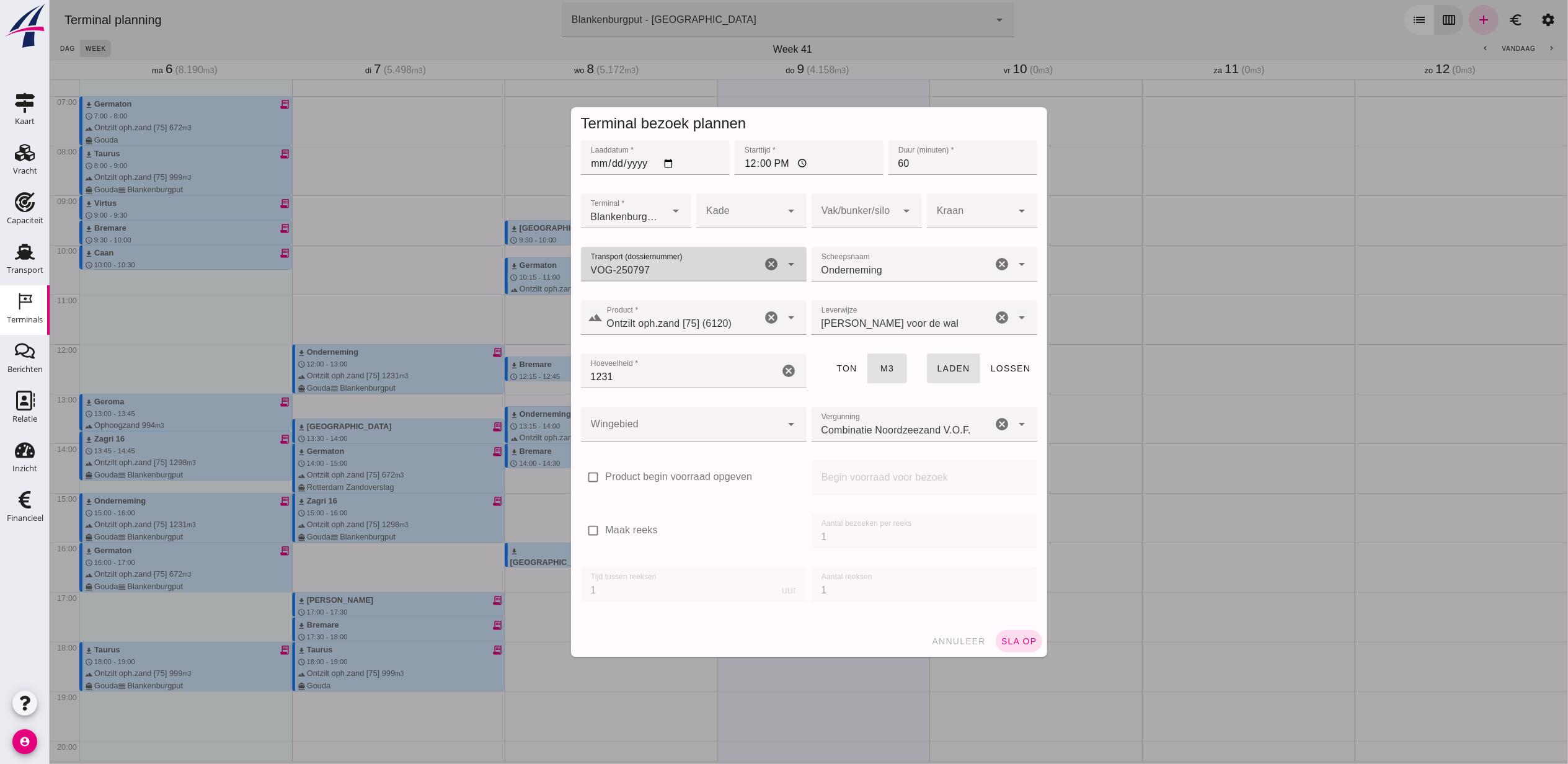
type input "VOG-250797"
click at [848, 217] on div at bounding box center [853, 211] width 86 height 35
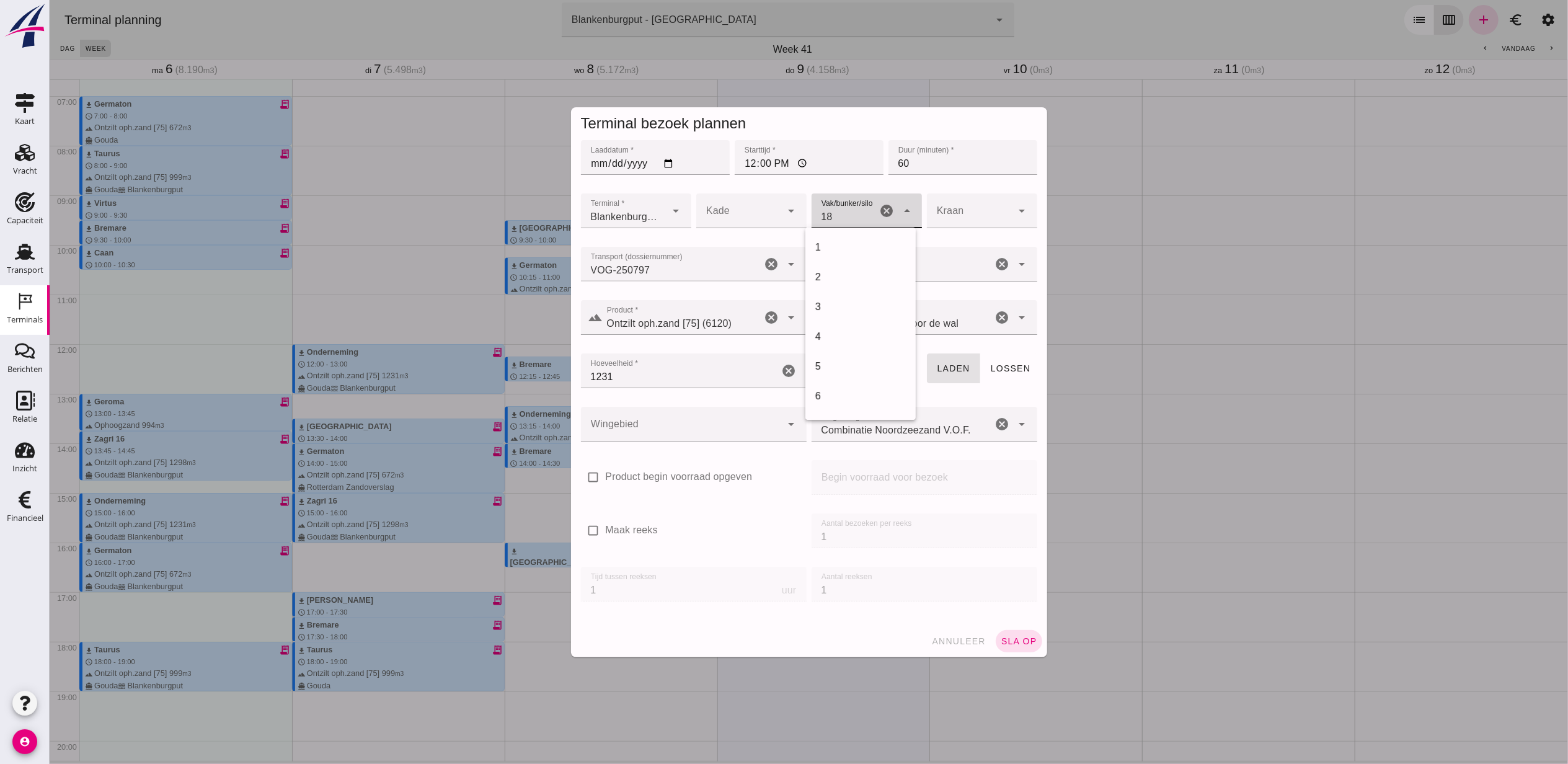
scroll to position [506, 0]
click at [877, 238] on div "18" at bounding box center [859, 248] width 110 height 29
type input "366"
click at [683, 423] on div at bounding box center [680, 424] width 201 height 35
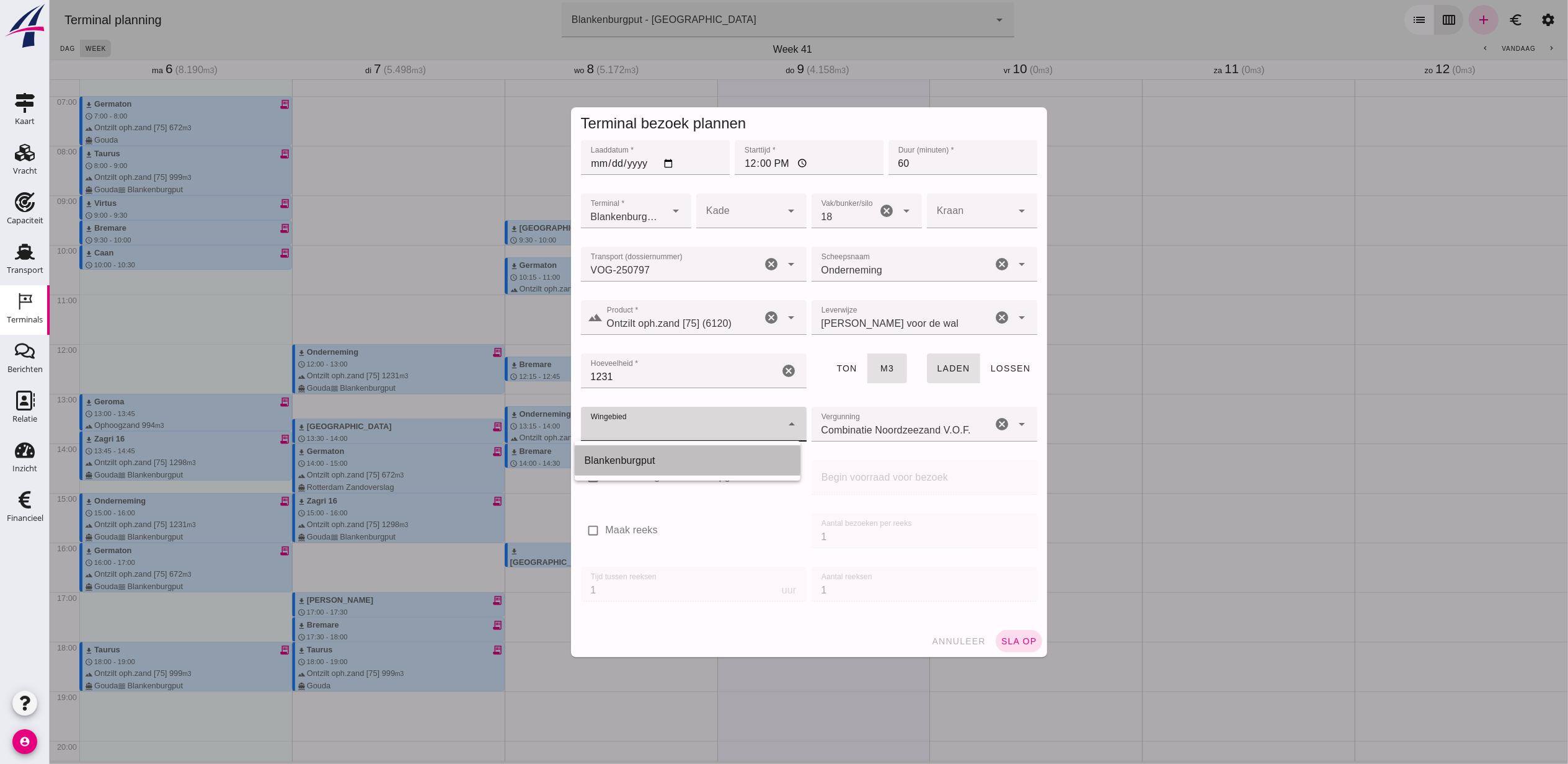
click at [689, 457] on div "Blankenburgput" at bounding box center [687, 461] width 206 height 15
type input "333"
click at [676, 480] on label "Product begin voorraad opgeven" at bounding box center [679, 476] width 147 height 14
click at [605, 480] on input "Product begin voorraad opgeven" at bounding box center [592, 477] width 24 height 25
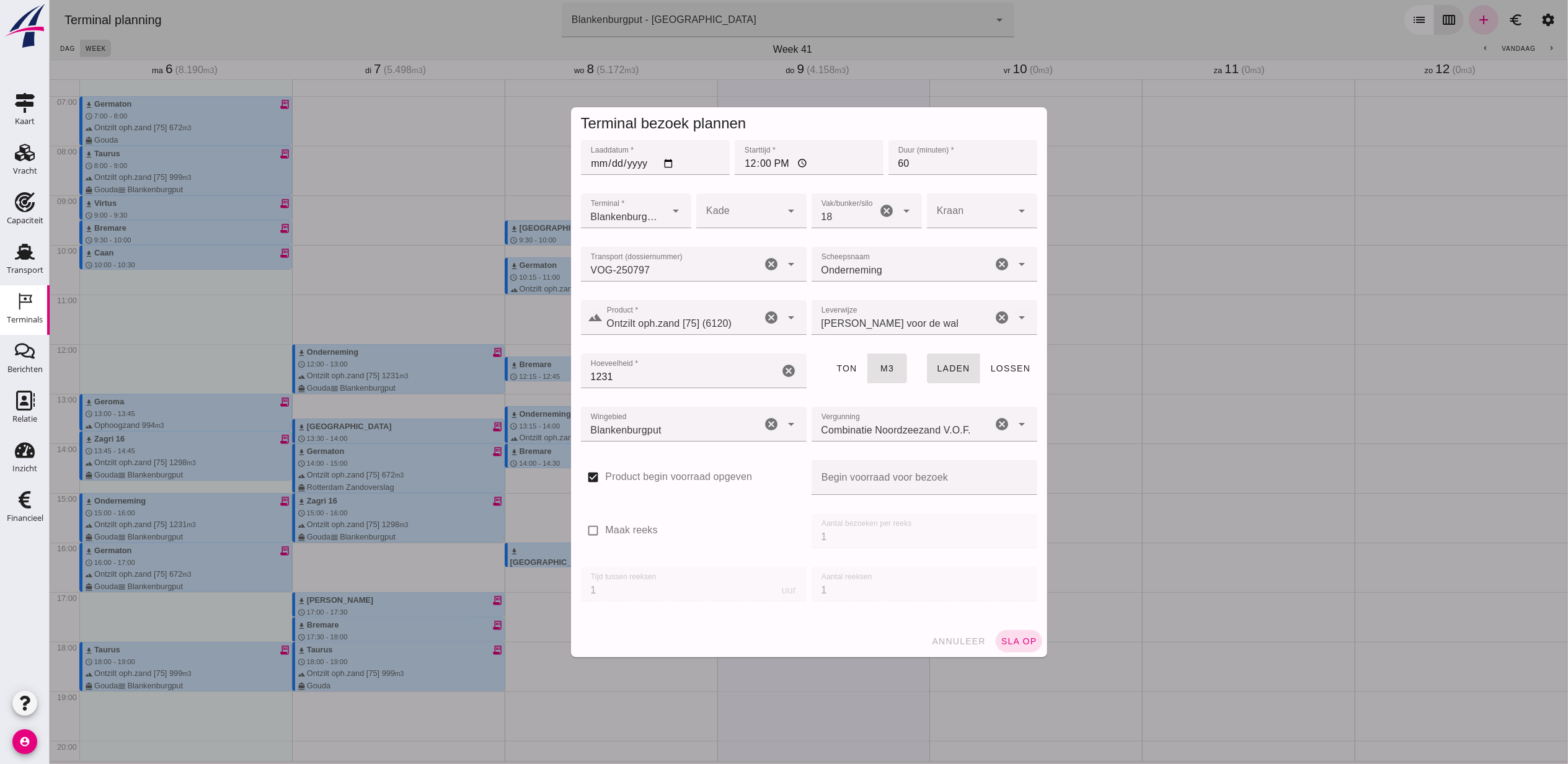
click at [676, 480] on label "Product begin voorraad opgeven" at bounding box center [679, 476] width 147 height 14
click at [605, 480] on input "Product begin voorraad opgeven" at bounding box center [592, 477] width 24 height 25
checkbox input "false"
click at [647, 537] on div "check_box_outline_blank Maak reeks" at bounding box center [693, 529] width 225 height 29
click at [640, 524] on label "Maak reeks" at bounding box center [631, 530] width 52 height 14
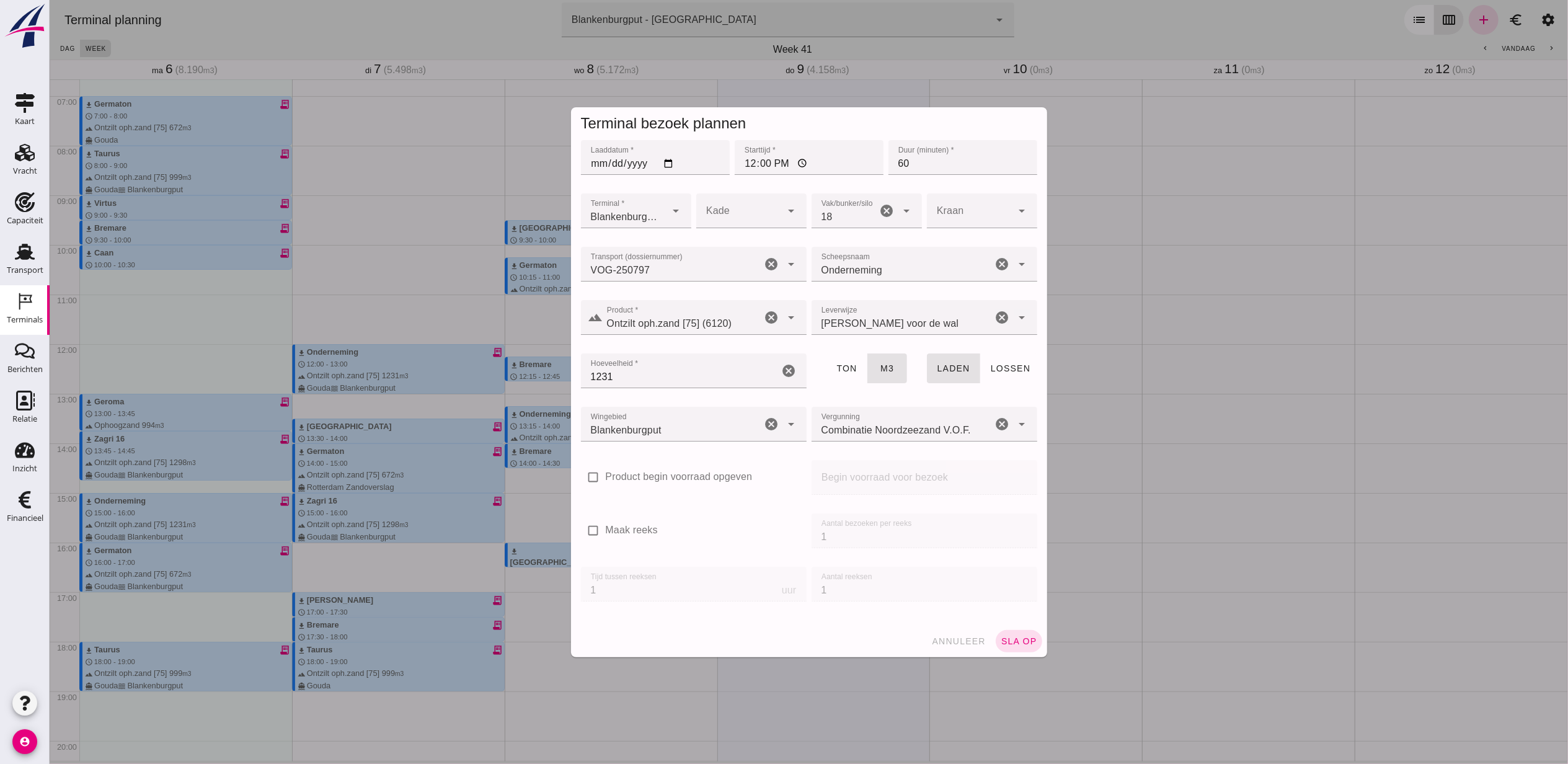
click at [605, 524] on input "Maak reeks" at bounding box center [592, 531] width 24 height 25
click at [640, 524] on label "Maak reeks" at bounding box center [631, 530] width 52 height 14
click at [605, 524] on input "Maak reeks" at bounding box center [592, 531] width 24 height 25
checkbox input "false"
click at [971, 208] on div at bounding box center [969, 211] width 86 height 35
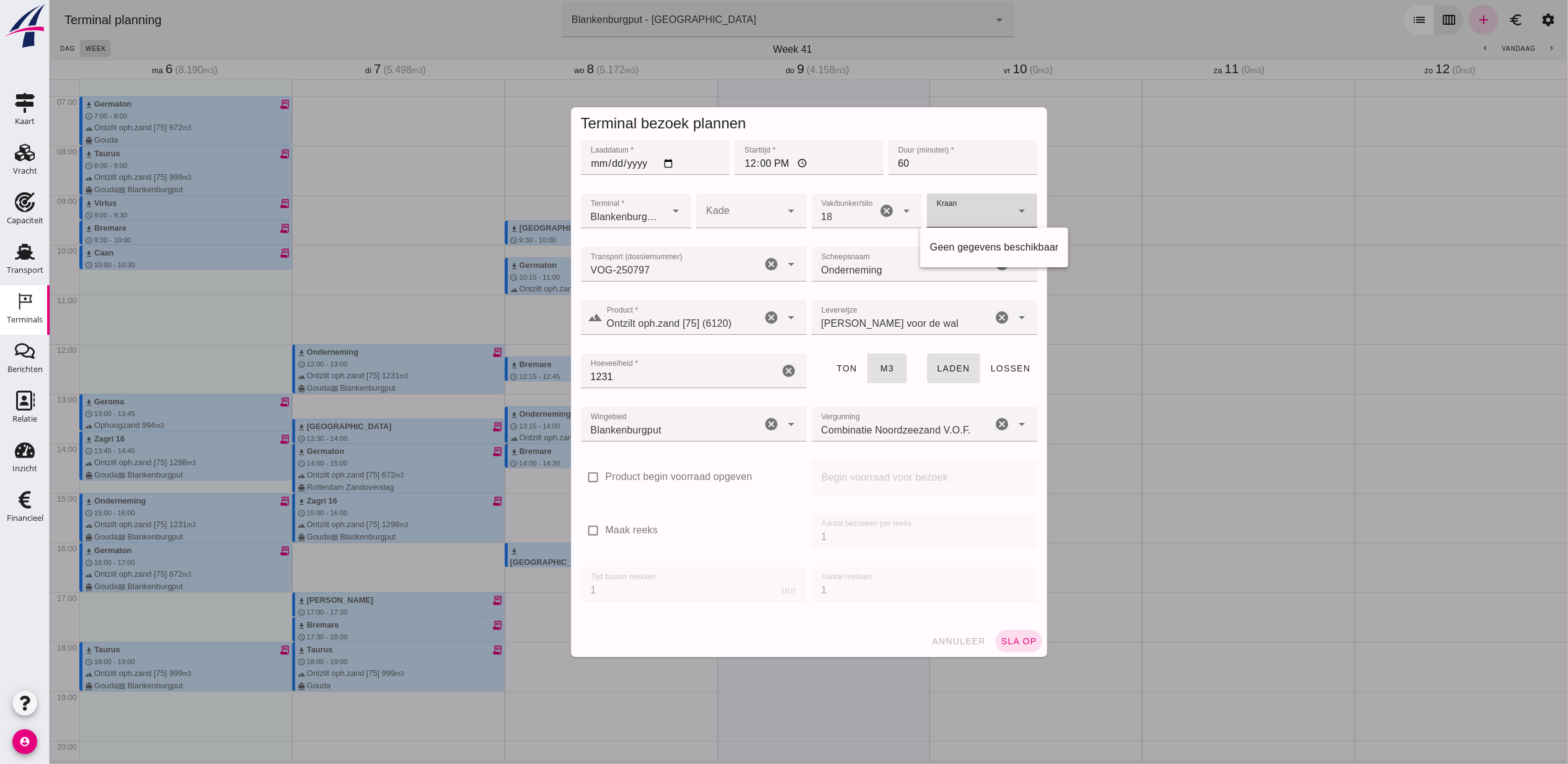
click at [971, 208] on div at bounding box center [969, 211] width 86 height 35
click at [1012, 637] on span "sla op" at bounding box center [1018, 641] width 37 height 10
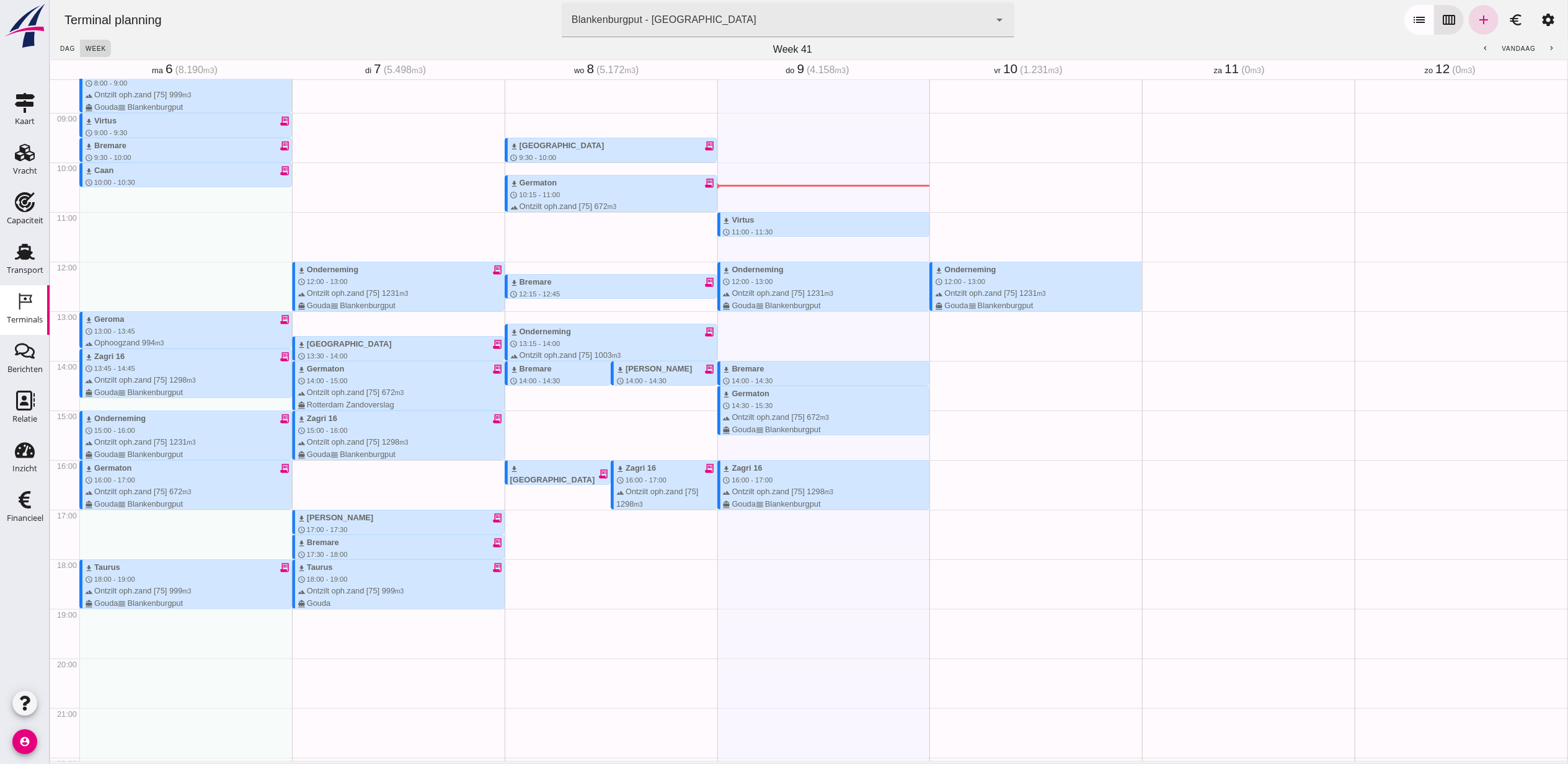
scroll to position [331, 0]
